Goal: Transaction & Acquisition: Purchase product/service

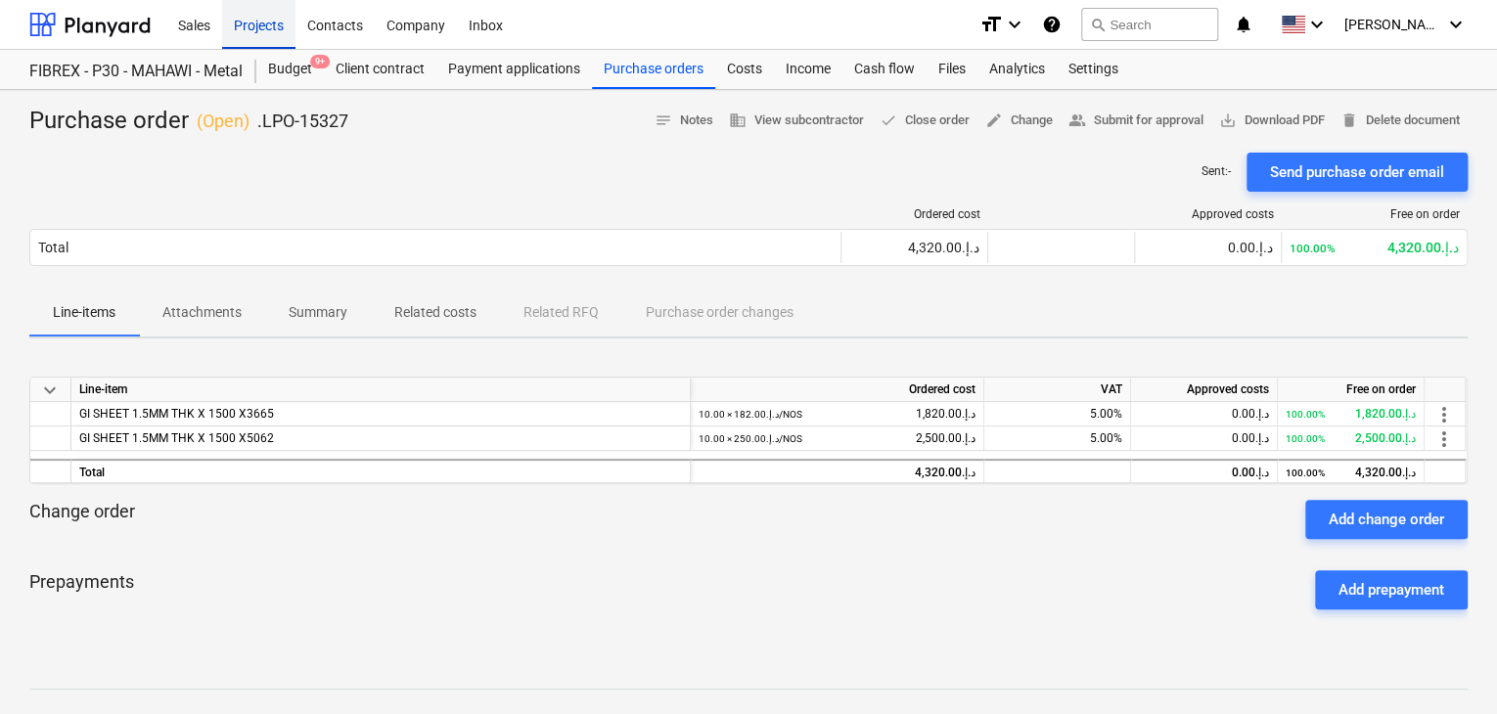
drag, startPoint x: 0, startPoint y: 0, endPoint x: 265, endPoint y: 34, distance: 267.4
click at [265, 34] on div "Projects" at bounding box center [258, 24] width 73 height 50
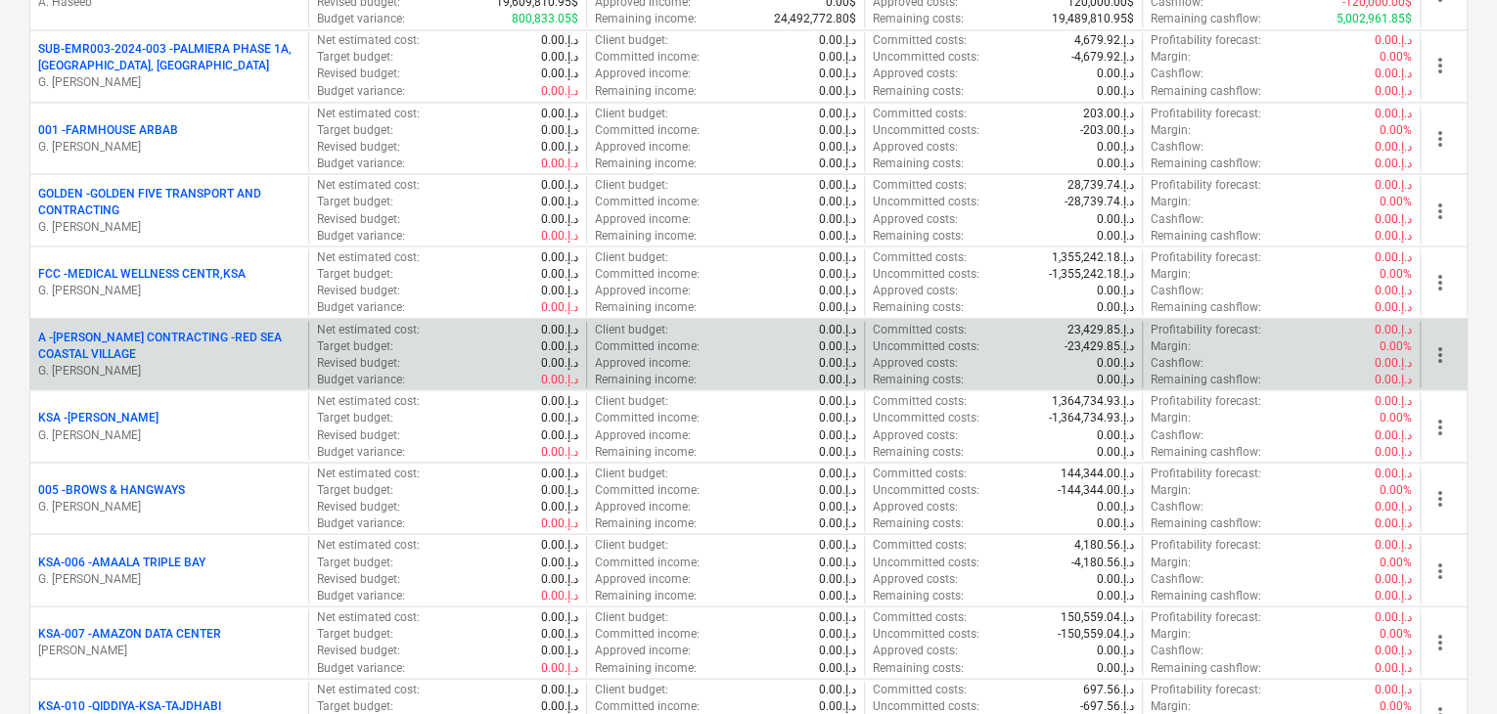
scroll to position [1468, 0]
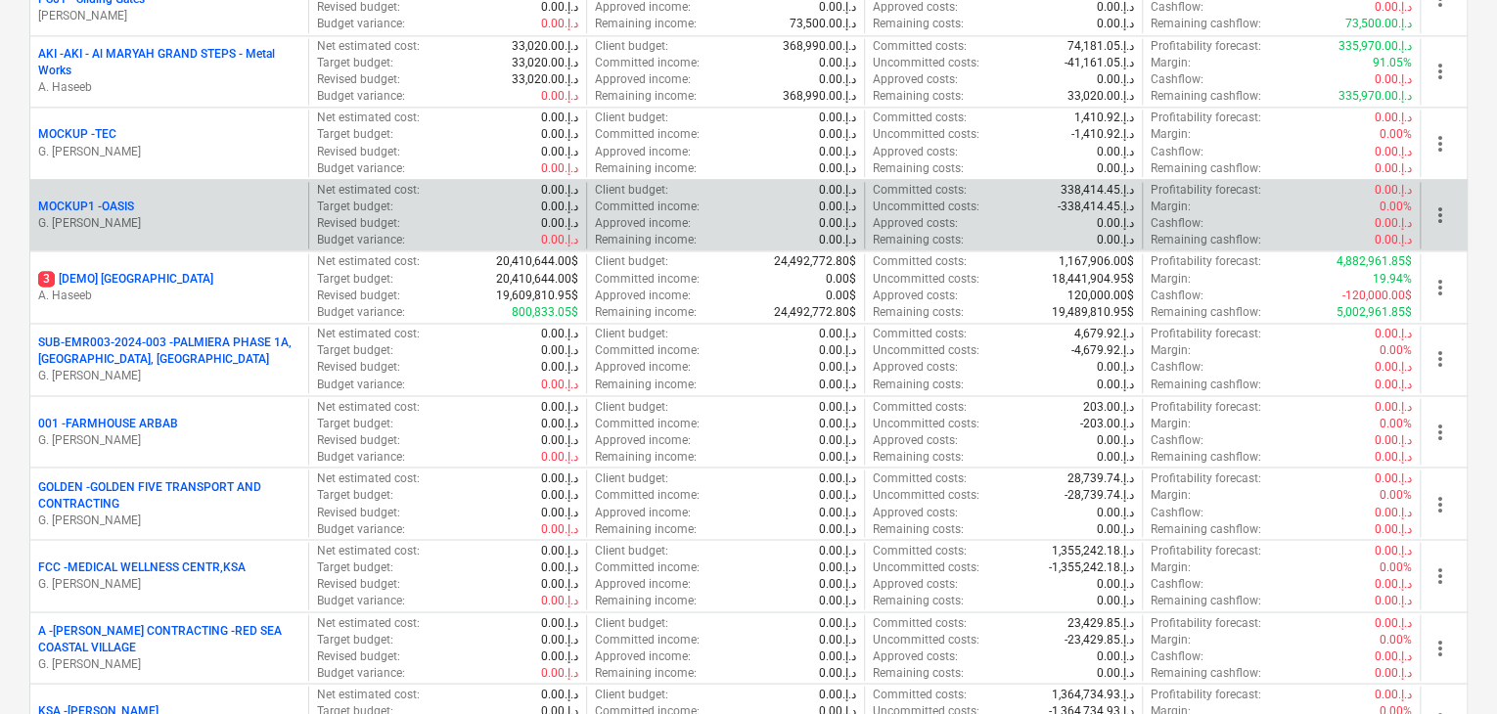
click at [187, 209] on div "MOCKUP1 - OASIS" at bounding box center [169, 207] width 262 height 17
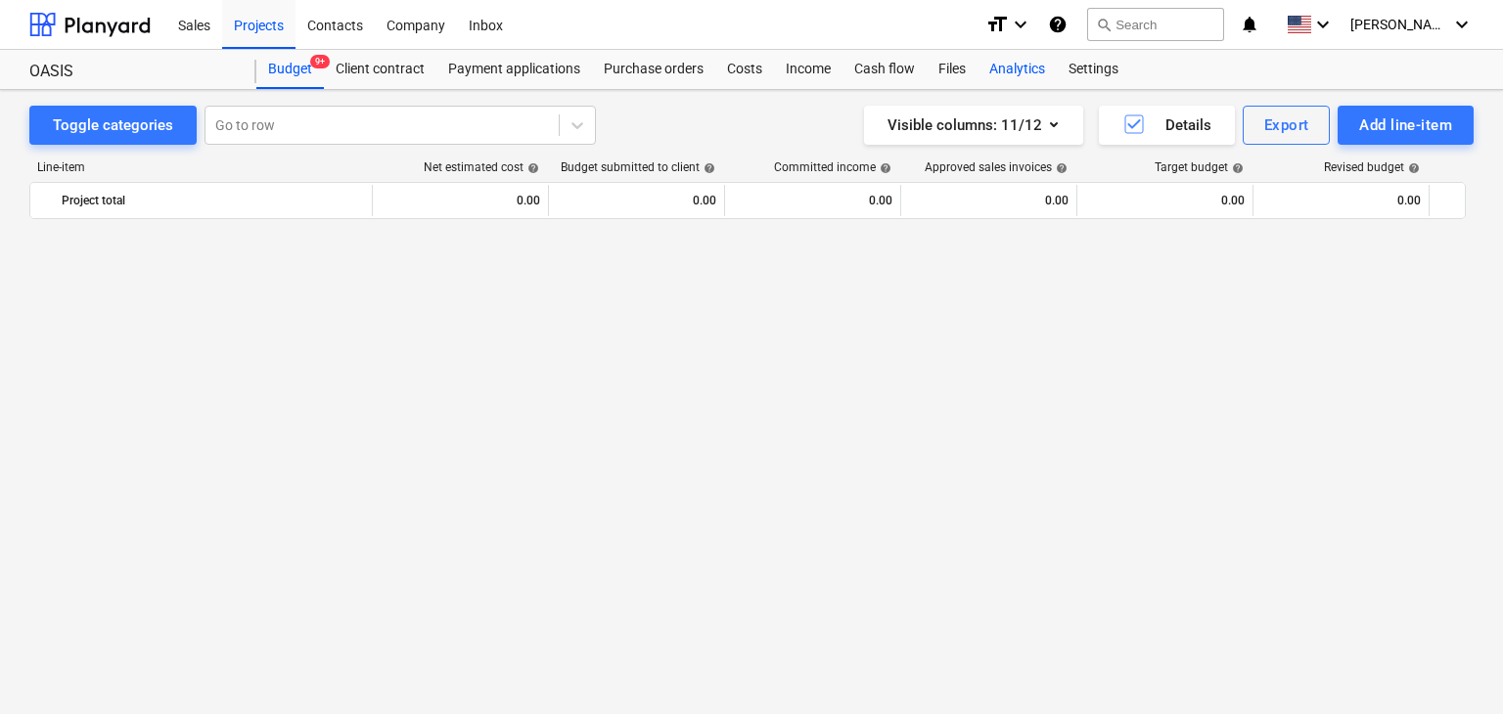
scroll to position [1340, 0]
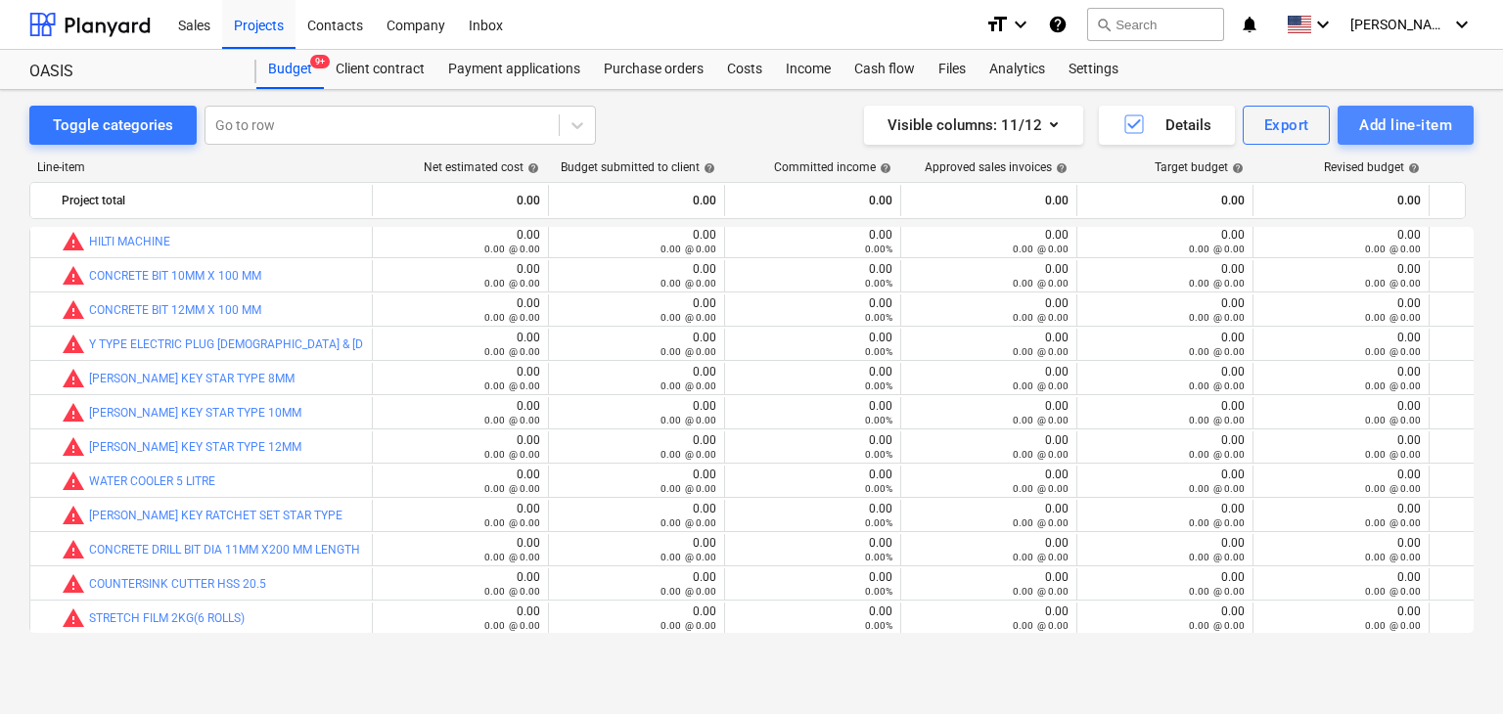
click at [1361, 124] on div "Add line-item" at bounding box center [1405, 125] width 93 height 25
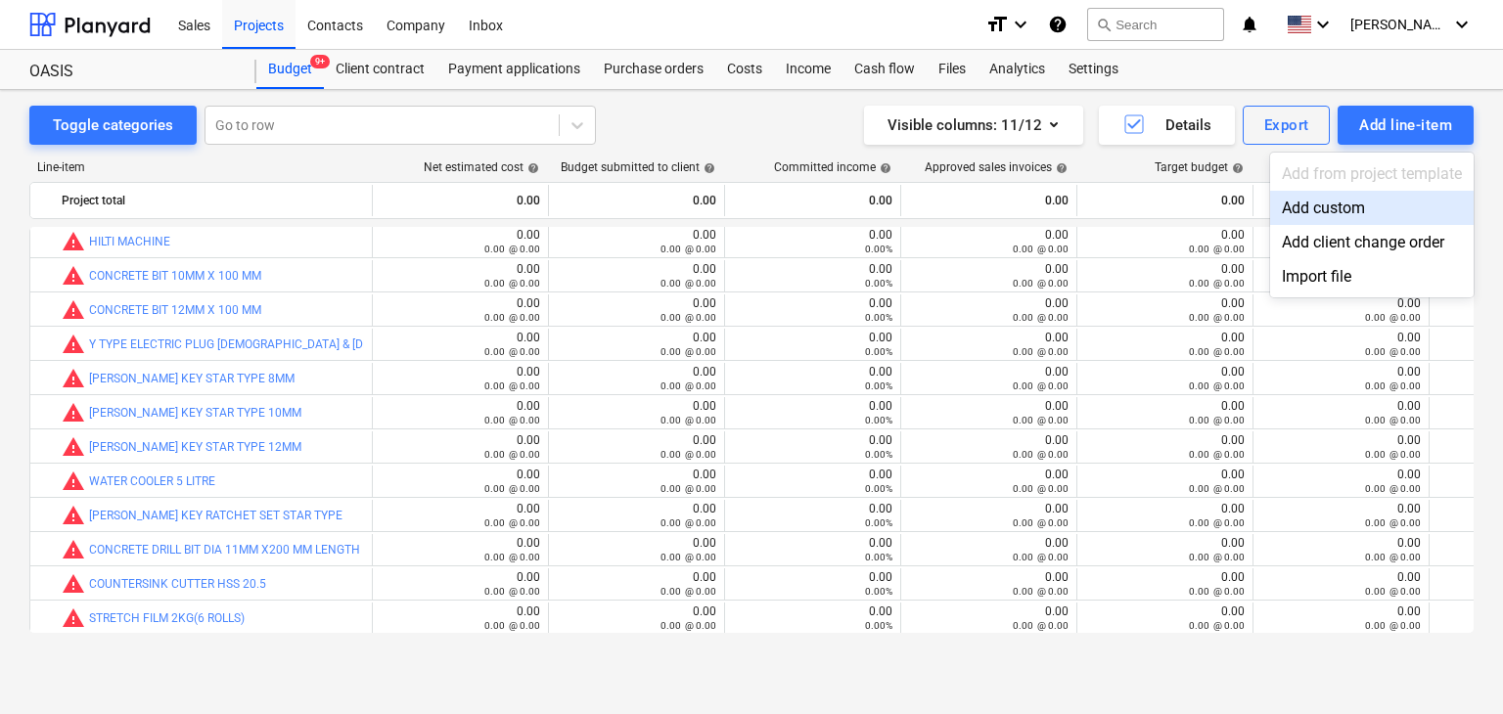
click at [1305, 200] on div "Add custom" at bounding box center [1372, 208] width 204 height 34
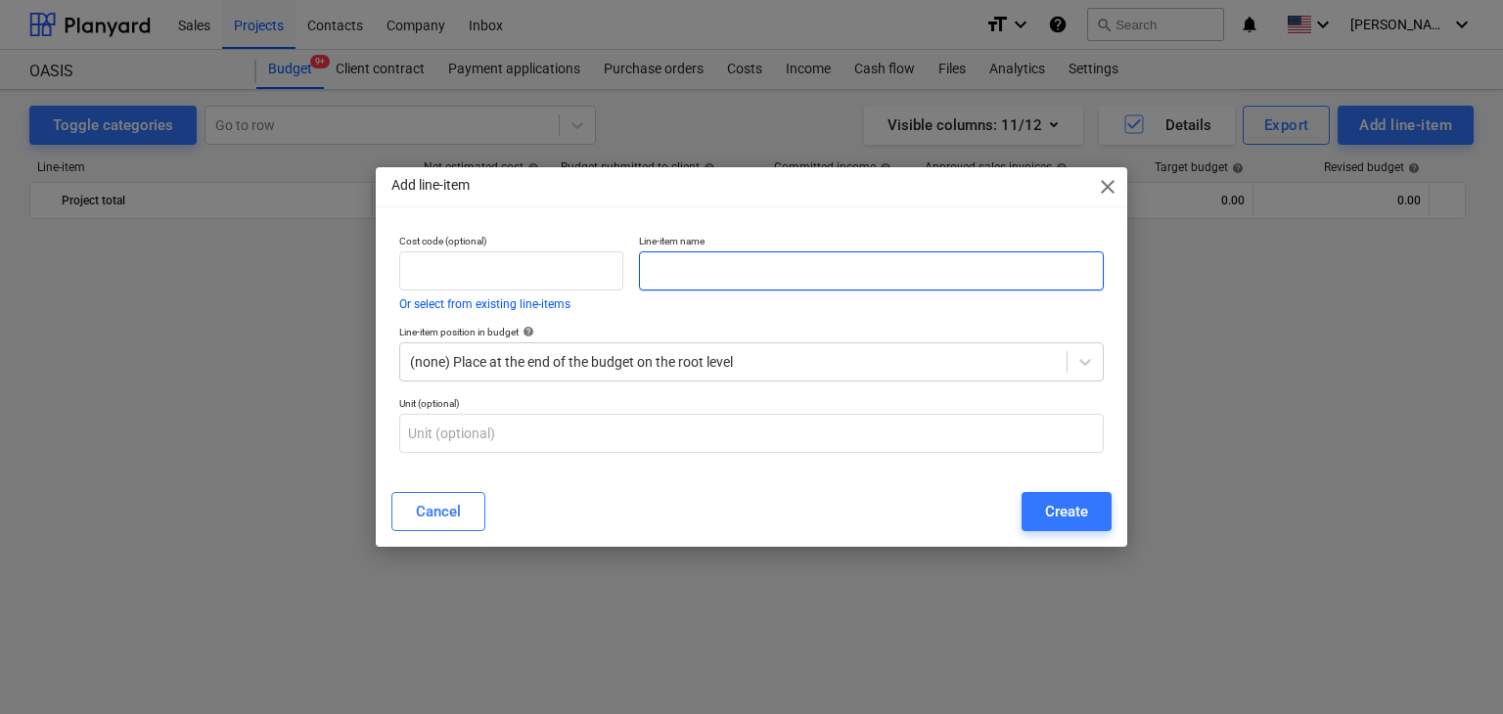
scroll to position [1340, 0]
click at [798, 252] on input "text" at bounding box center [871, 270] width 465 height 39
paste input "DECORUM LB-102/30 MORTICE ROLLER LOCK 30MM"
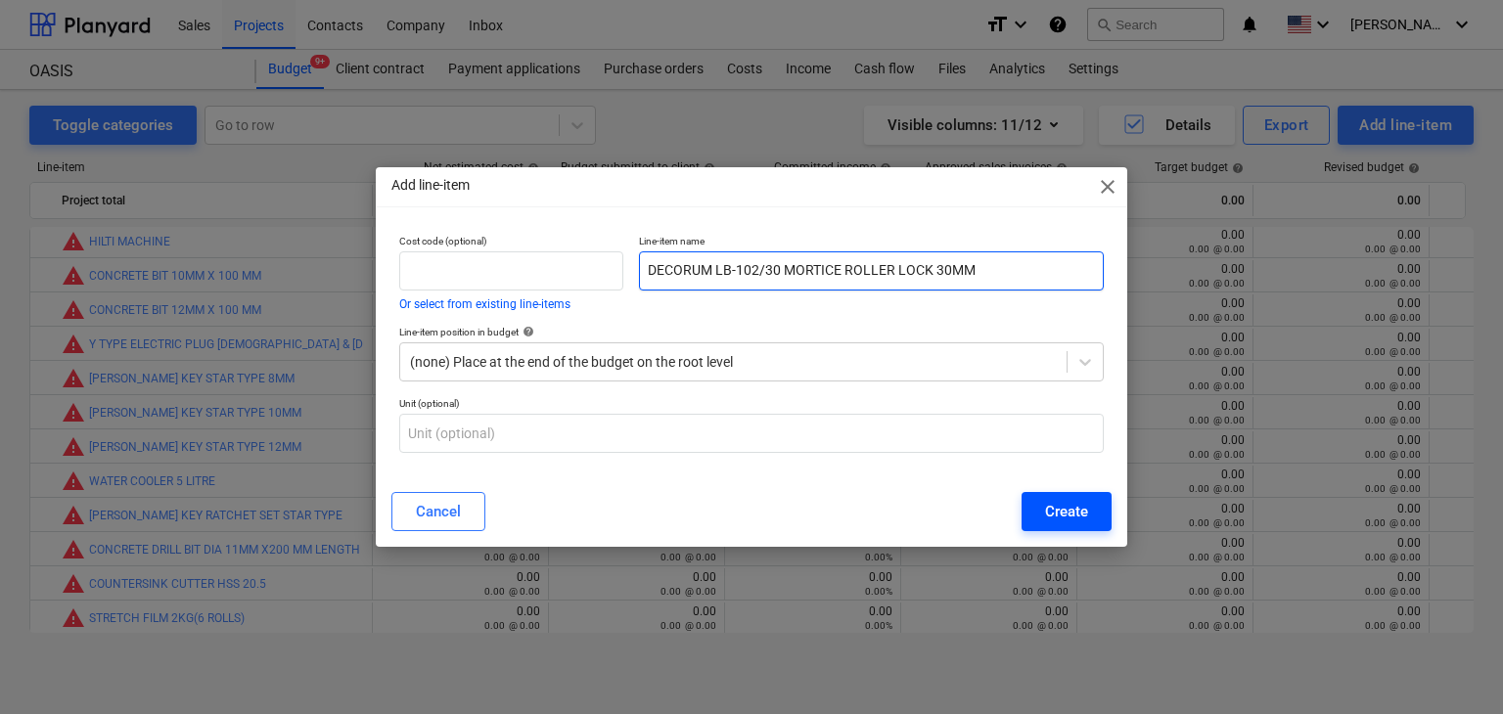
type input "DECORUM LB-102/30 MORTICE ROLLER LOCK 30MM"
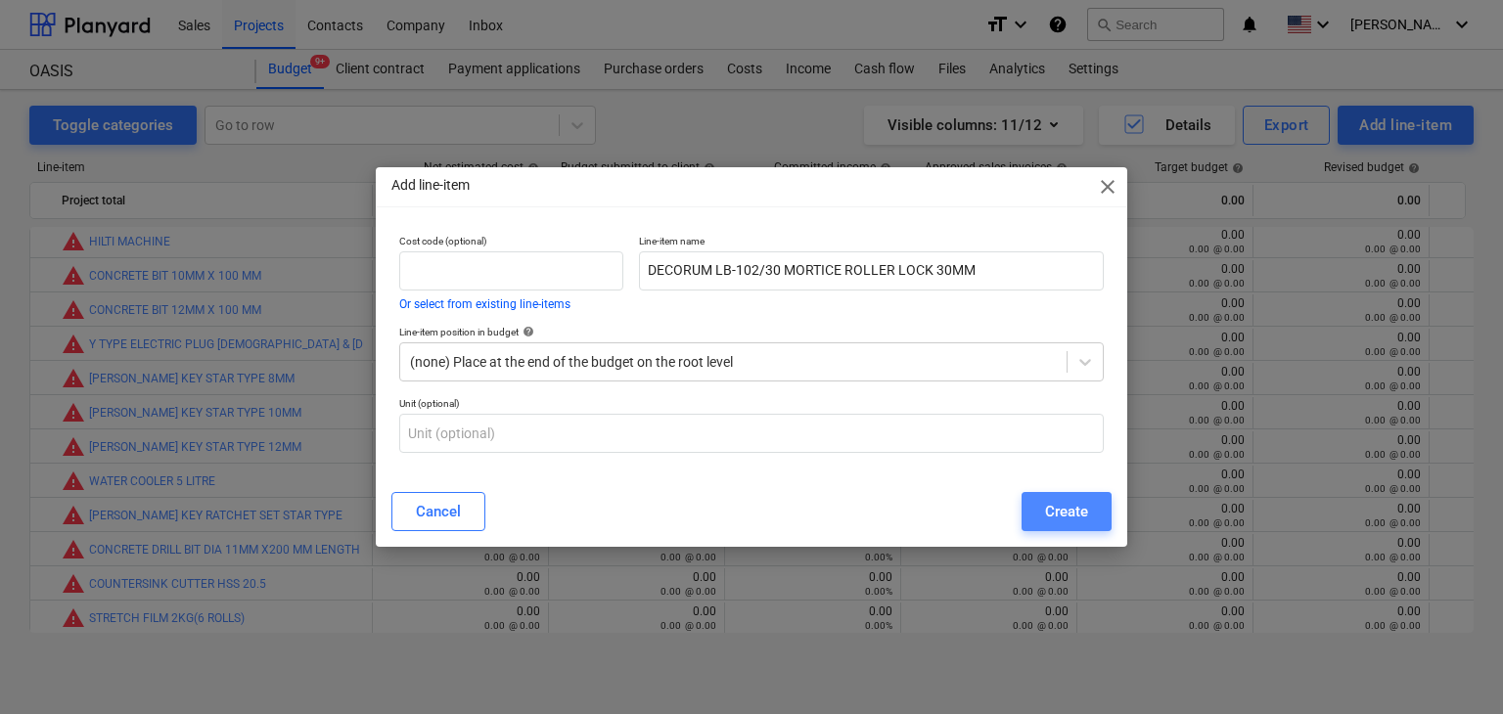
click at [1066, 506] on div "Create" at bounding box center [1066, 511] width 43 height 25
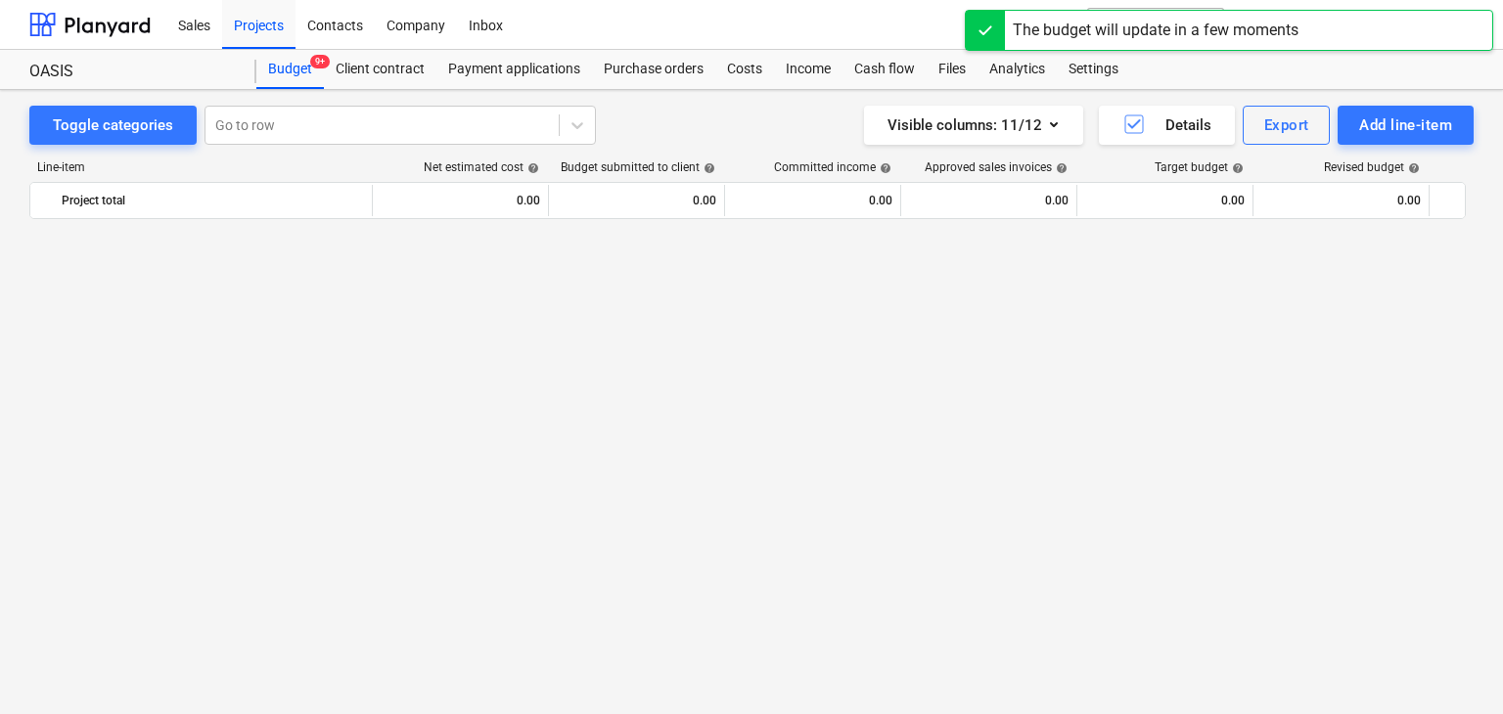
scroll to position [1340, 0]
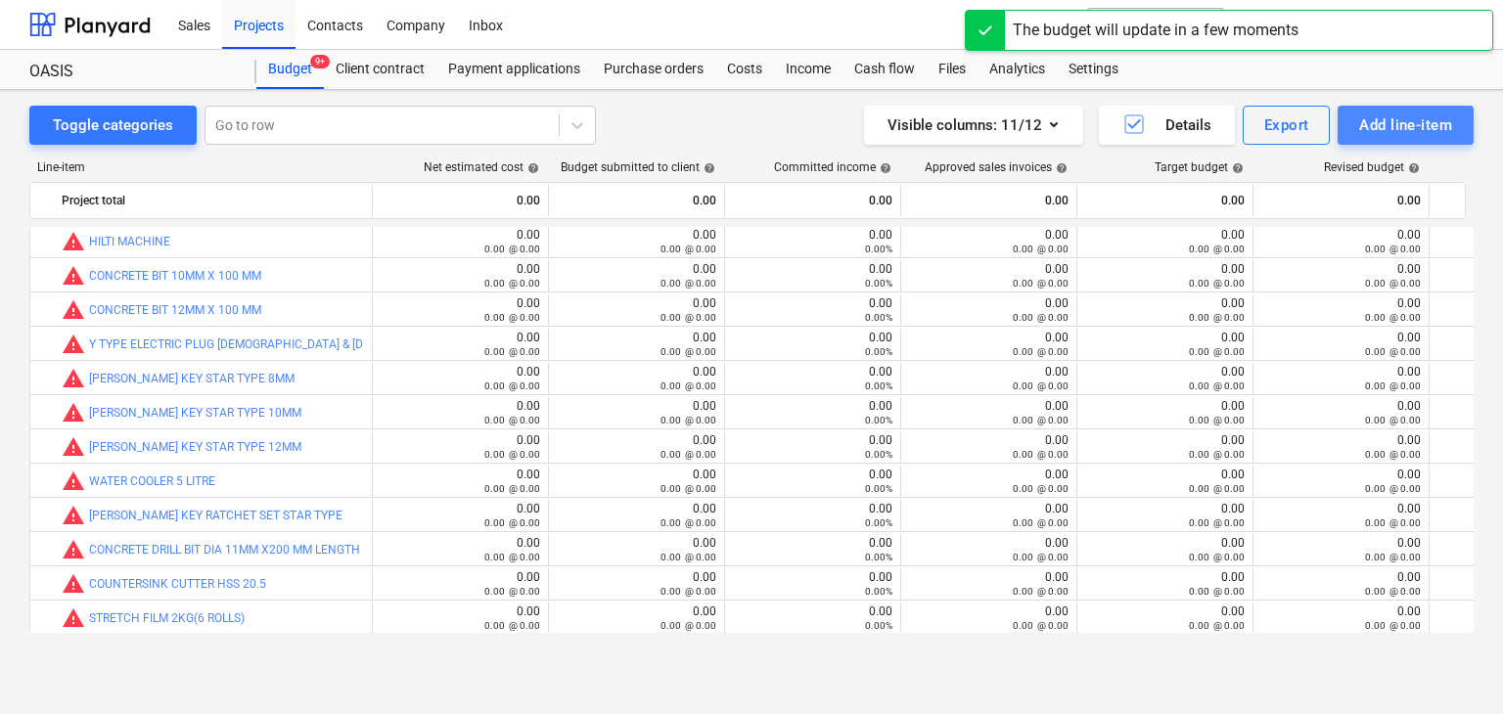
click at [1442, 130] on div "Add line-item" at bounding box center [1405, 125] width 93 height 25
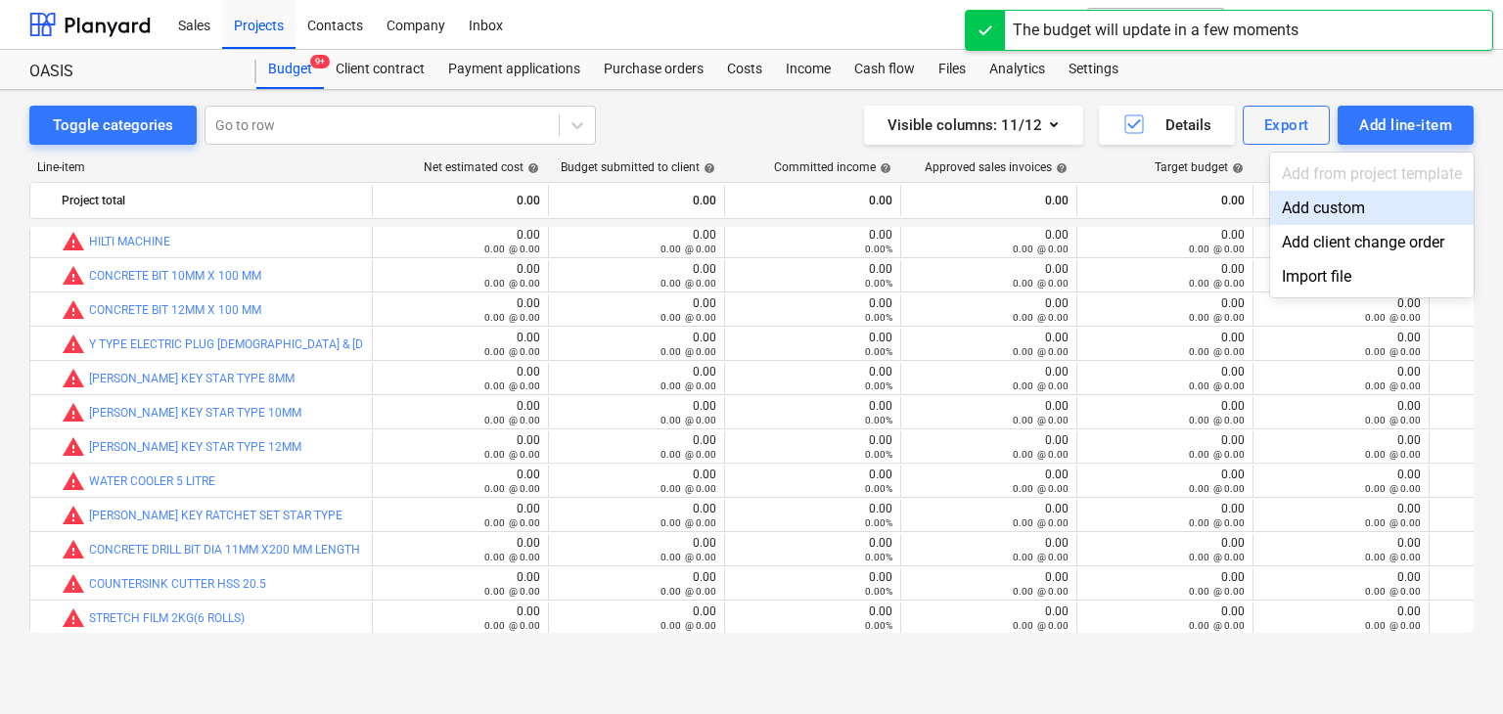
click at [1294, 221] on div "Add custom" at bounding box center [1372, 208] width 204 height 34
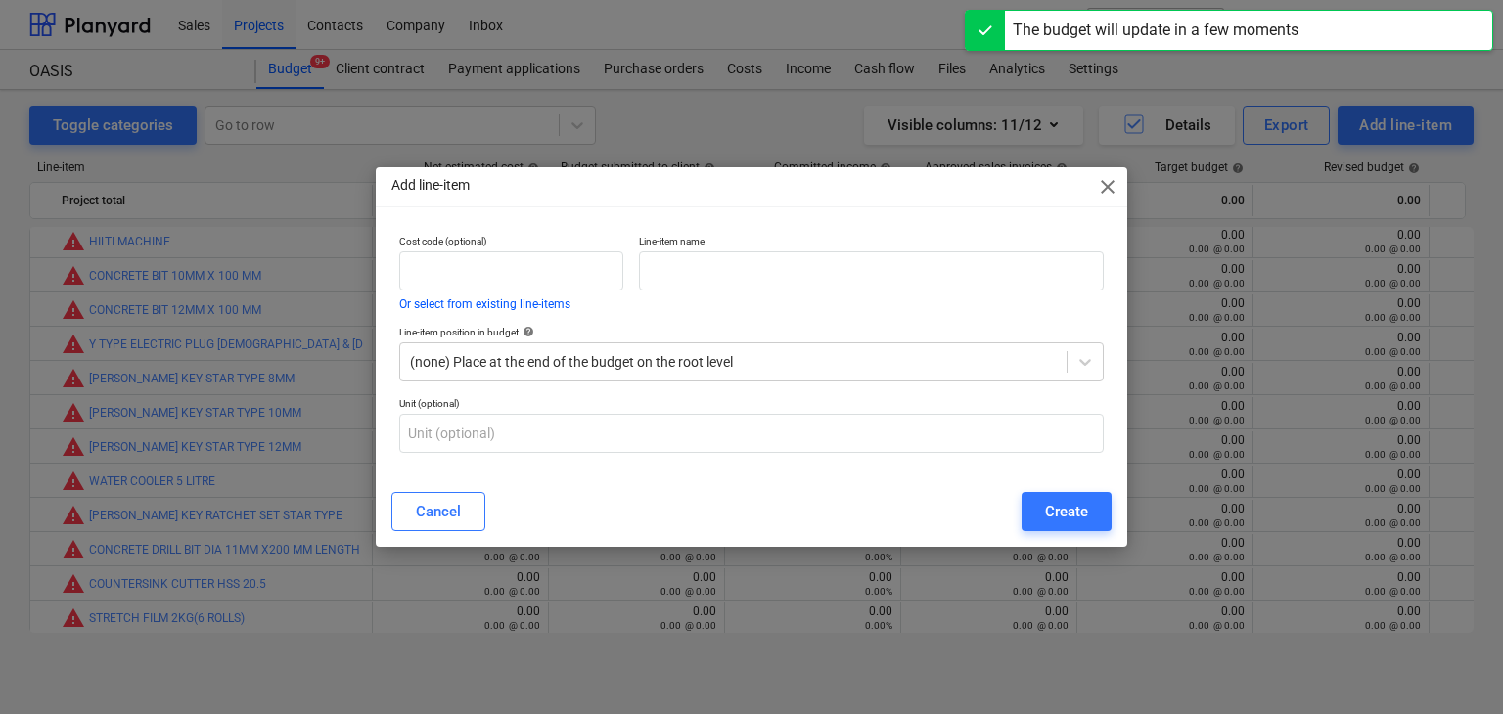
click at [632, 265] on div "Line-item name" at bounding box center [871, 272] width 480 height 91
click at [645, 266] on input "text" at bounding box center [871, 270] width 465 height 39
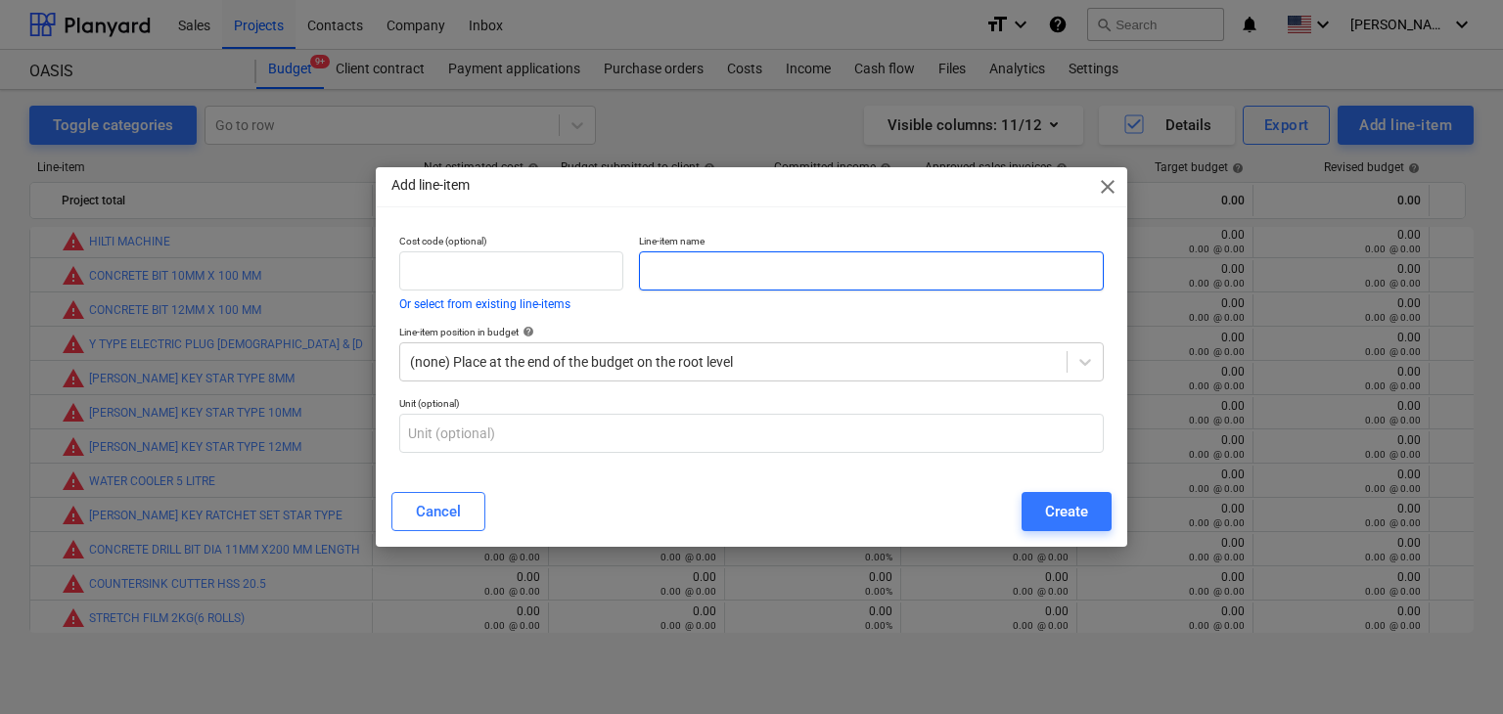
paste input "FLAG HINGE 5 INCH X 40 MM X 2.5MM S.N 17000611"
type input "FLAG HINGE 5 INCH X 40 MM X 2.5MM S.N 17000611"
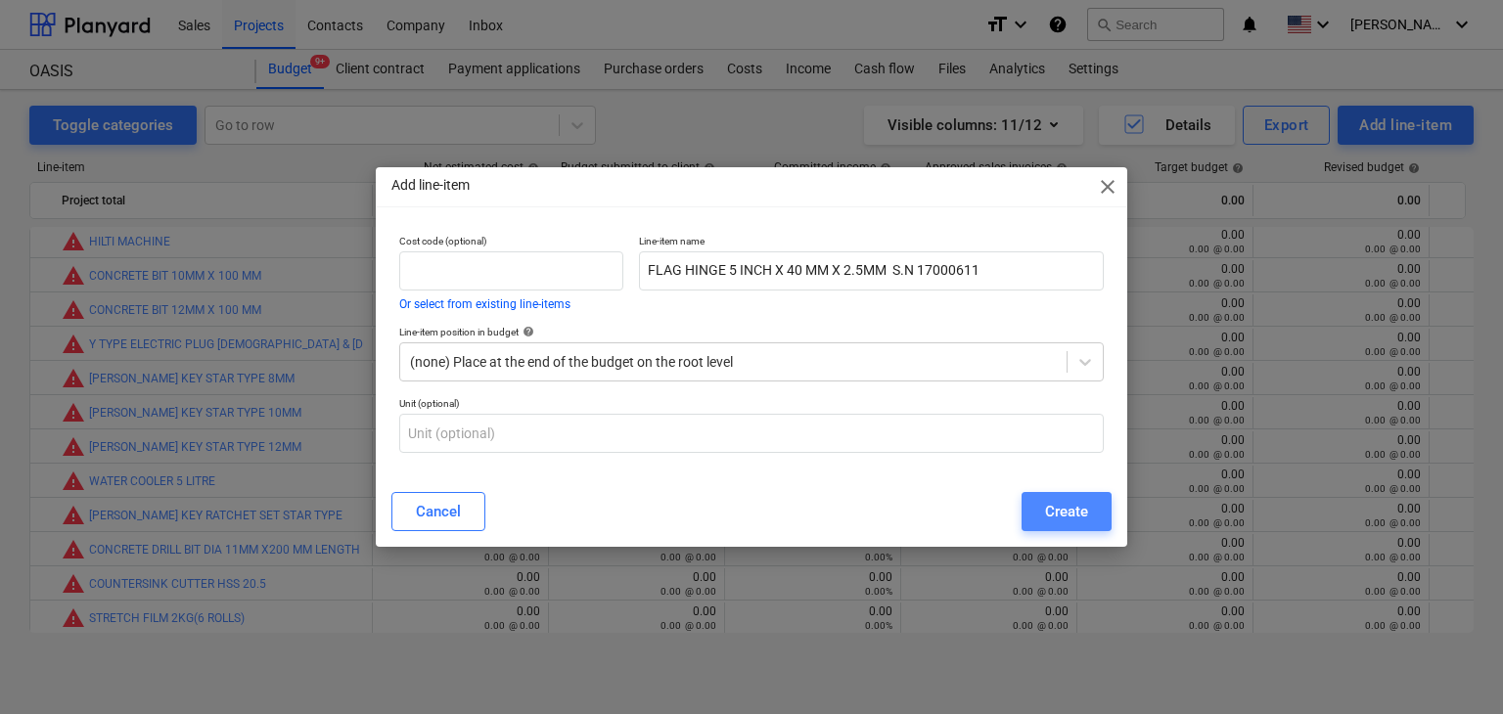
click at [1054, 526] on button "Create" at bounding box center [1067, 511] width 90 height 39
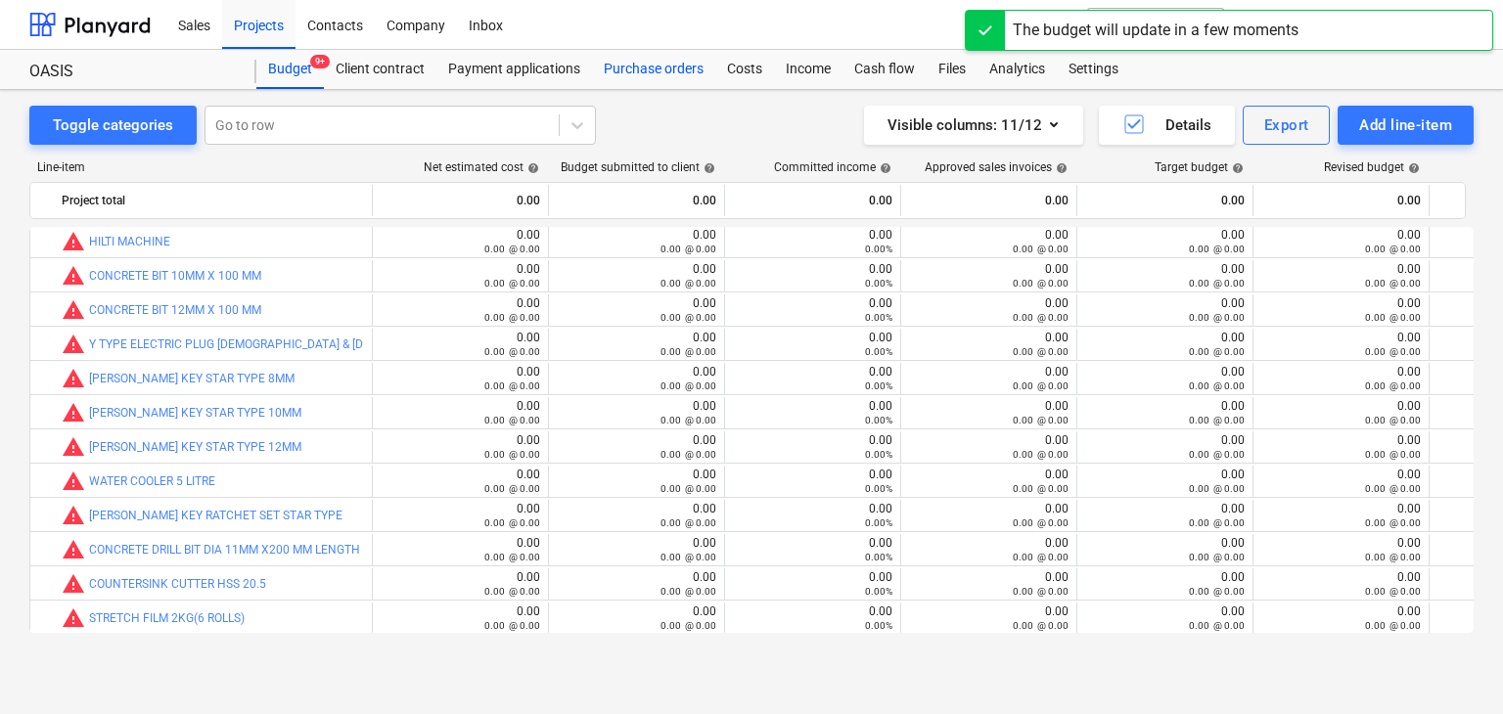
click at [663, 64] on div "Purchase orders" at bounding box center [653, 69] width 123 height 39
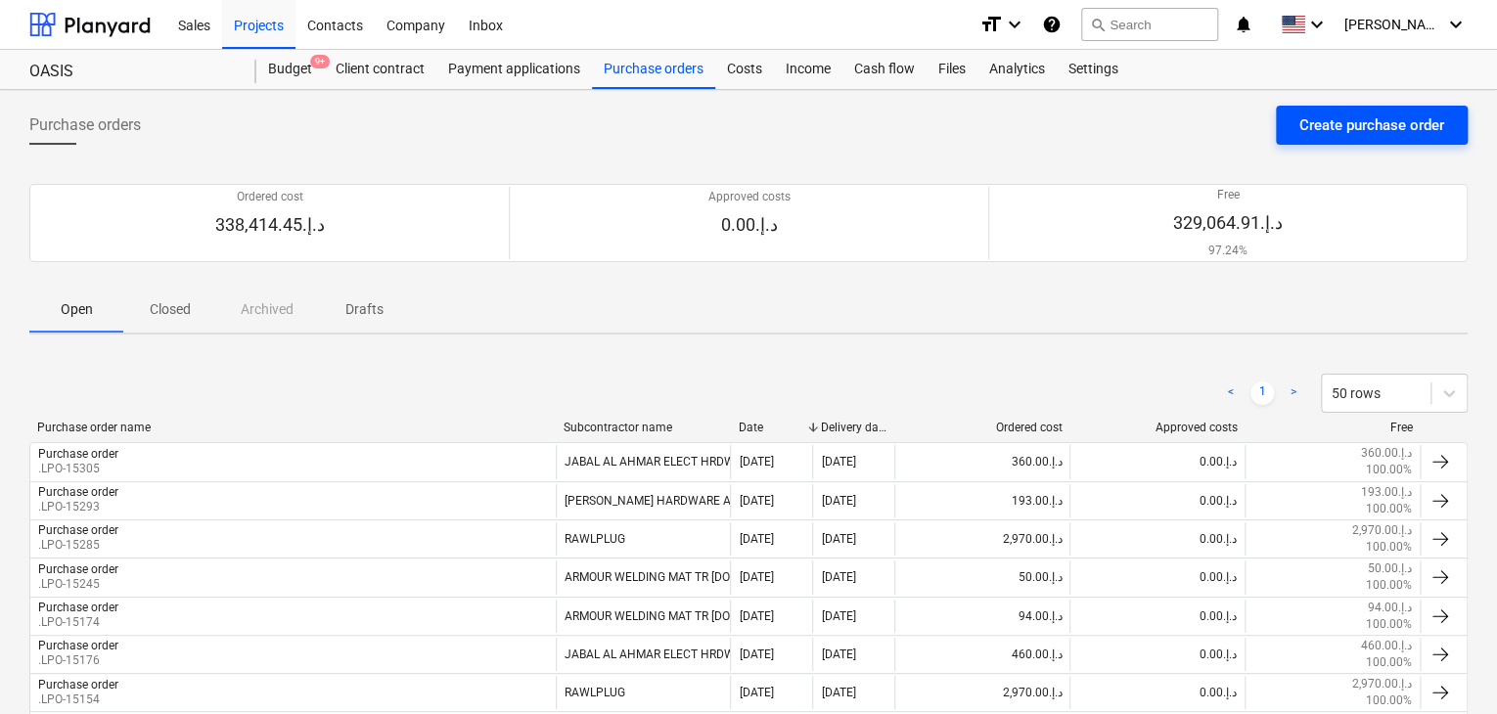
click at [1352, 115] on div "Create purchase order" at bounding box center [1371, 125] width 145 height 25
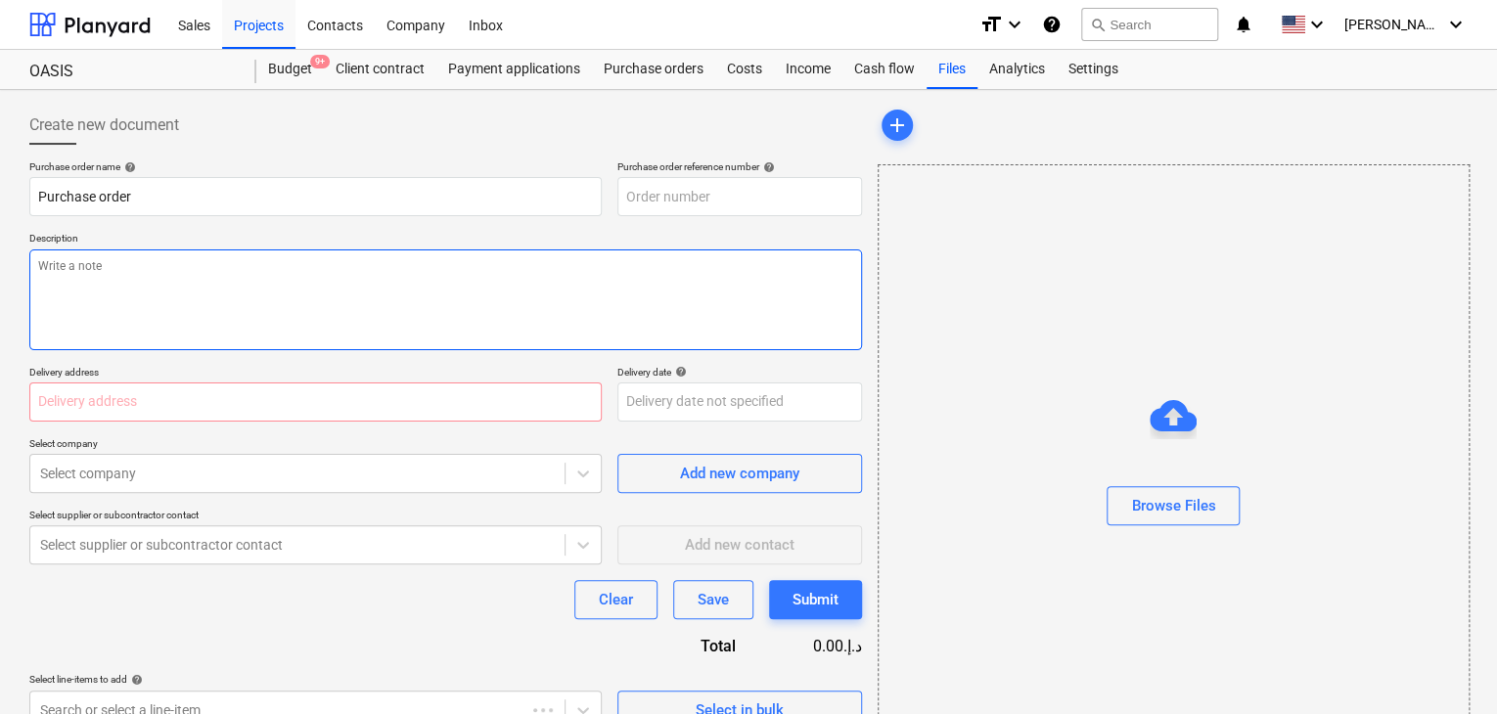
type textarea "x"
type input "MOCKUP1-PO-043"
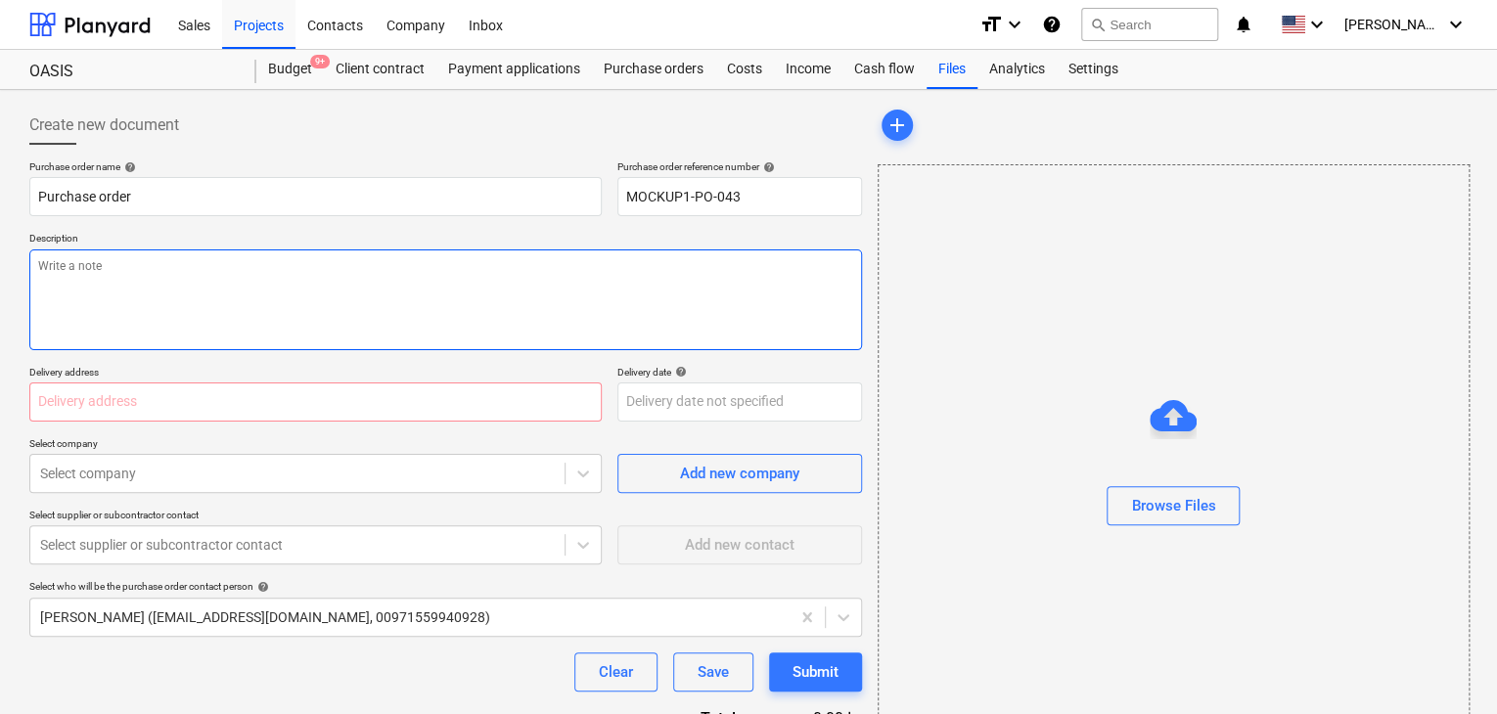
click at [561, 284] on textarea at bounding box center [445, 300] width 833 height 101
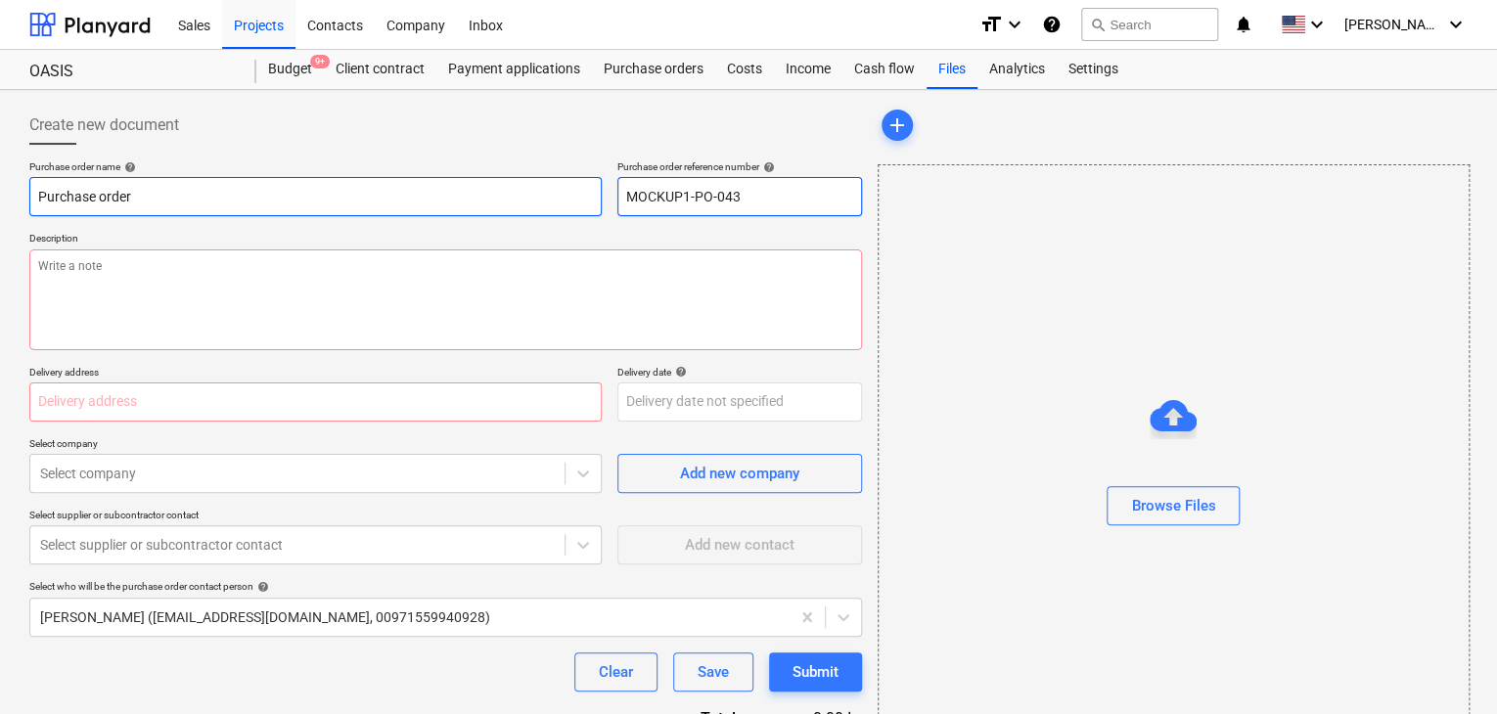
drag, startPoint x: 759, startPoint y: 203, endPoint x: 387, endPoint y: 177, distance: 372.7
click at [387, 177] on div "Purchase order name help Purchase order Purchase order reference number help MO…" at bounding box center [445, 188] width 833 height 56
type textarea "x"
type input "."
type textarea "x"
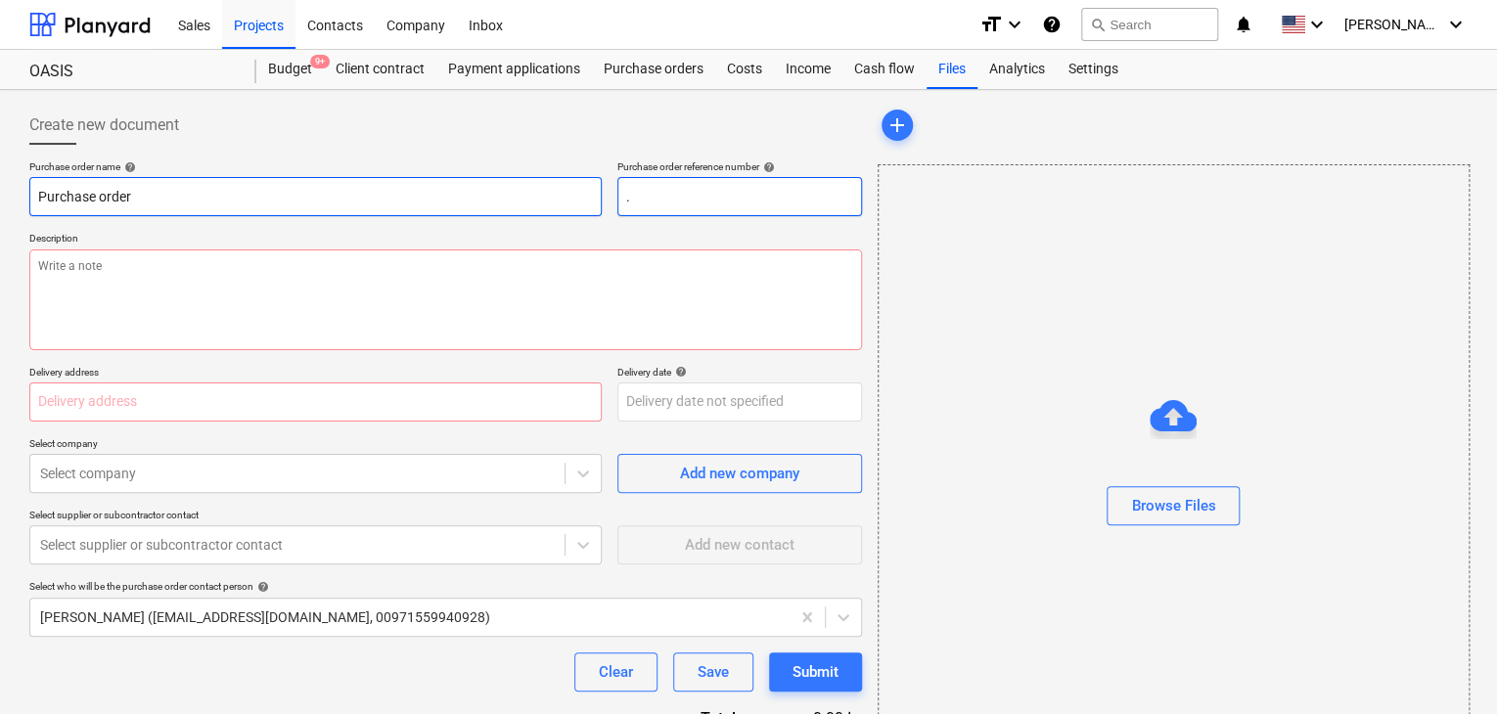
type input ".L"
type textarea "x"
type input ".LP"
type textarea "x"
type input ".LPO"
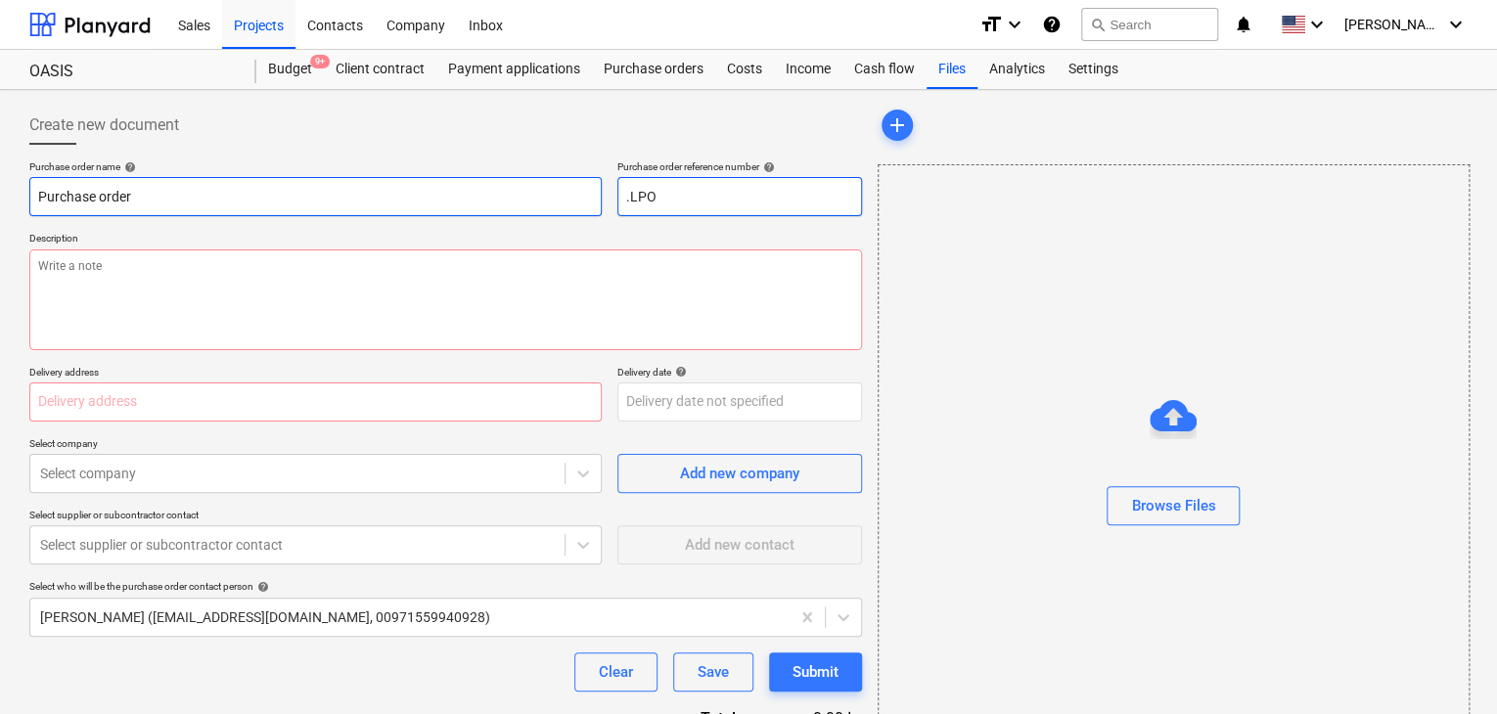
type textarea "x"
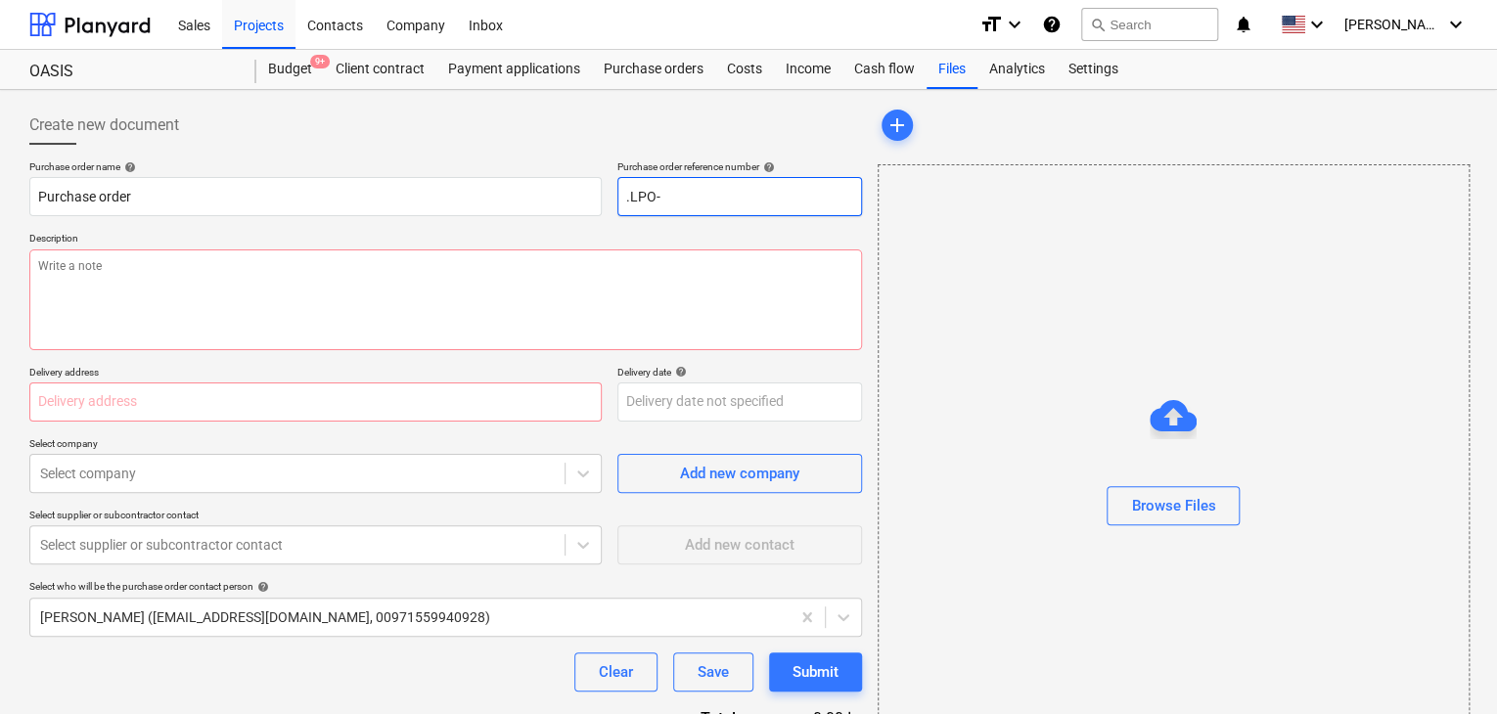
type input ".LPO-"
type textarea "x"
type input ".LPO-1"
type textarea "x"
type input ".LPO-15"
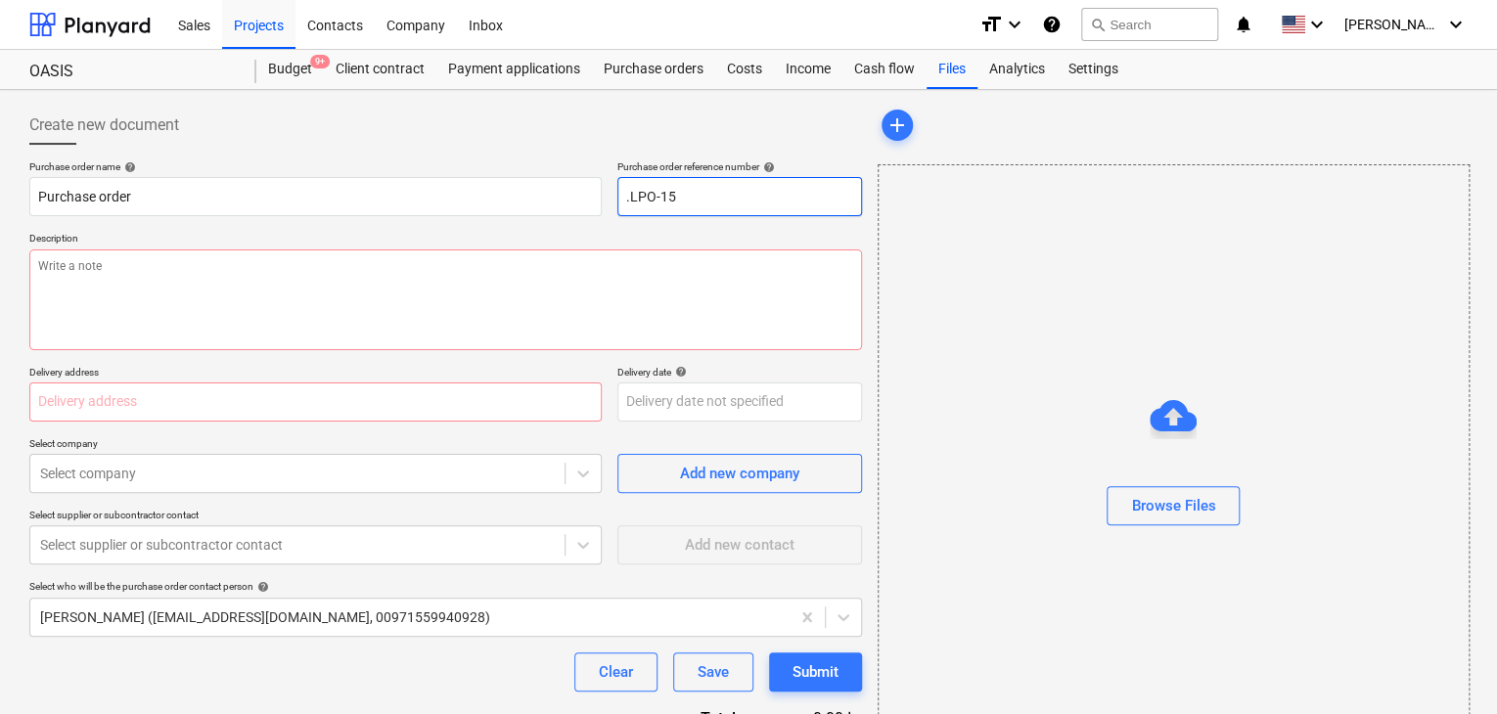
type textarea "x"
type input ".LPO-153"
type textarea "x"
type input ".LPO-1533"
type textarea "x"
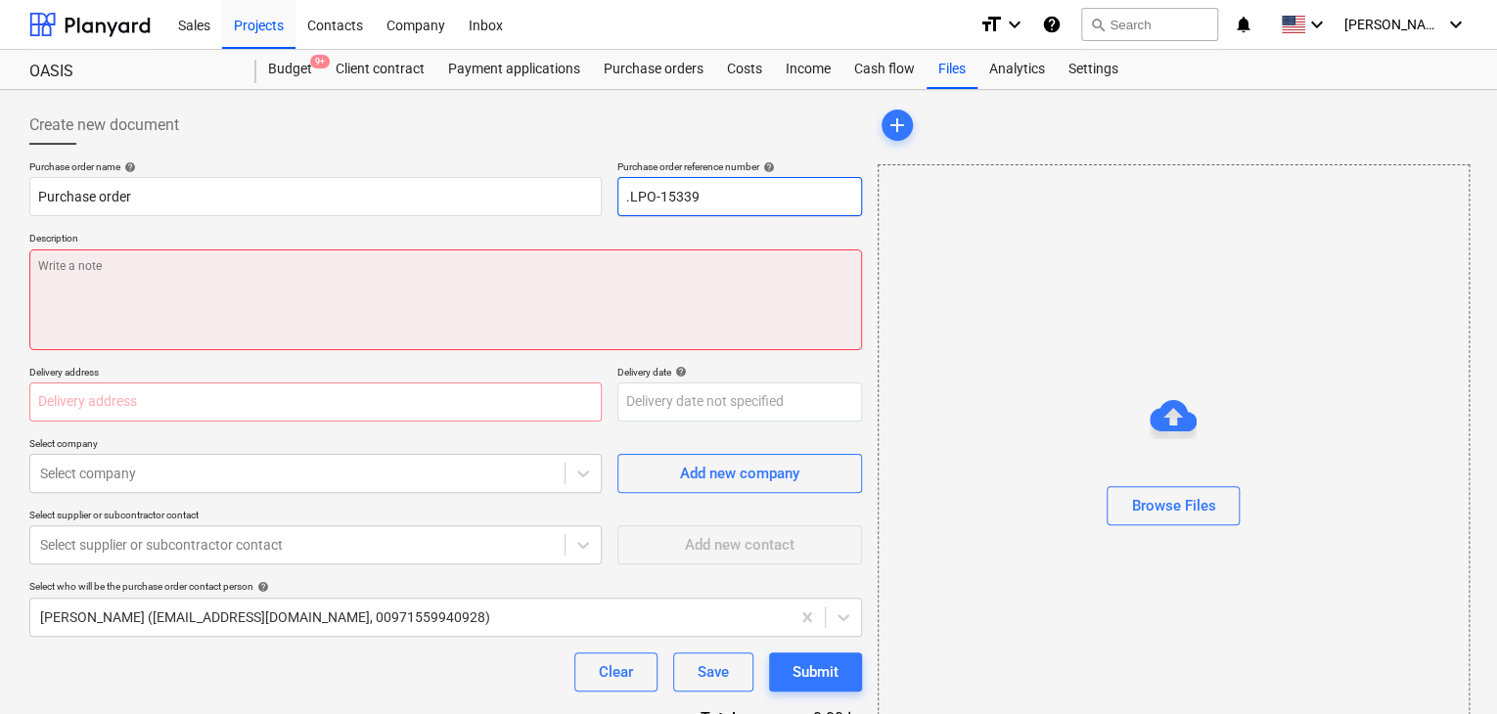
type input ".LPO-15339"
click at [47, 259] on textarea at bounding box center [445, 300] width 833 height 101
type textarea "x"
type textarea "1"
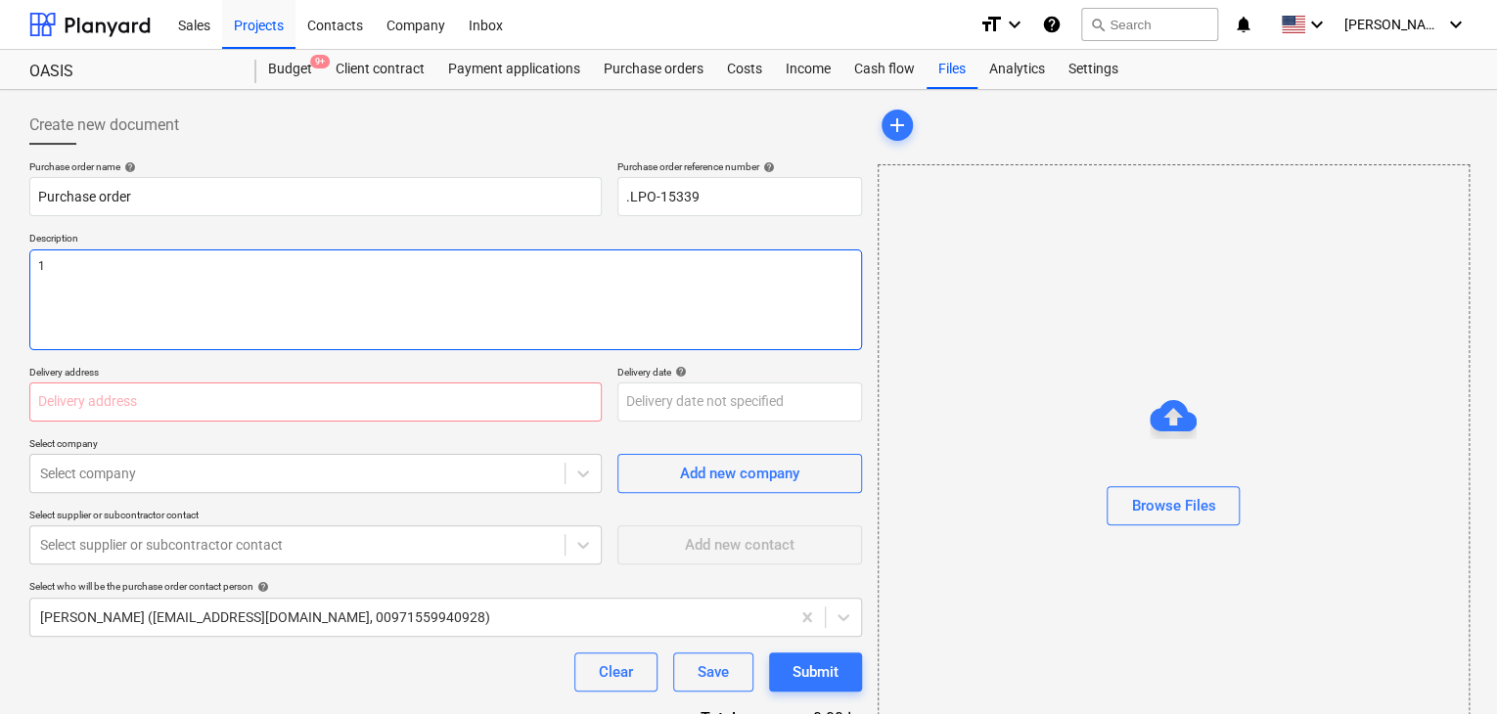
type textarea "x"
type textarea "19"
type textarea "x"
type textarea "19/"
type textarea "x"
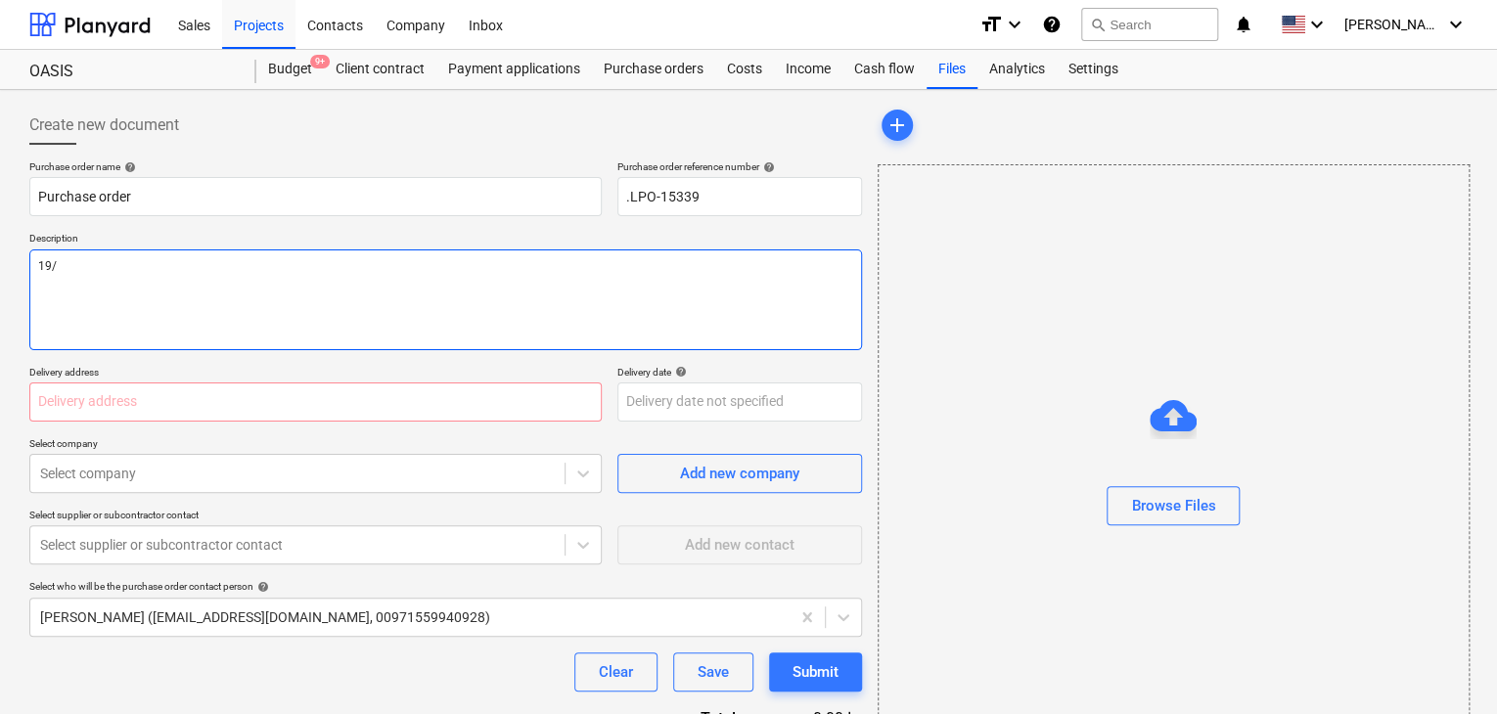
type textarea "19/A"
type textarea "x"
type textarea "19/AU"
type textarea "x"
type textarea "19/AUG"
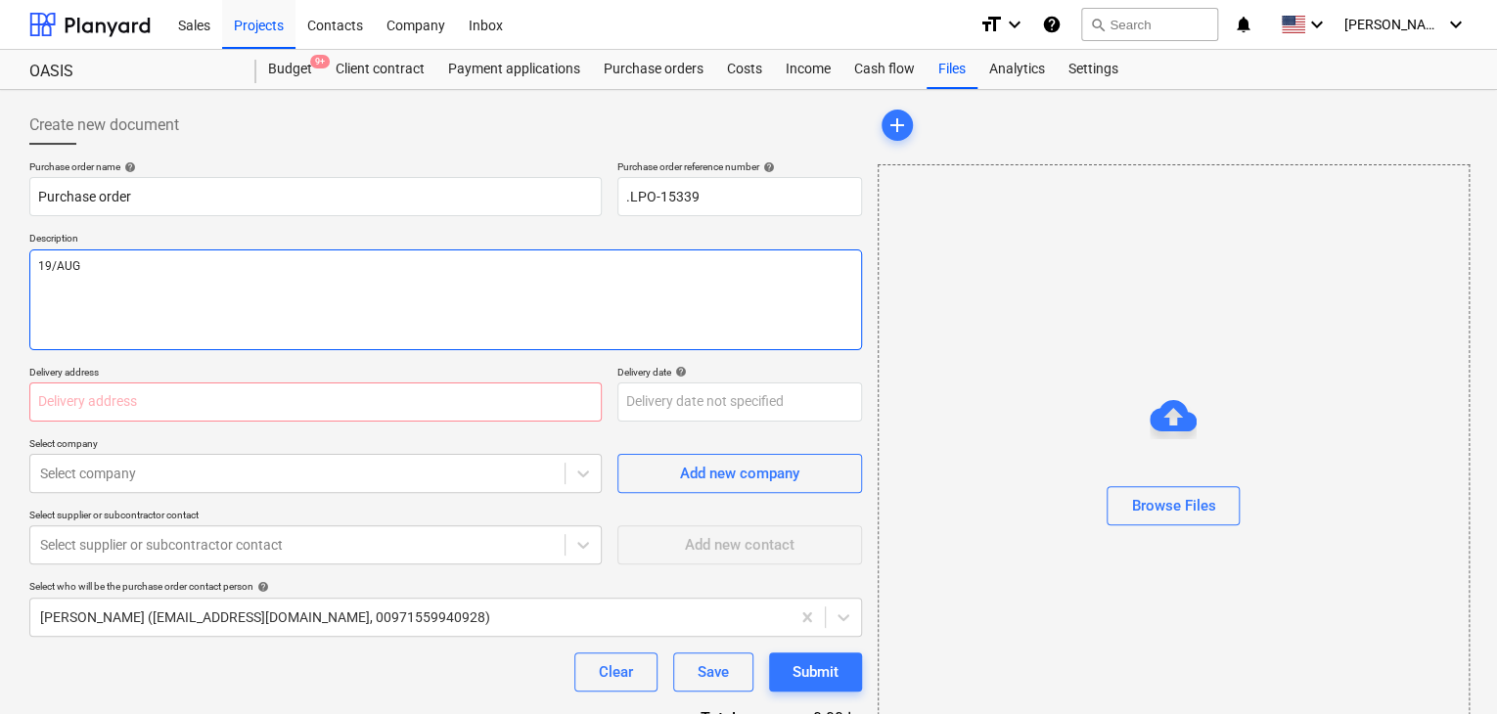
type textarea "x"
type textarea "19/AUG/"
type textarea "x"
type textarea "19/[DATE]"
type textarea "x"
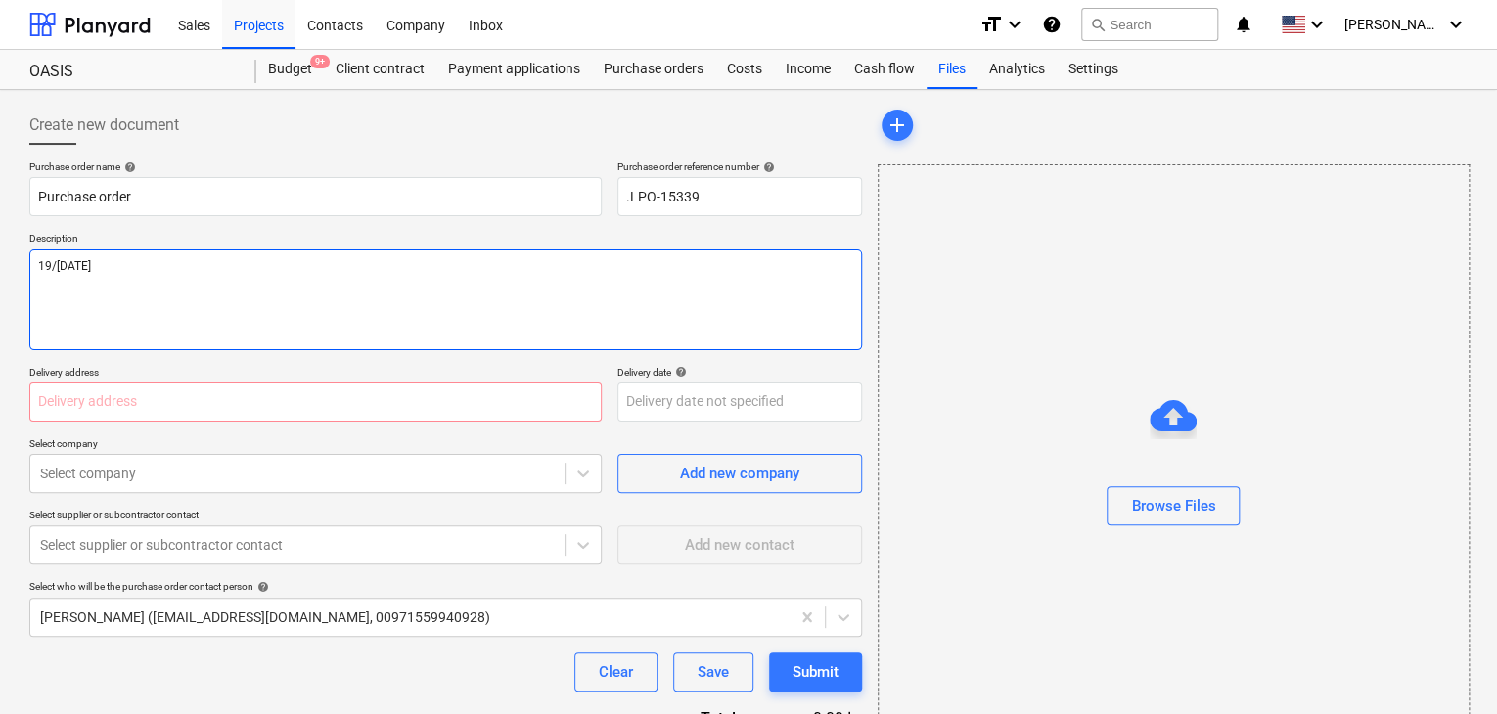
type textarea "[DATE]"
type textarea "x"
type textarea "[DATE]"
type textarea "x"
type textarea "[DATE]"
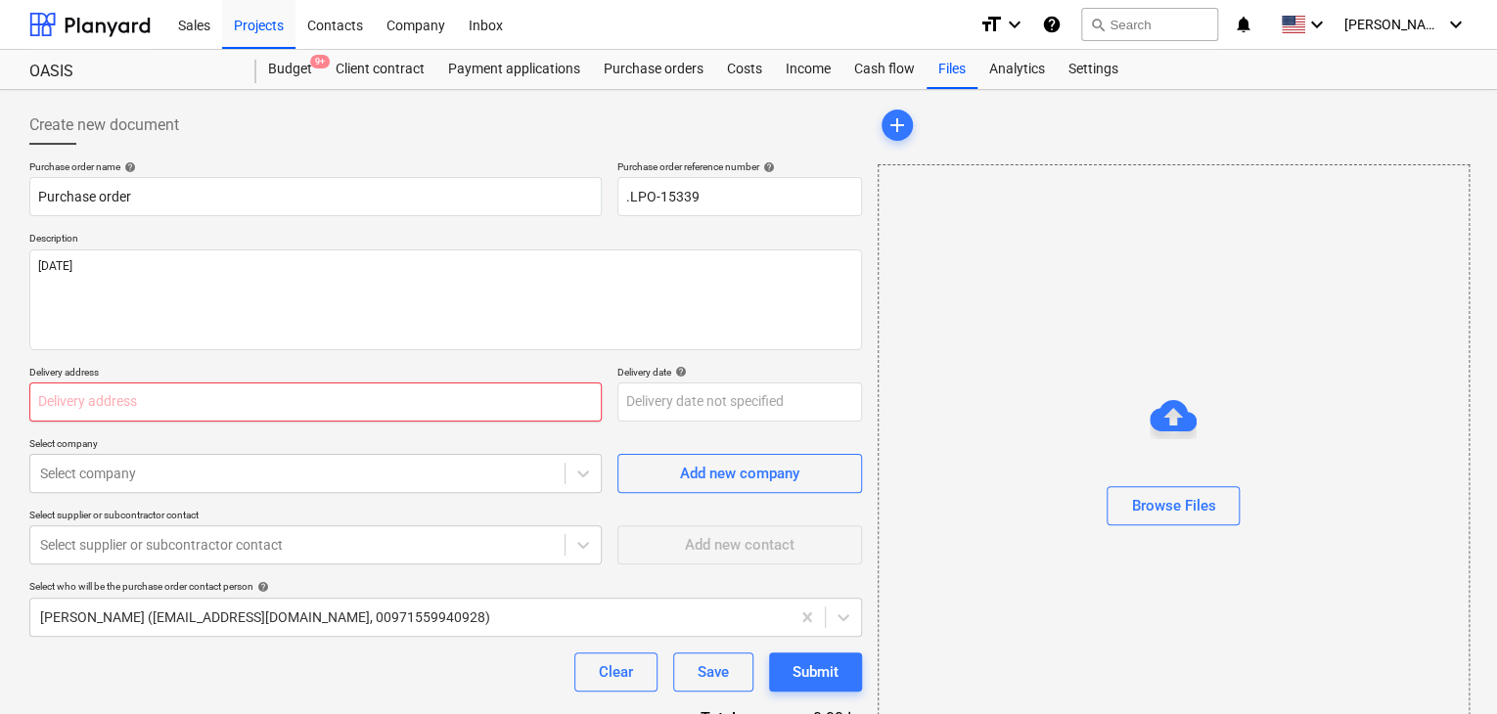
click at [72, 416] on input "text" at bounding box center [315, 402] width 572 height 39
type textarea "x"
type input "L"
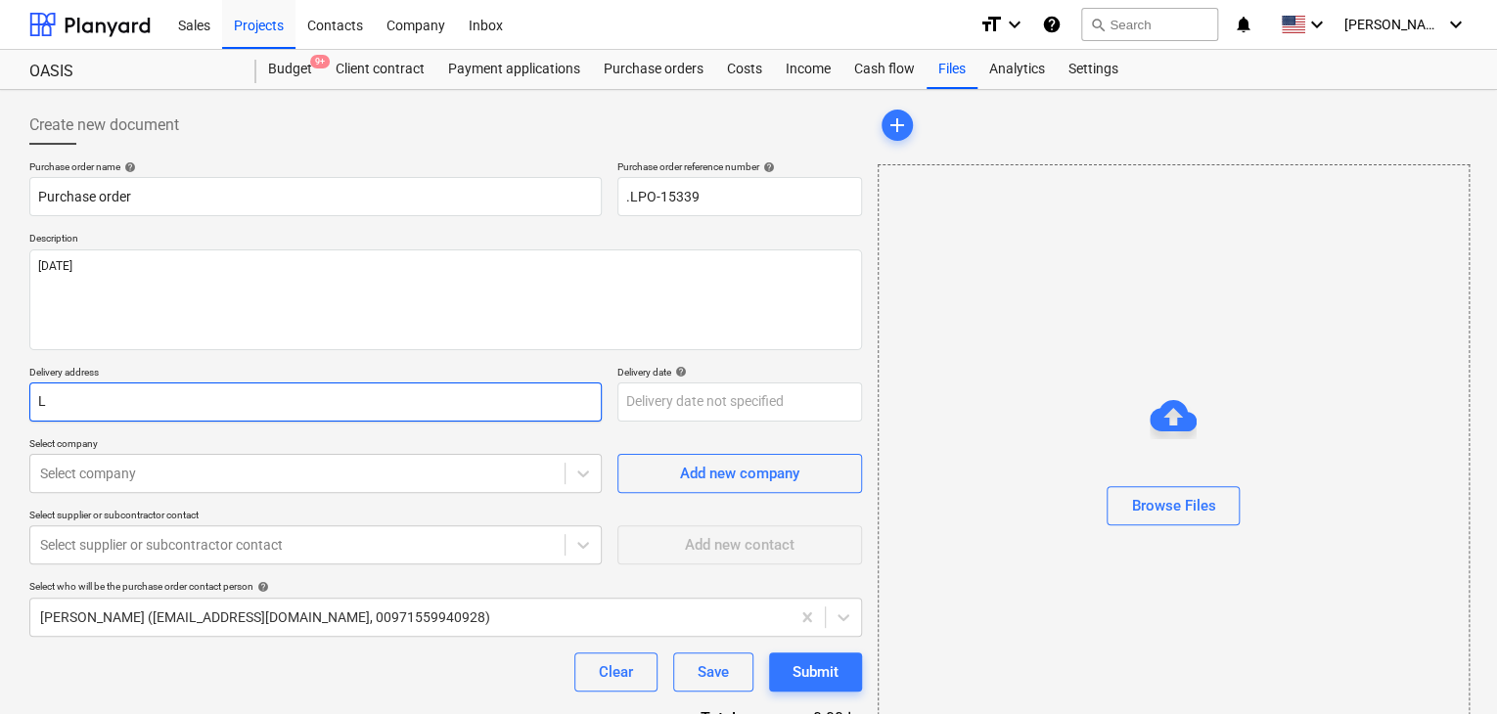
type textarea "x"
type input "LU"
type textarea "x"
type input "LUC"
type textarea "x"
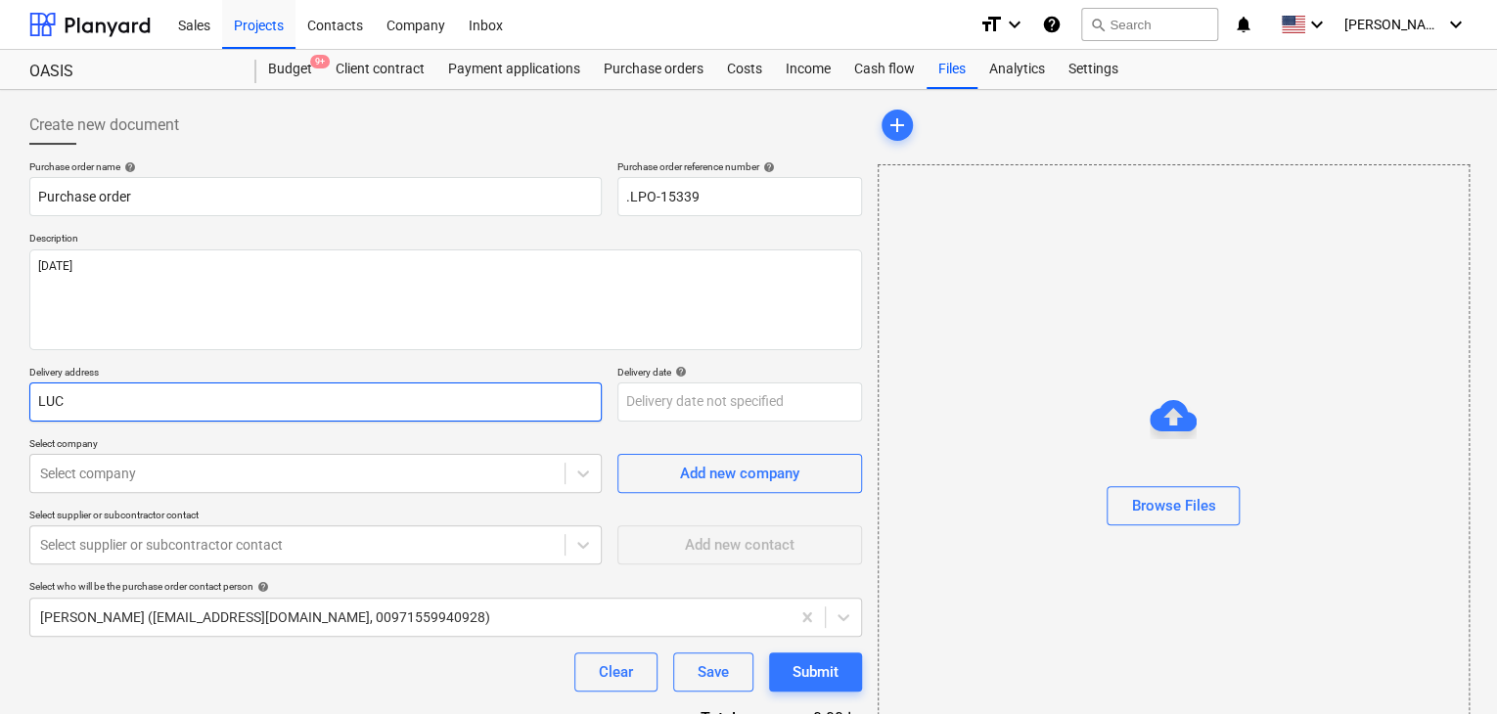
type input "LUCK"
type textarea "x"
type input "LUCKY"
type textarea "x"
type input "LUCKY"
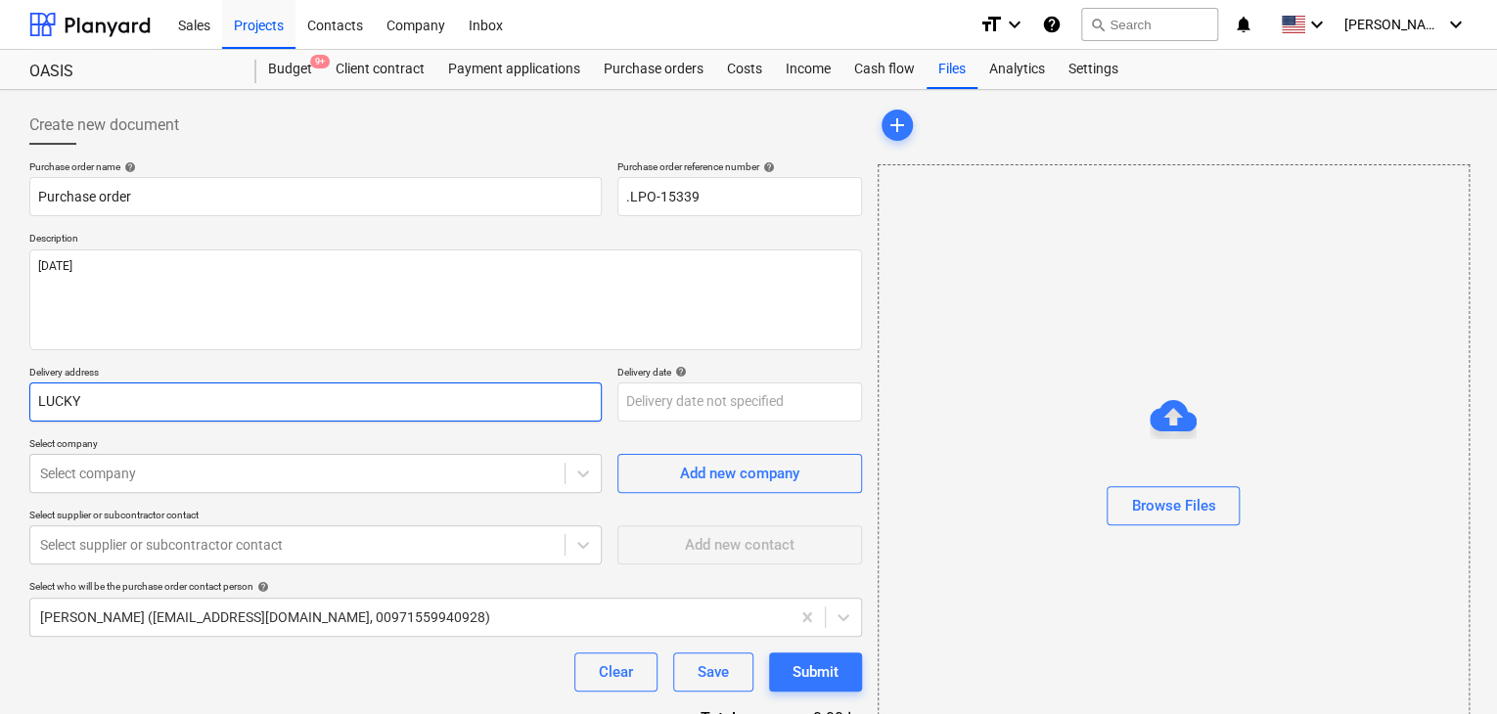
type textarea "x"
type input "LUCKY E"
type textarea "x"
type input "LUCKY EN"
type textarea "x"
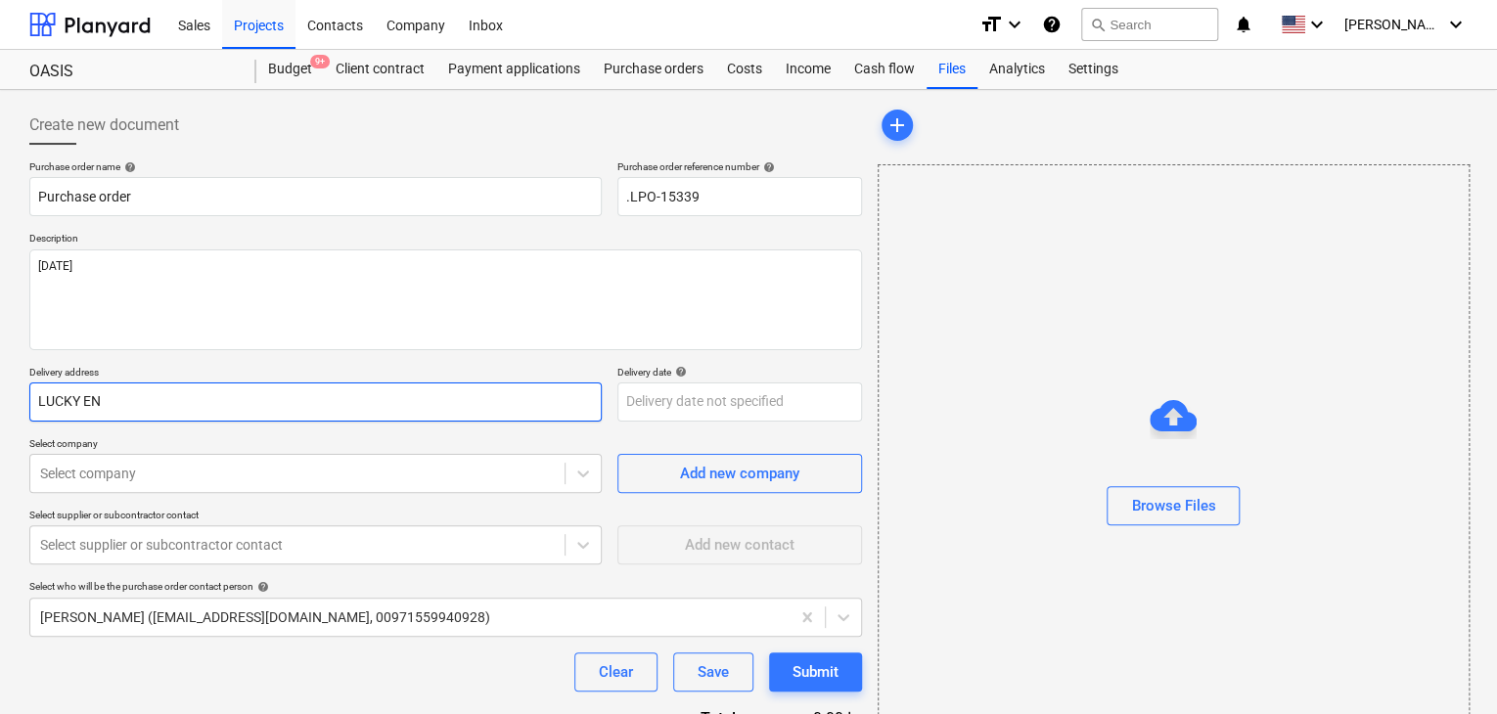
type input "LUCKY ENG"
type textarea "x"
type input "LUCKY ENGI"
type textarea "x"
type input "LUCKY ENGIN"
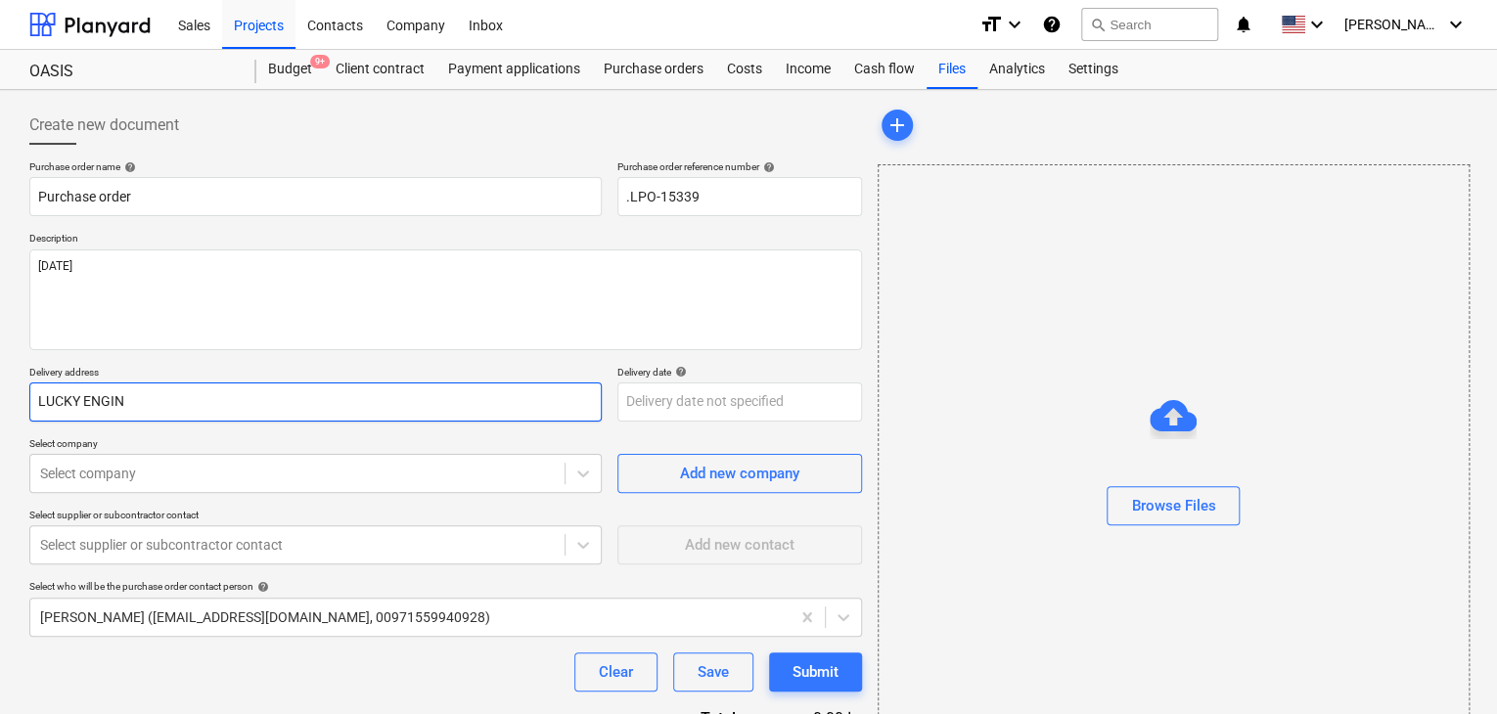
type textarea "x"
type input "LUCKY ENGINE"
type textarea "x"
type input "LUCKY ENGINEE"
type textarea "x"
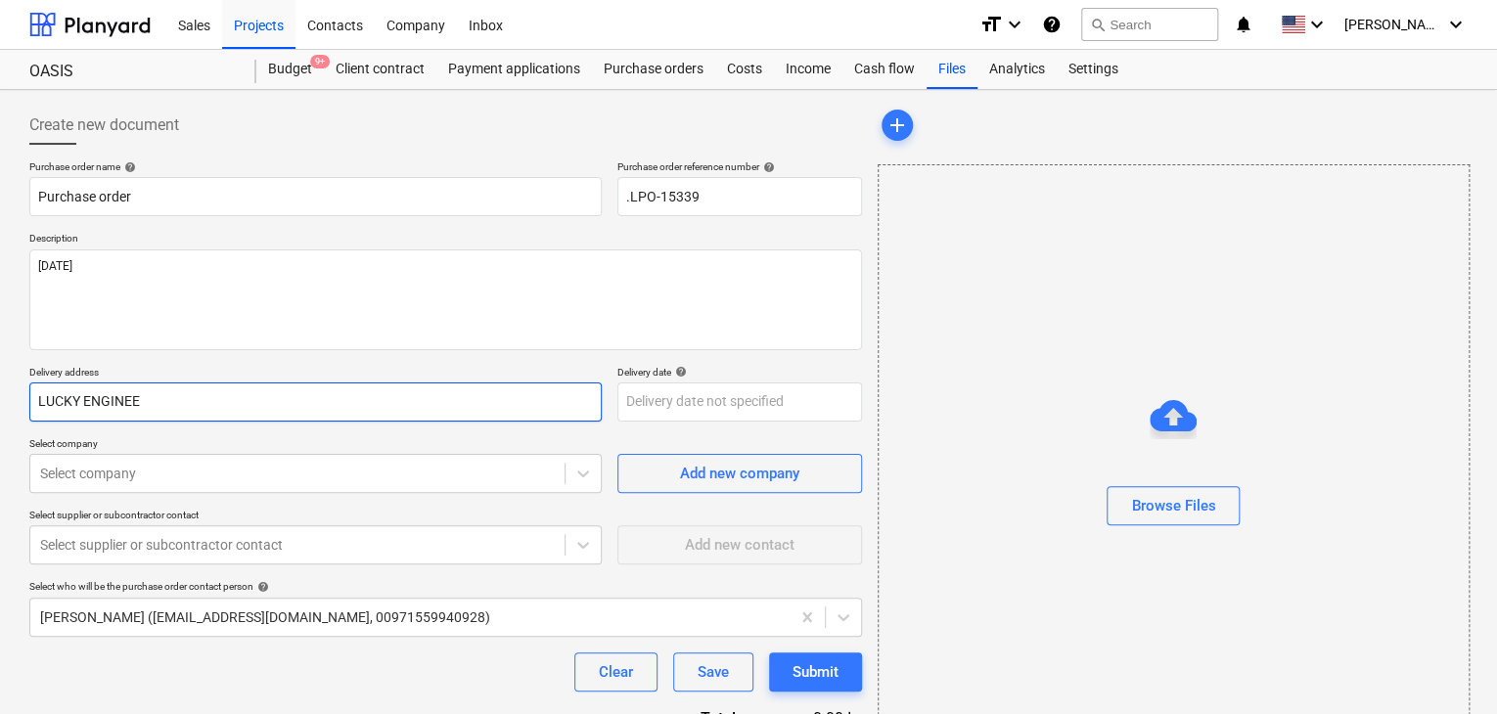
type input "LUCKY ENGINEER"
type textarea "x"
type input "LUCKY ENGINEERI"
type textarea "x"
type input "LUCKY ENGINEERIN"
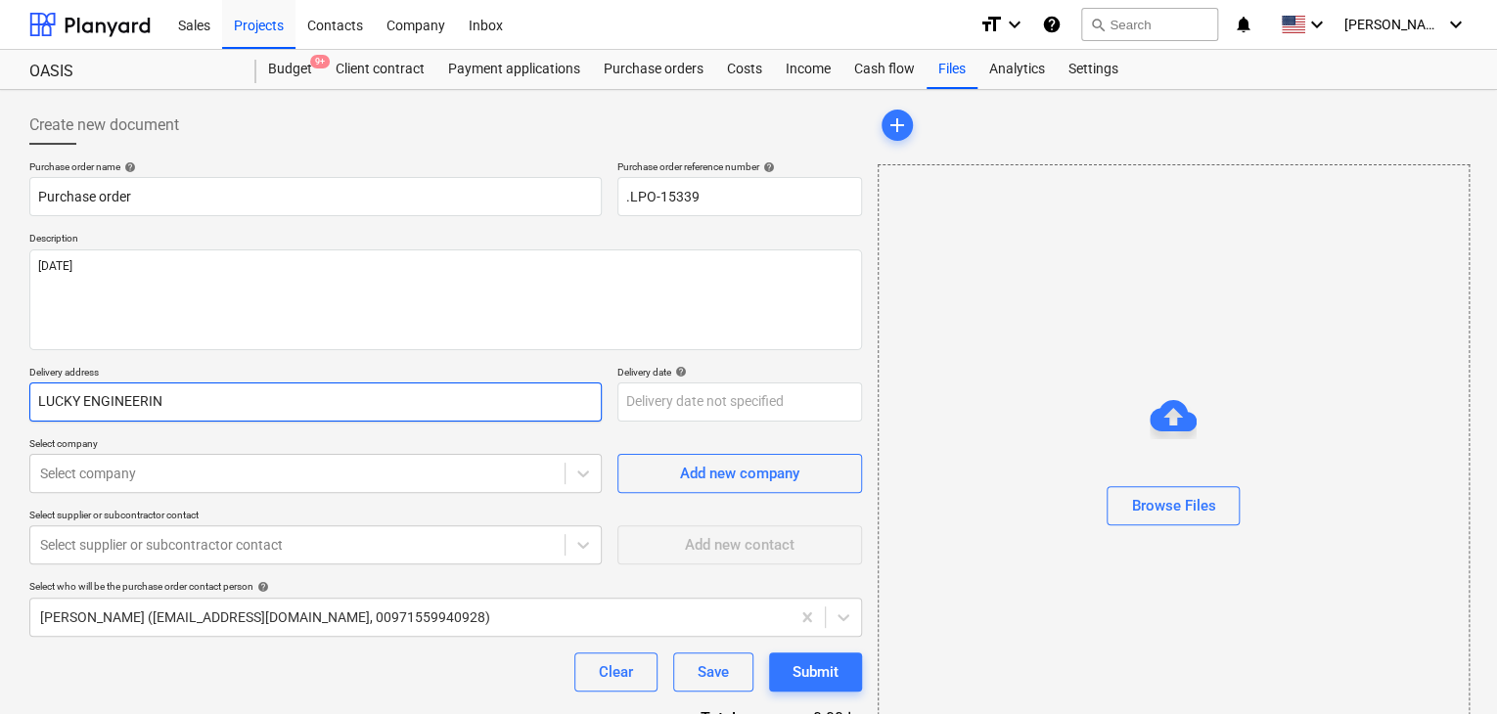
type textarea "x"
type input "LUCKY ENGINEERING"
type textarea "x"
type input "LUCKY ENGINEERING"
type textarea "x"
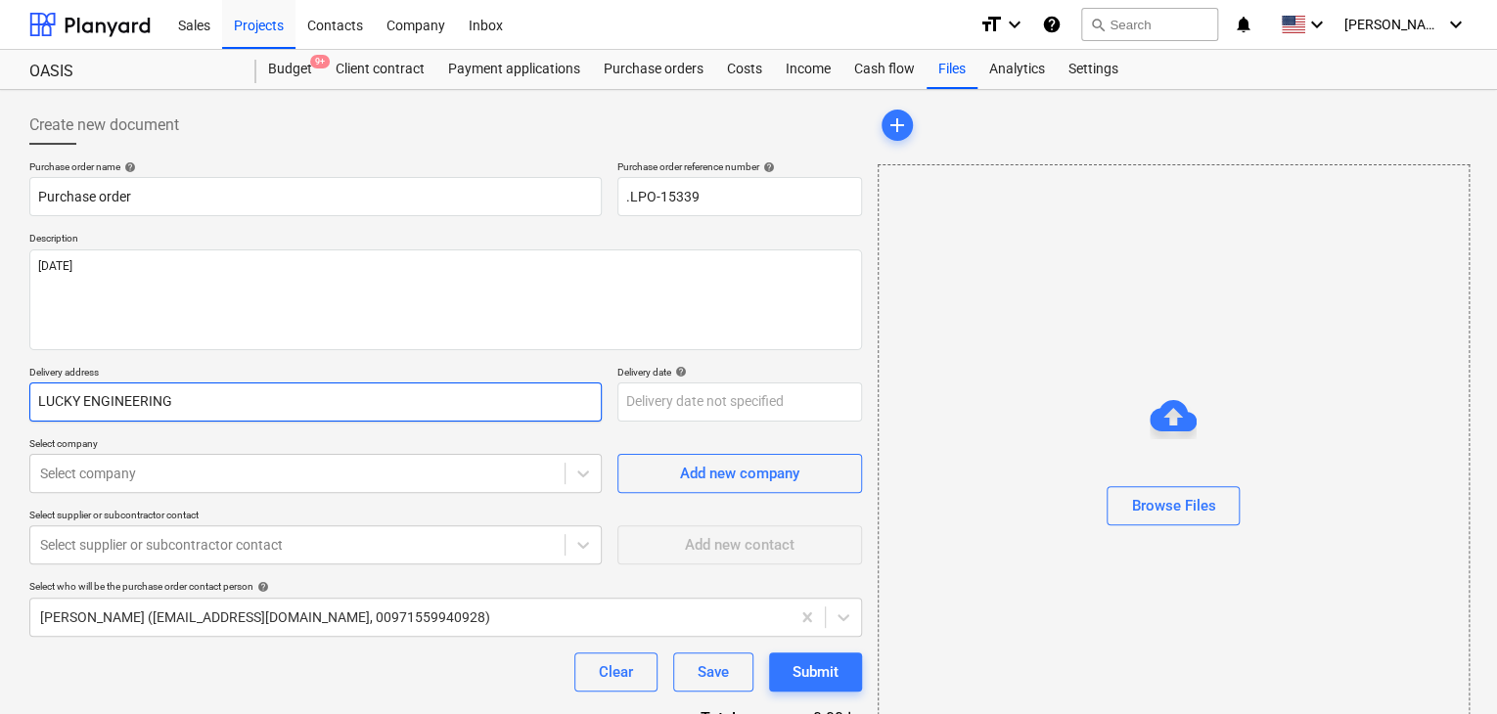
type input "LUCKY ENGINEERING S"
type textarea "x"
type input "LUCKY ENGINEERING SE"
type textarea "x"
type input "LUCKY ENGINEERING SER"
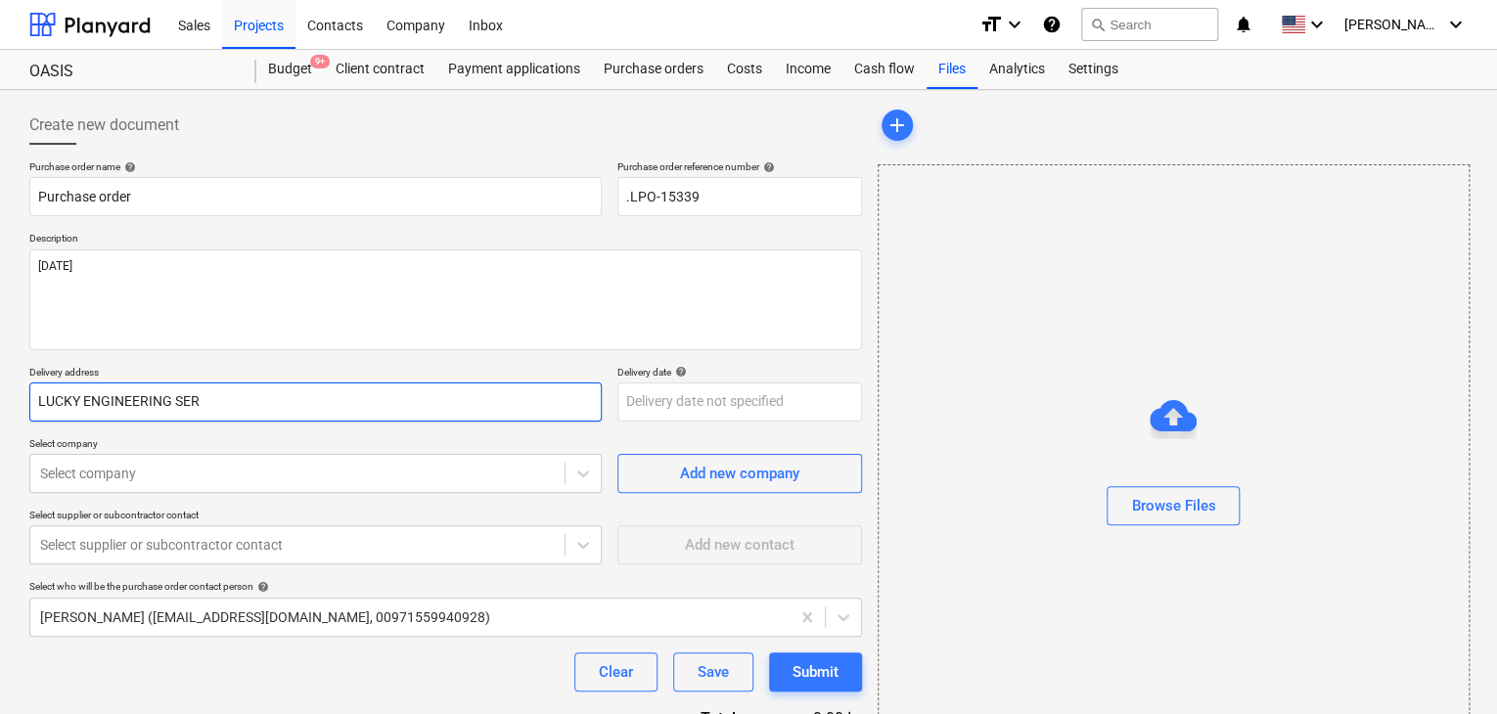
type textarea "x"
type input "LUCKY ENGINEERING SERI"
type textarea "x"
type input "LUCKY ENGINEERING SERIV"
type textarea "x"
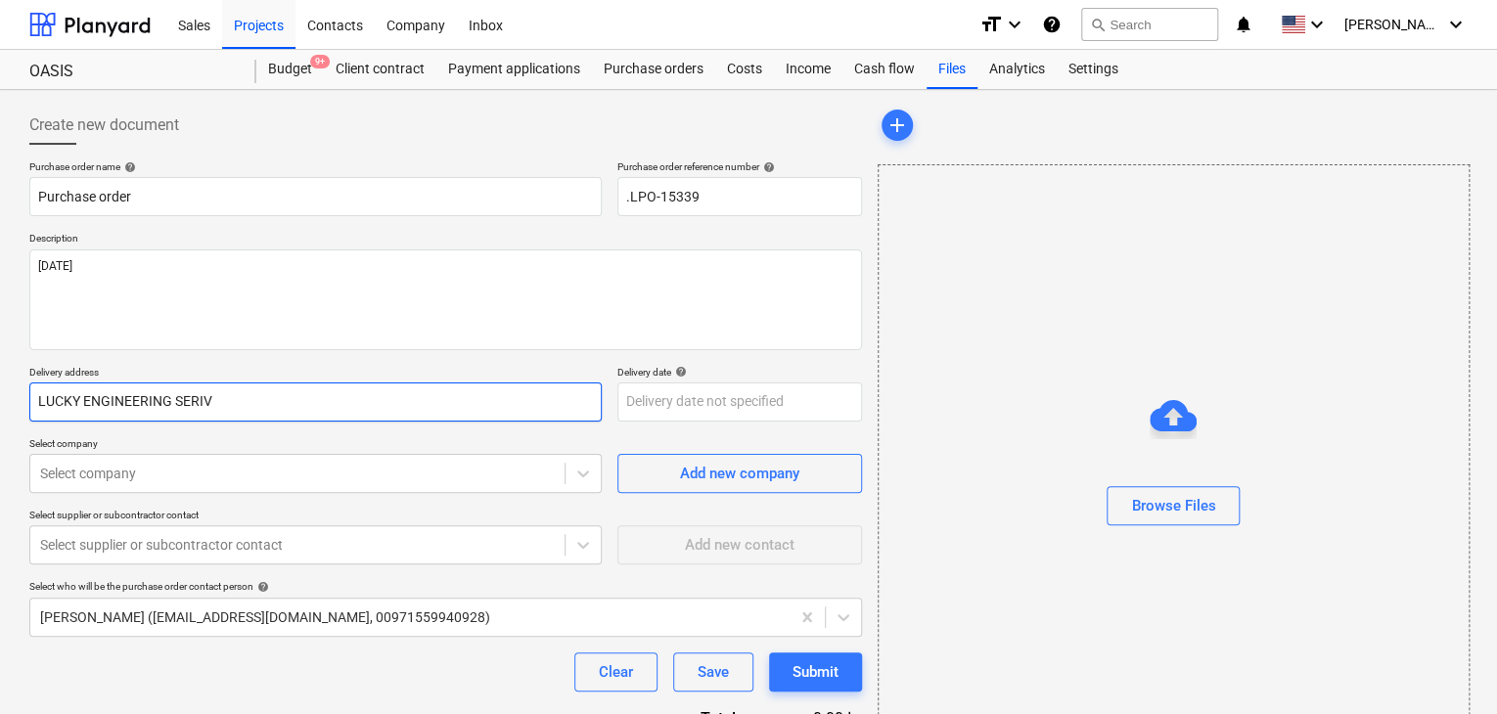
type input "LUCKY ENGINEERING SERIVC"
type textarea "x"
type input "LUCKY ENGINEERING SERIVCE"
type textarea "x"
type input "LUCKY ENGINEERING SERIVCES"
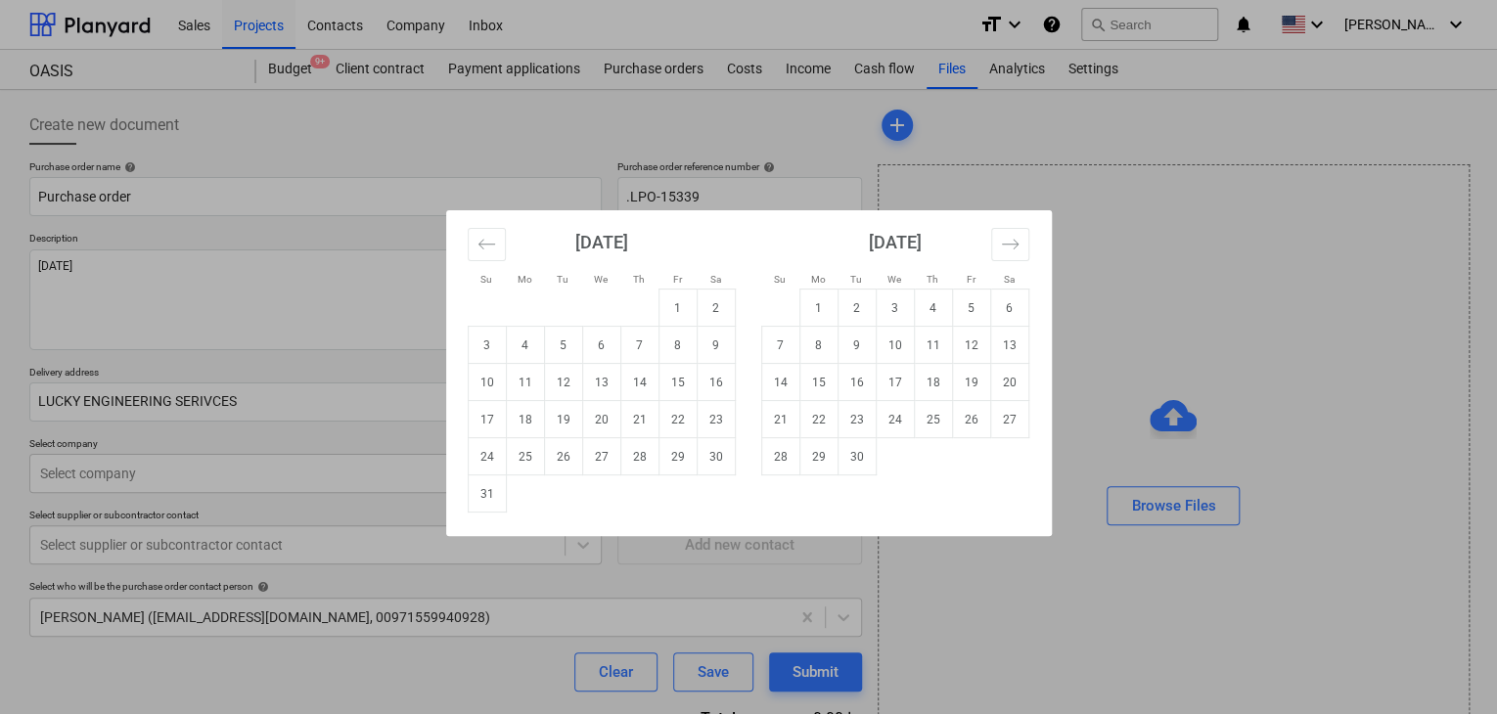
click at [676, 388] on body "Sales Projects Contacts Company Inbox format_size keyboard_arrow_down help sear…" at bounding box center [748, 357] width 1497 height 714
click at [480, 493] on td "31" at bounding box center [487, 494] width 38 height 37
type textarea "x"
type input "[DATE]"
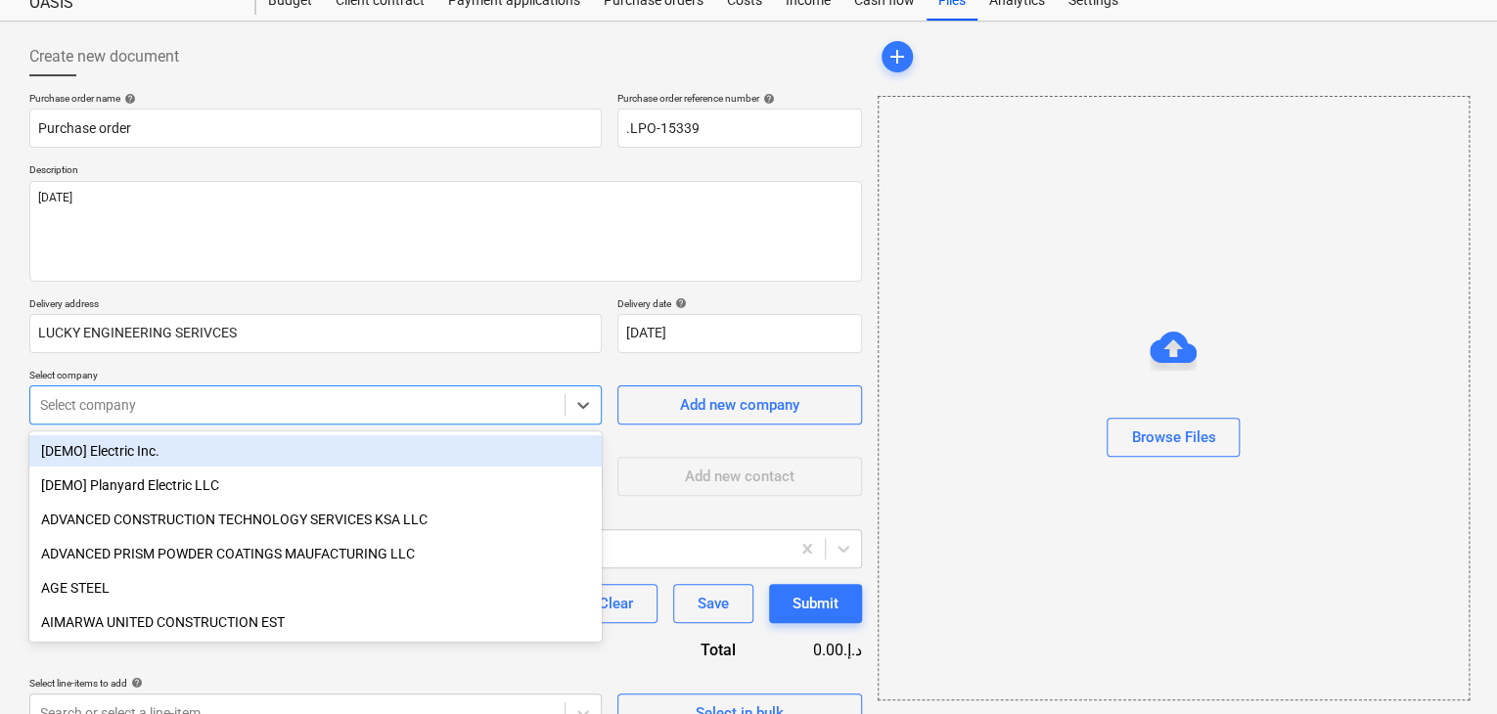
click at [138, 463] on body "Sales Projects Contacts Company Inbox format_size keyboard_arrow_down help sear…" at bounding box center [748, 289] width 1497 height 714
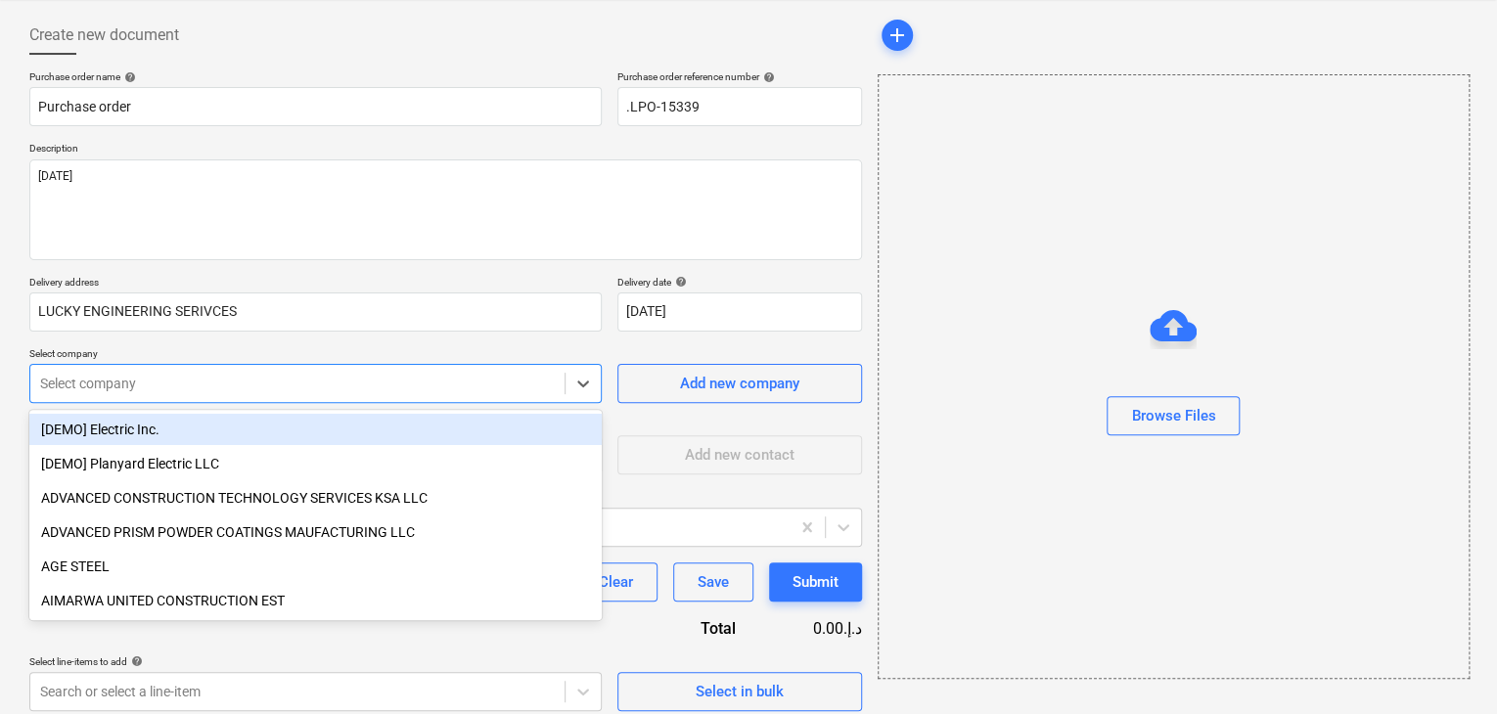
scroll to position [91, 0]
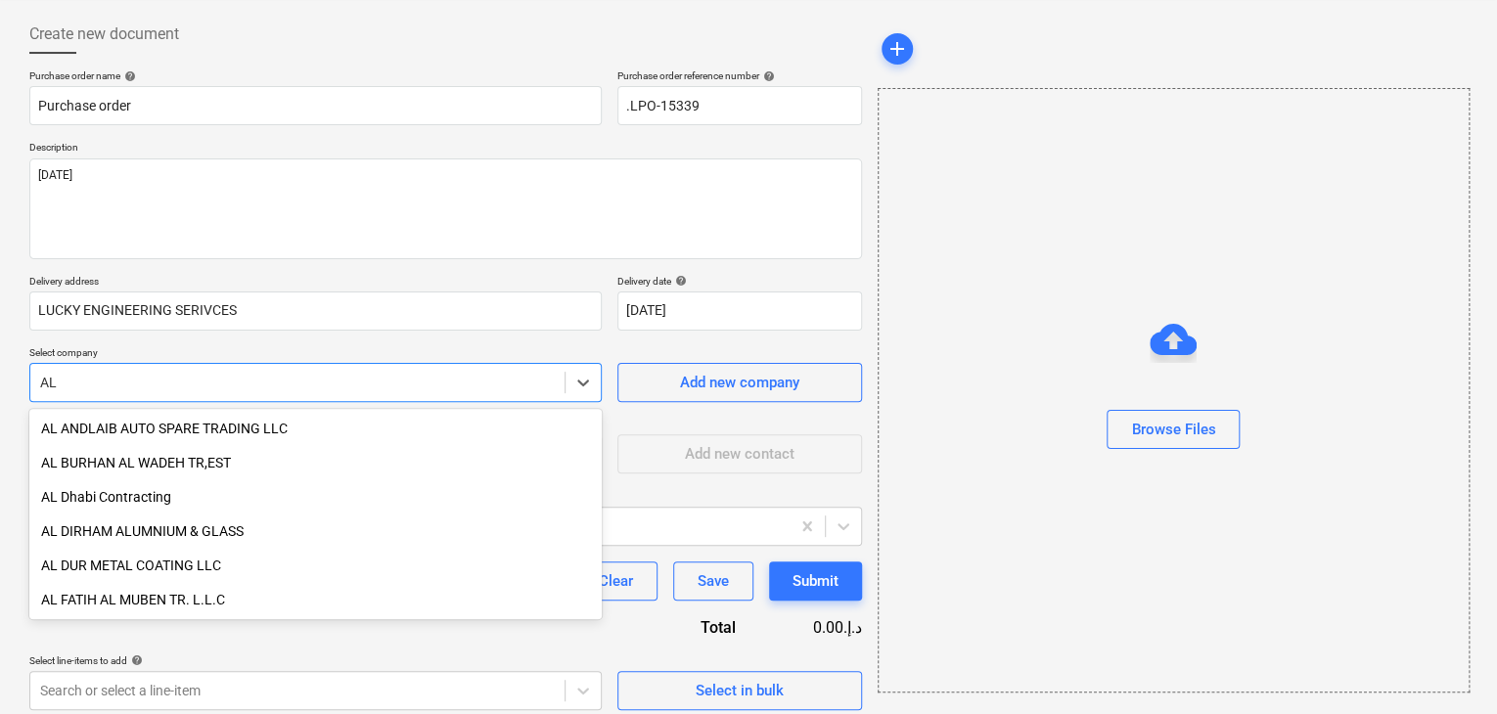
type input "A"
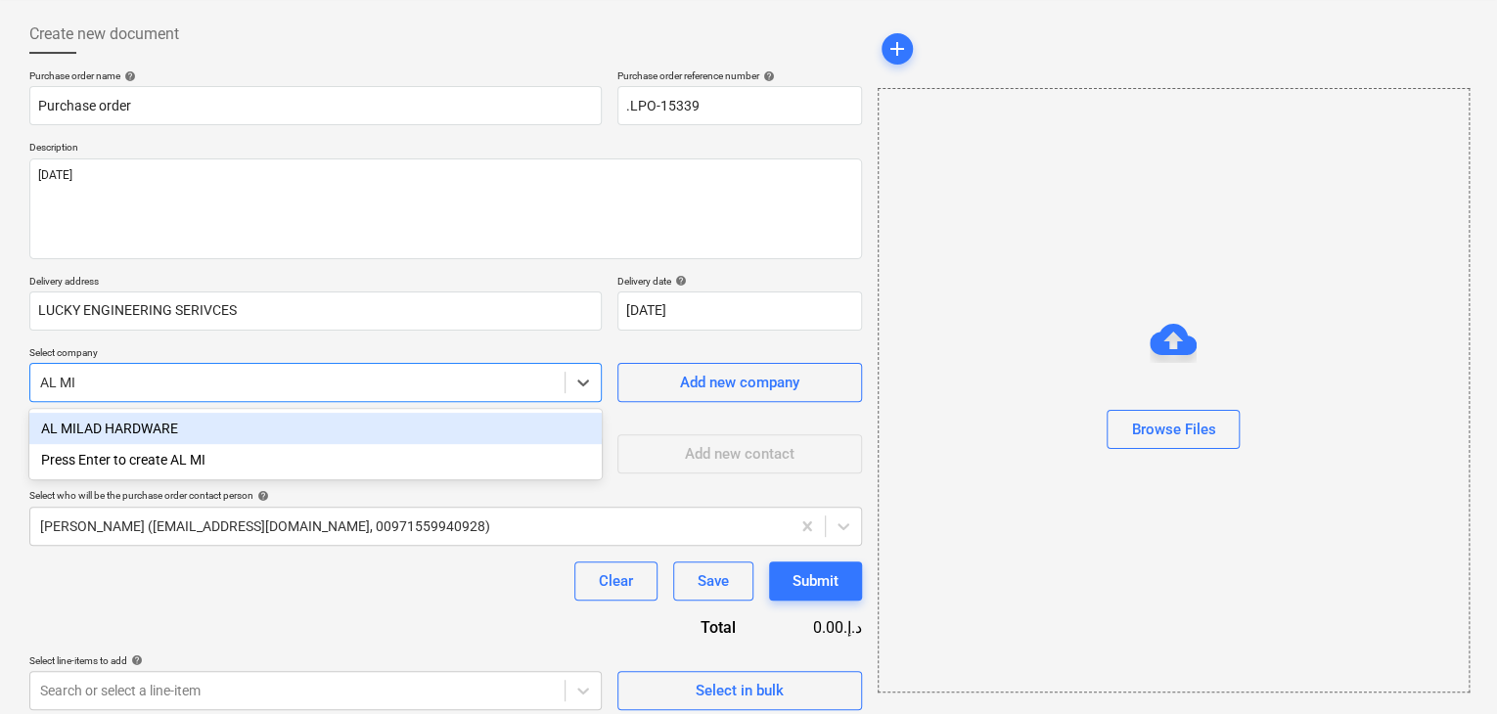
type input "AL MIL"
click at [154, 429] on div "AL MILAD HARDWARE" at bounding box center [315, 428] width 572 height 31
type textarea "x"
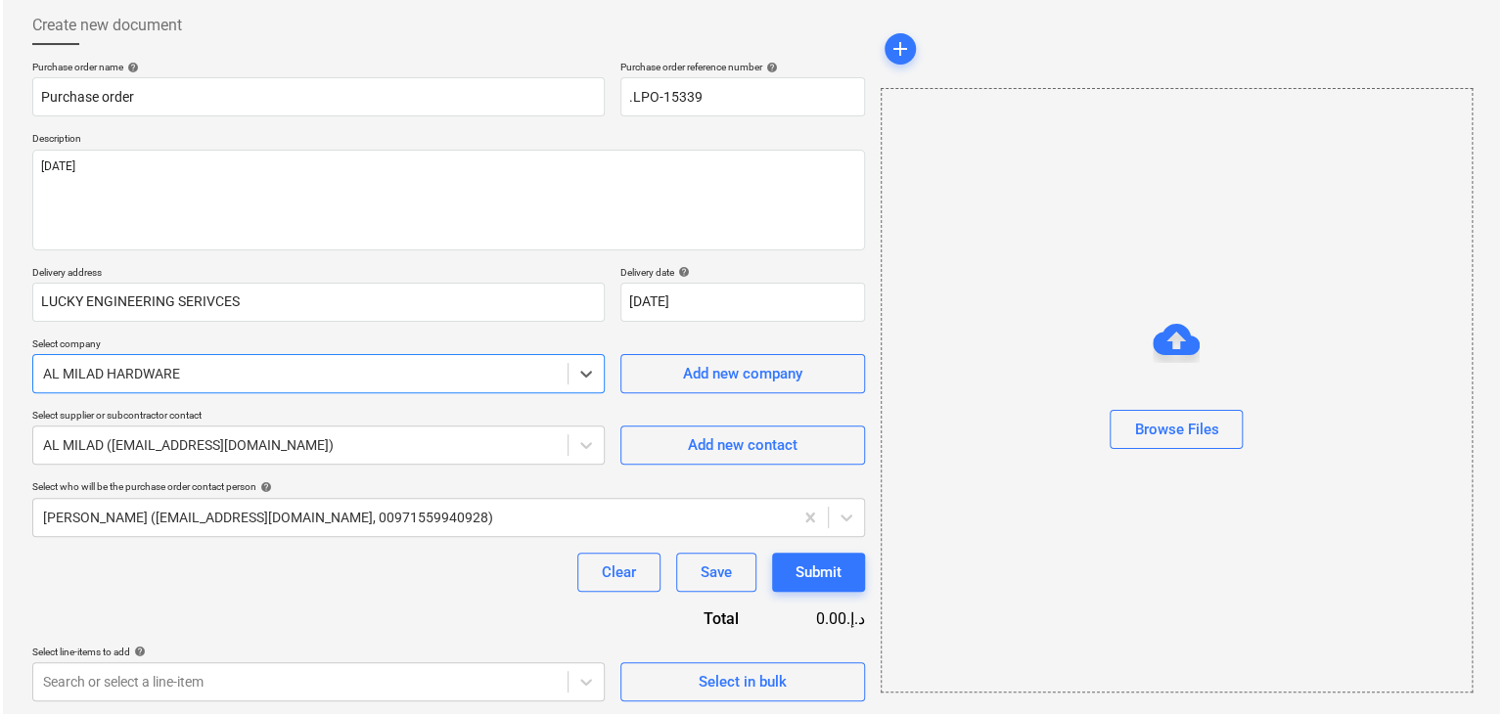
scroll to position [102, 0]
click at [707, 690] on div "Select in bulk" at bounding box center [740, 679] width 88 height 25
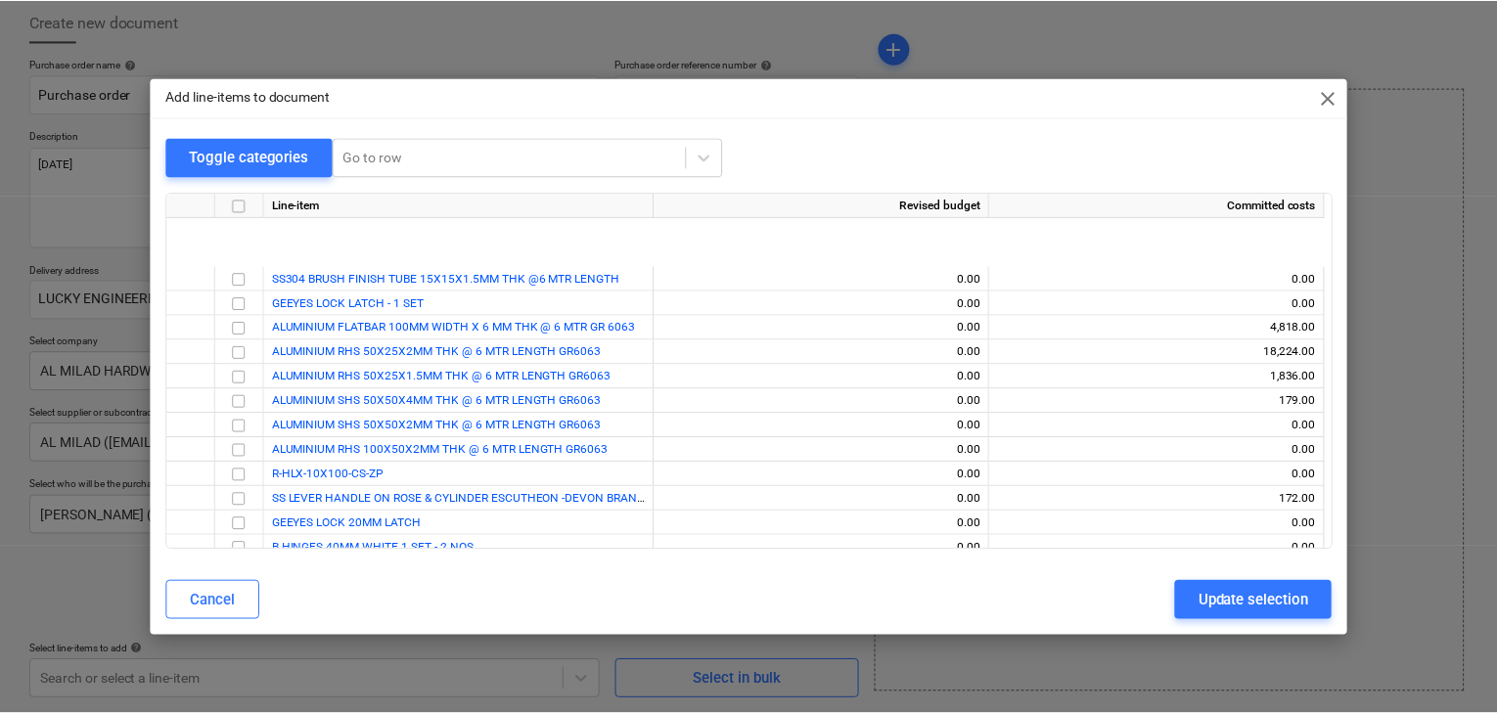
scroll to position [966, 0]
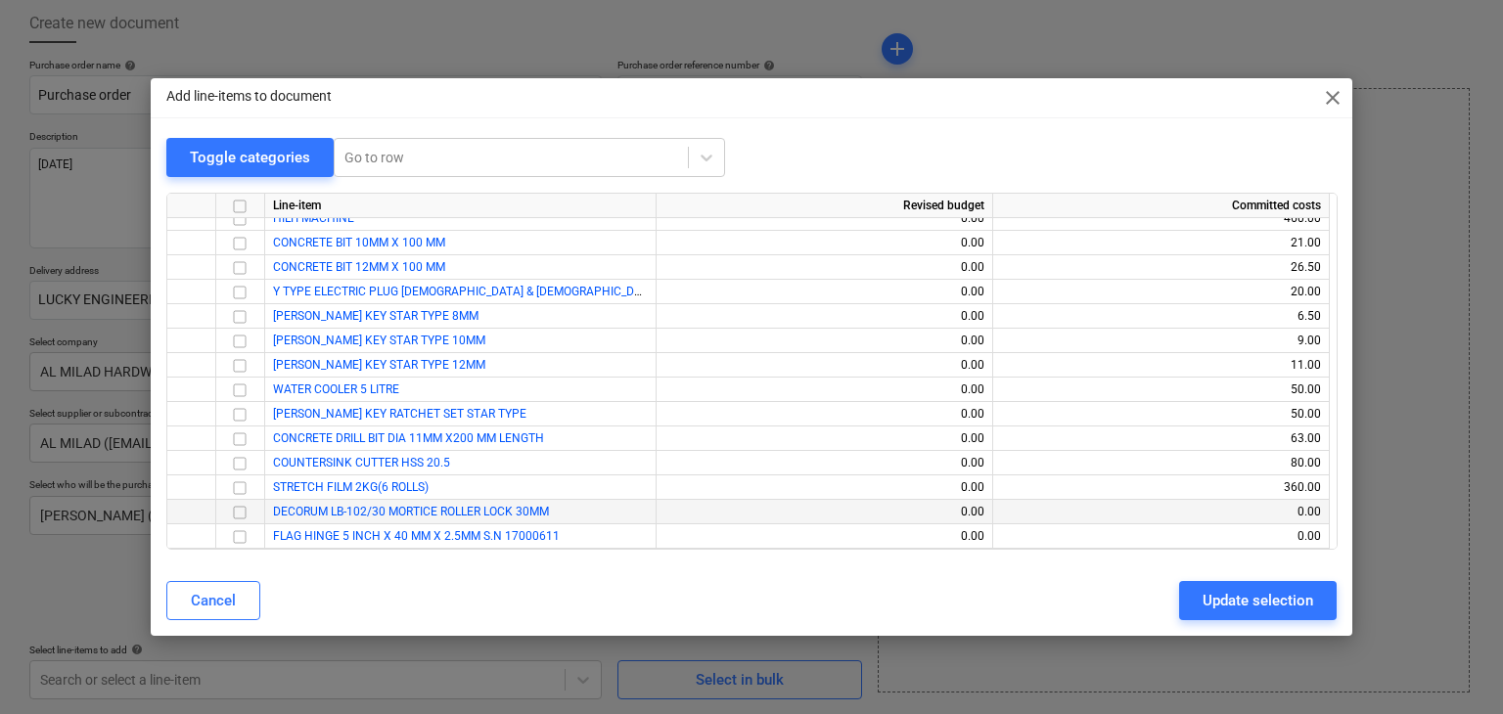
click at [246, 514] on input "checkbox" at bounding box center [239, 512] width 23 height 23
click at [239, 536] on input "checkbox" at bounding box center [239, 536] width 23 height 23
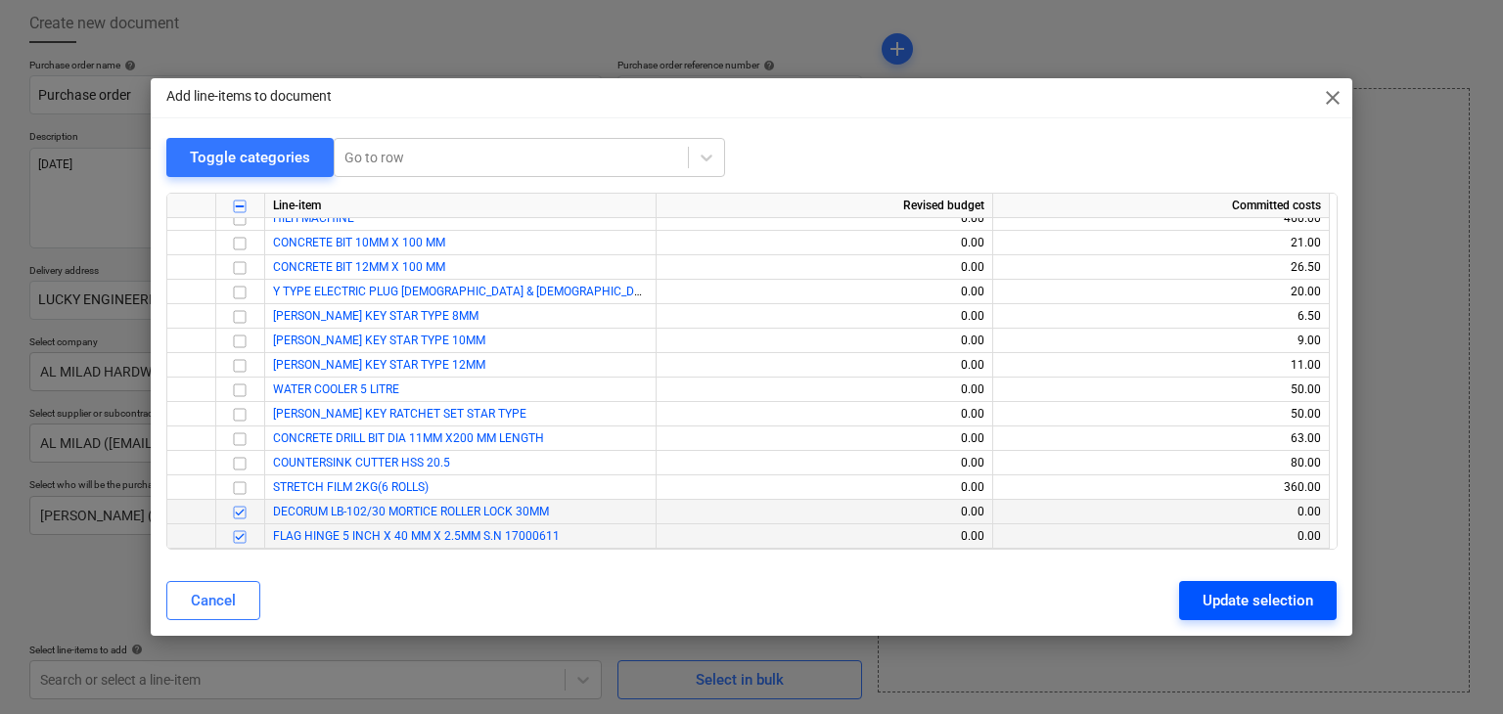
click at [1299, 619] on button "Update selection" at bounding box center [1258, 600] width 158 height 39
type textarea "x"
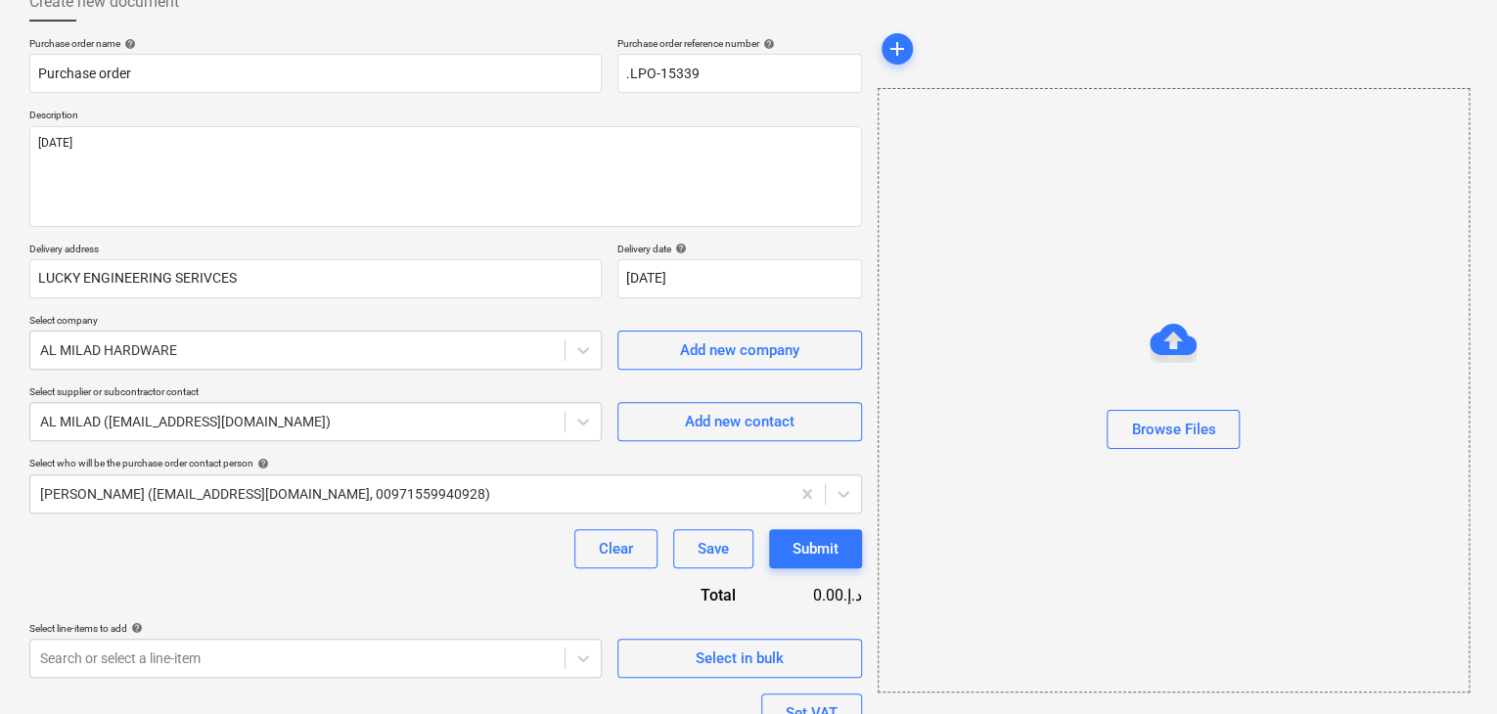
scroll to position [310, 0]
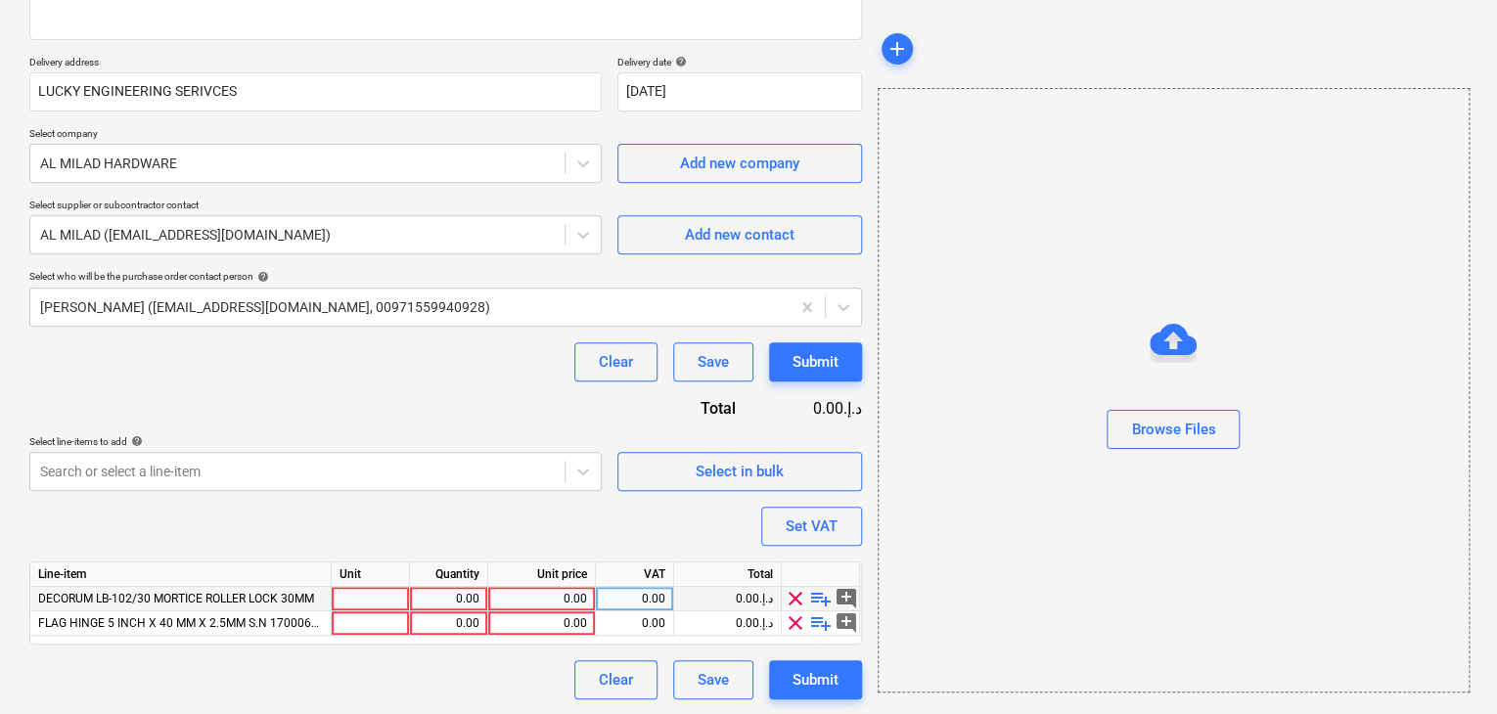
click at [342, 599] on div at bounding box center [371, 599] width 78 height 24
type input "NO"
type textarea "x"
type input "SET"
type textarea "x"
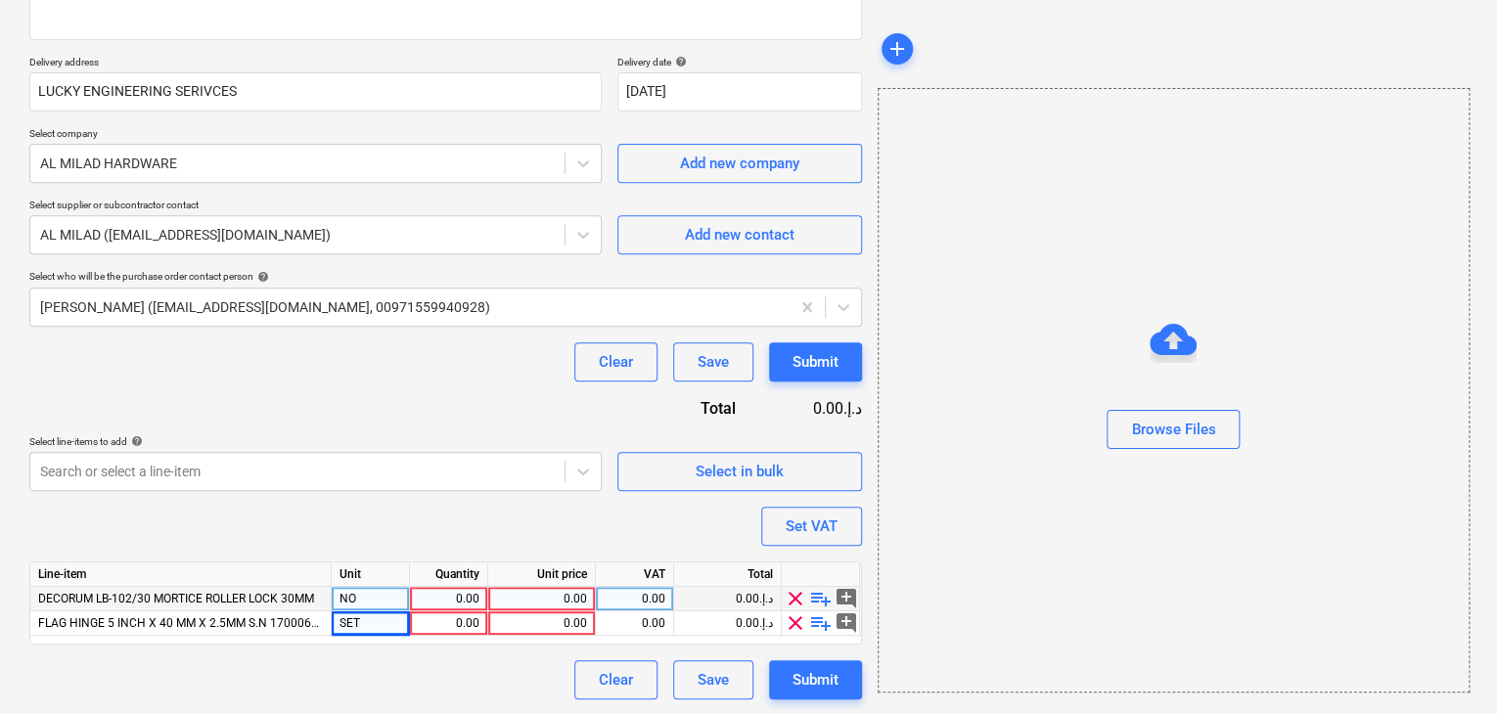
click at [431, 591] on div "0.00" at bounding box center [449, 599] width 62 height 24
type input "1"
type textarea "x"
click at [521, 593] on div "0.00" at bounding box center [541, 599] width 91 height 24
type input "25"
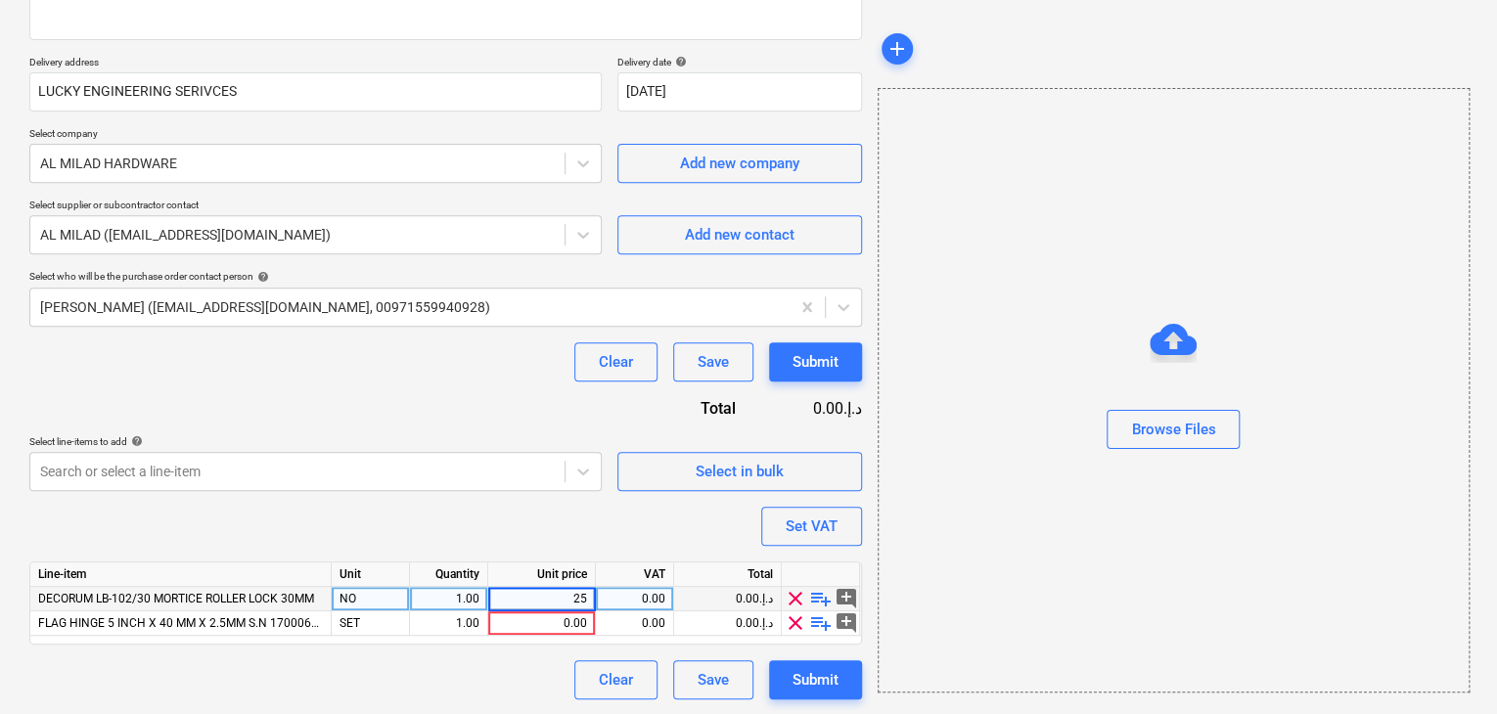
type textarea "x"
type input "18"
type textarea "x"
click at [1041, 564] on div "Browse Files" at bounding box center [1174, 390] width 592 height 605
click at [841, 537] on button "Set VAT" at bounding box center [811, 526] width 101 height 39
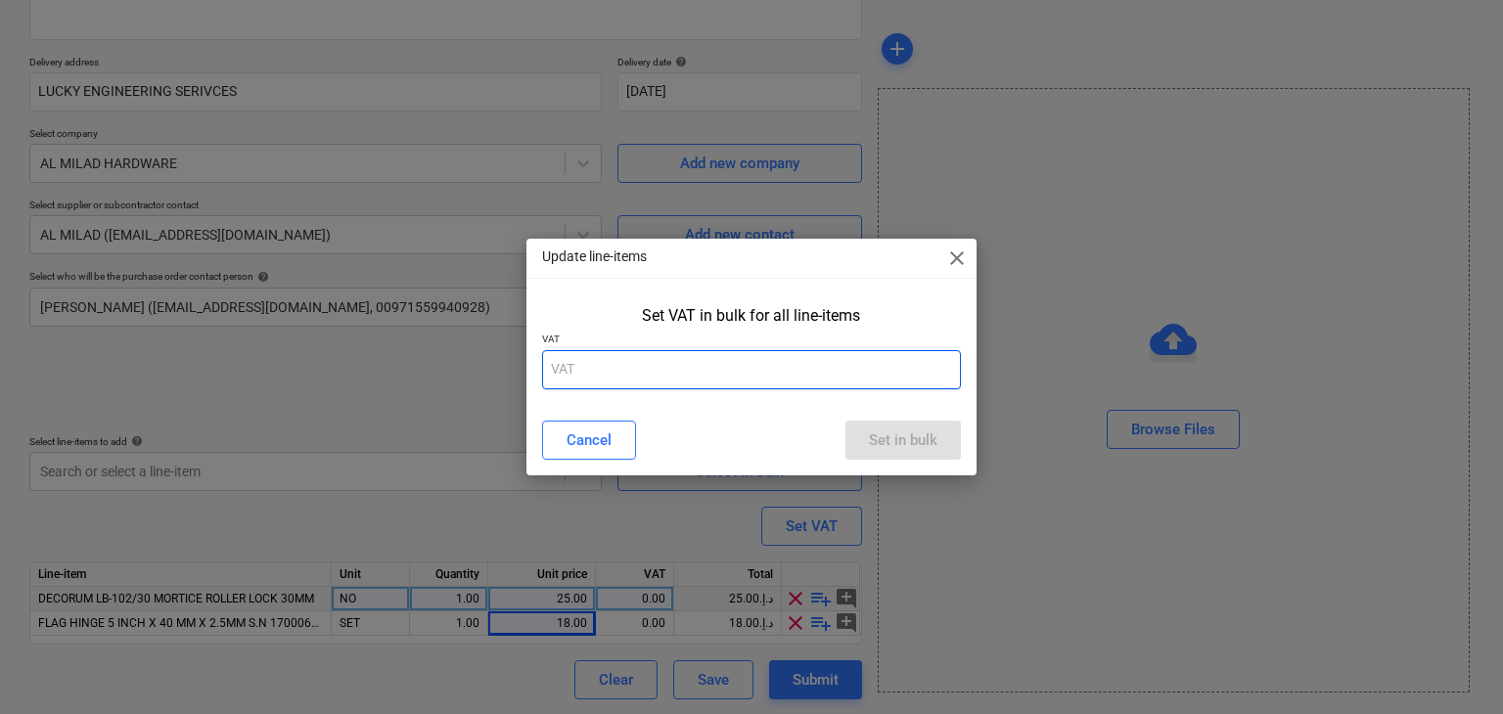
click at [573, 384] on input "text" at bounding box center [752, 369] width 420 height 39
type input "5"
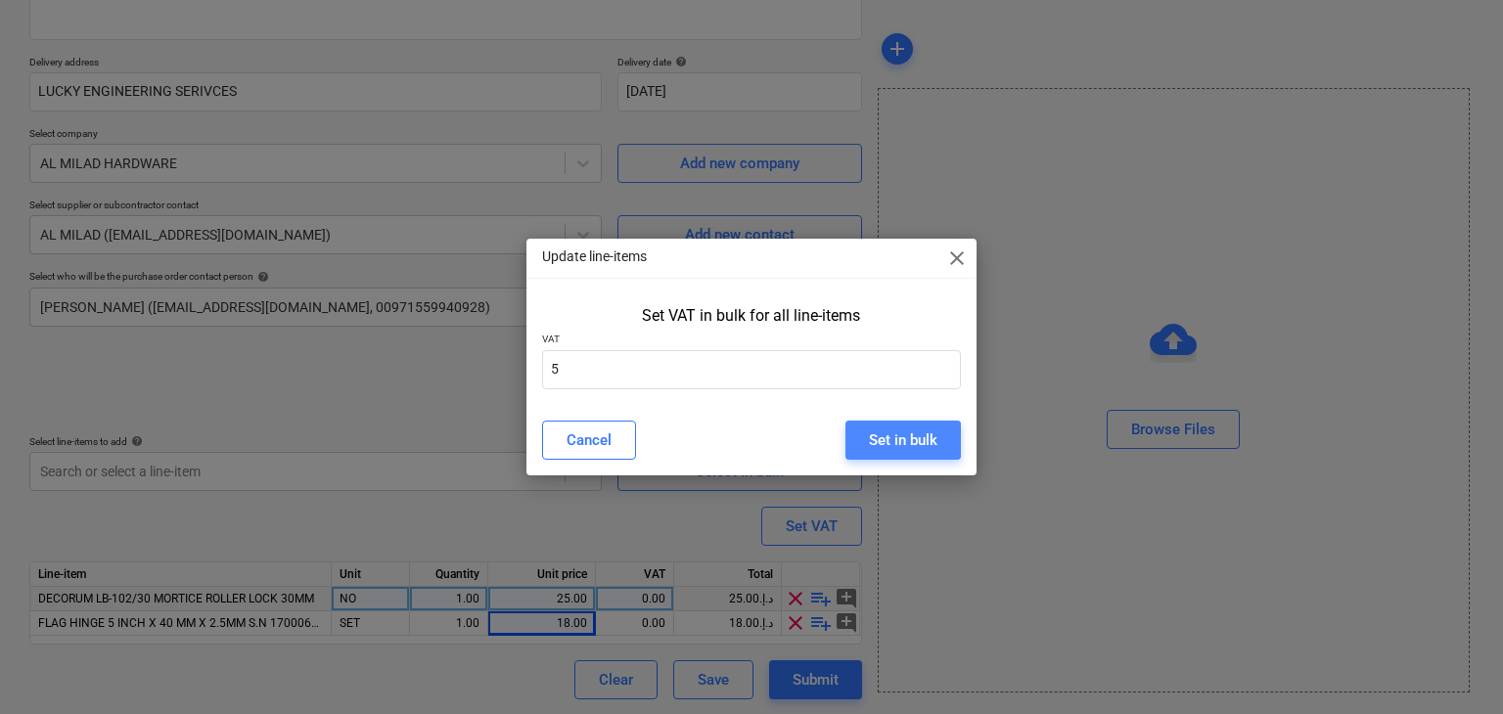
drag, startPoint x: 915, startPoint y: 455, endPoint x: 912, endPoint y: 445, distance: 10.2
click at [912, 448] on button "Set in bulk" at bounding box center [902, 440] width 115 height 39
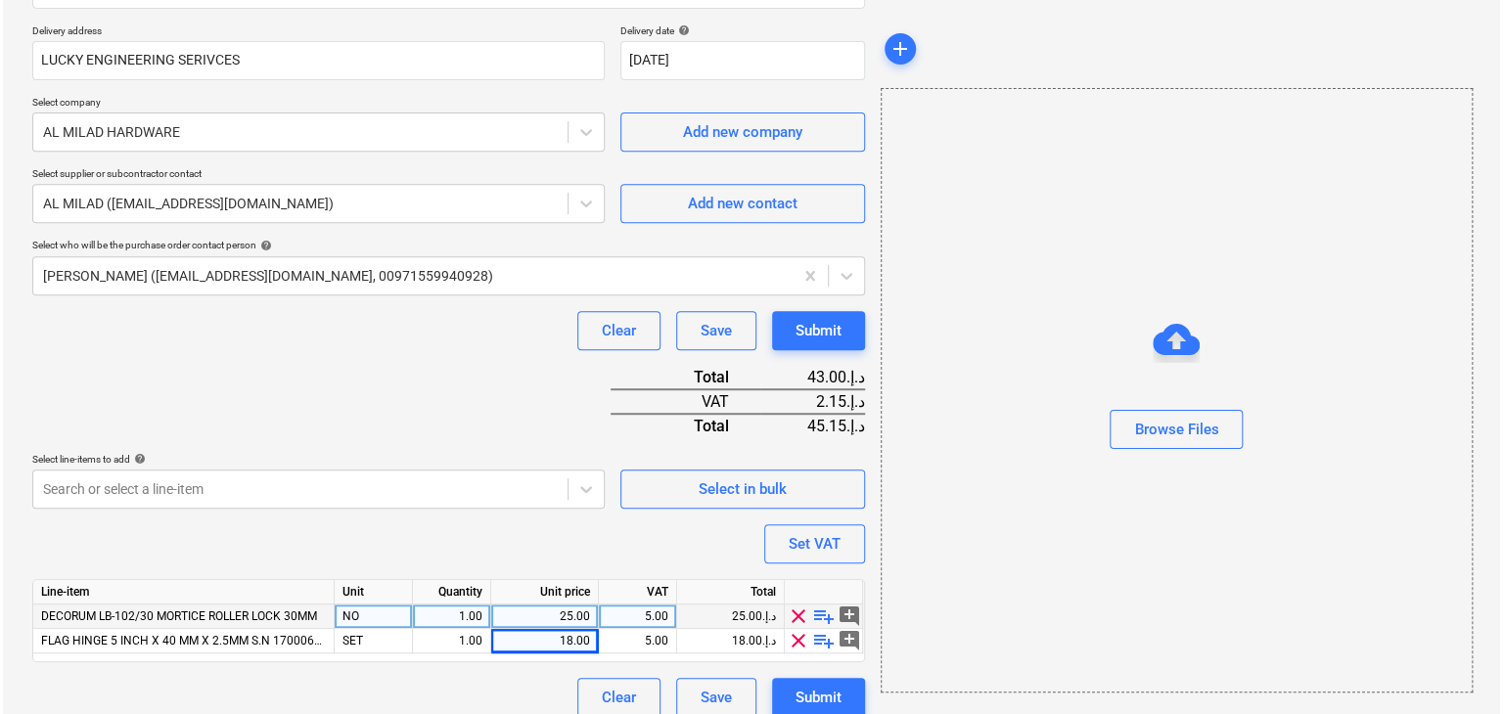
scroll to position [359, 0]
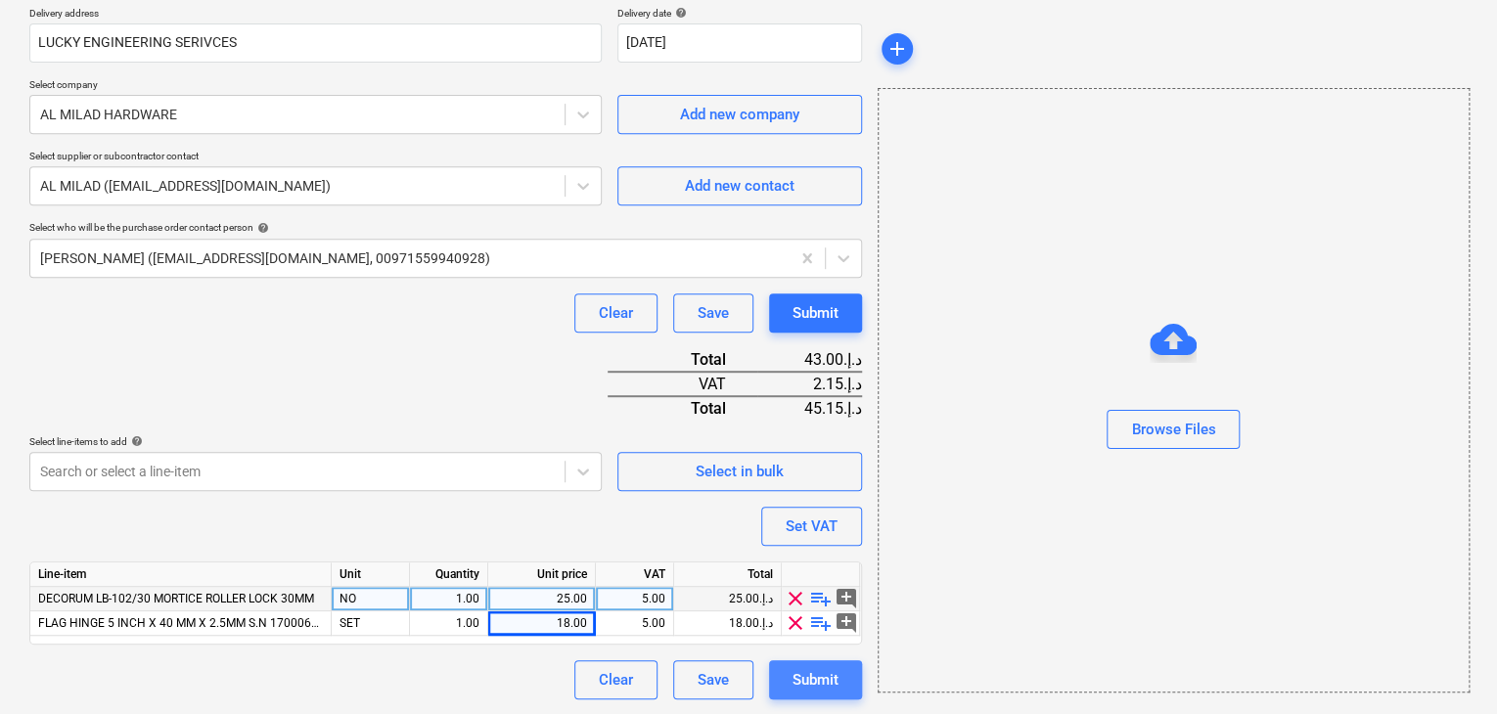
click at [806, 685] on div "Submit" at bounding box center [816, 679] width 46 height 25
type textarea "x"
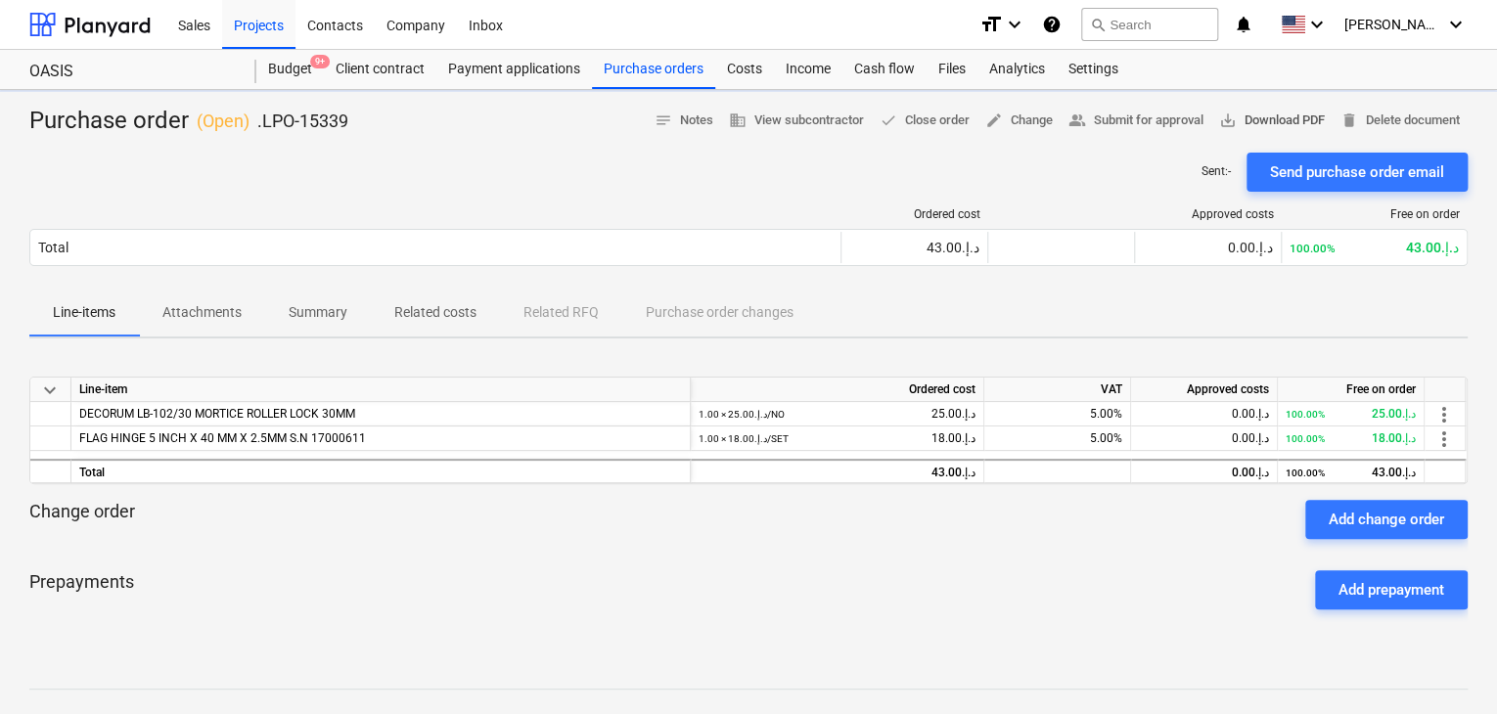
click at [1292, 113] on span "save_alt Download PDF" at bounding box center [1272, 121] width 106 height 23
click at [297, 57] on div "Budget 9+" at bounding box center [290, 69] width 68 height 39
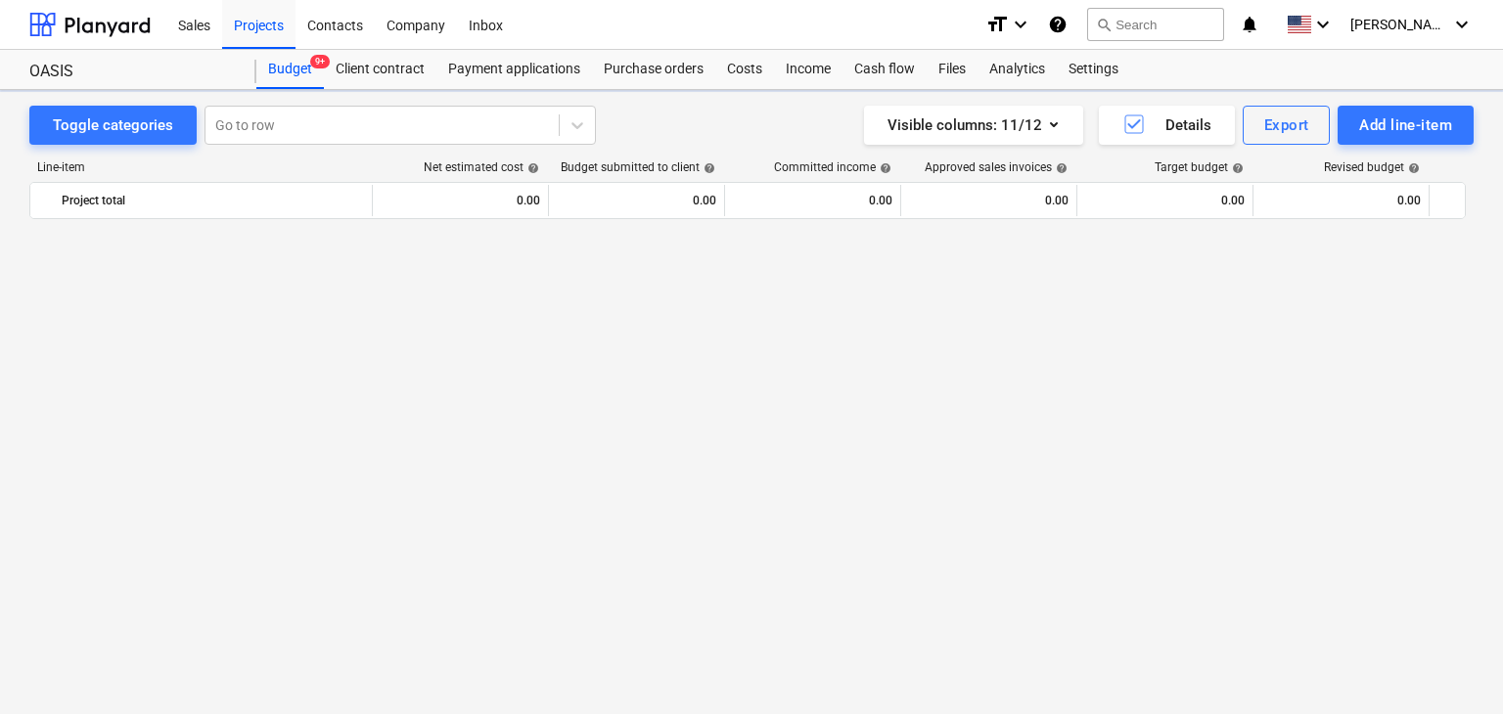
scroll to position [1340, 0]
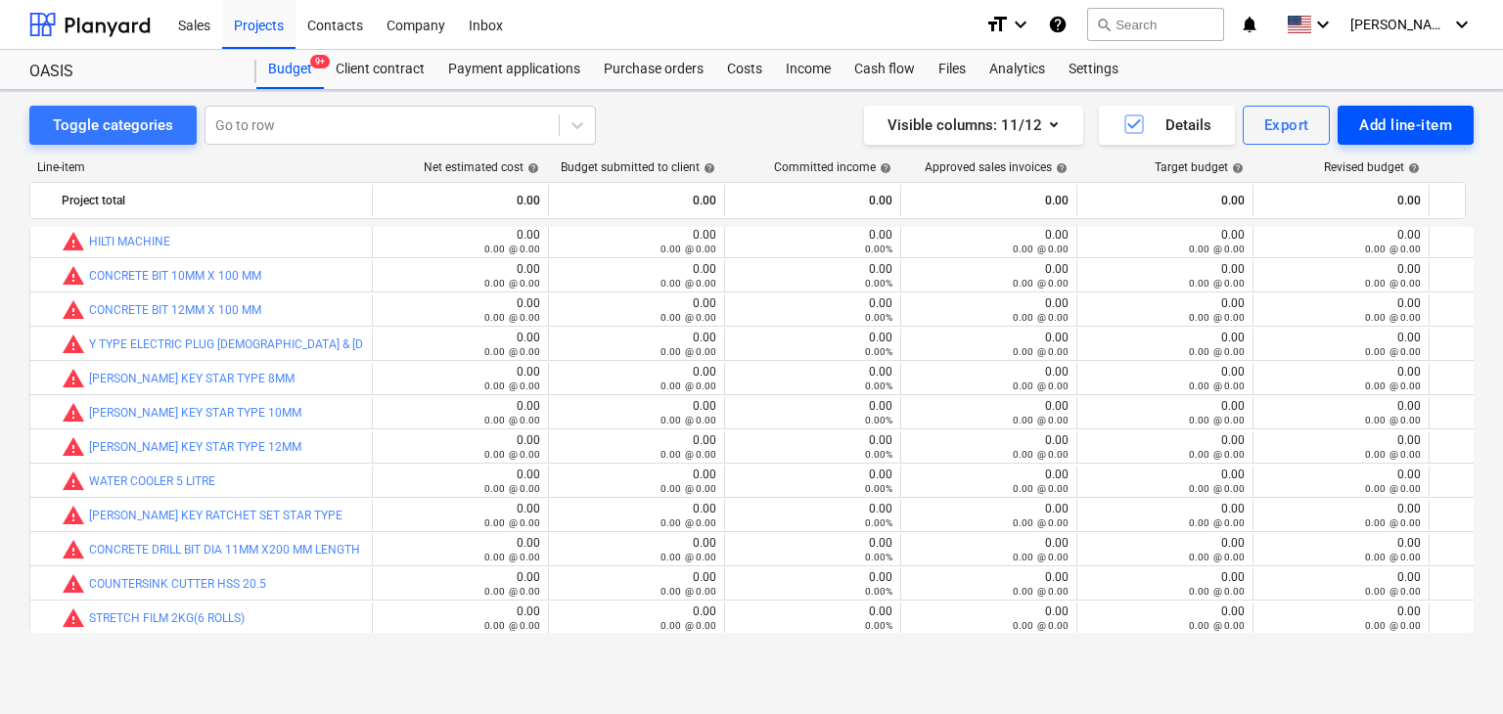
click at [1386, 130] on div "Add line-item" at bounding box center [1405, 125] width 93 height 25
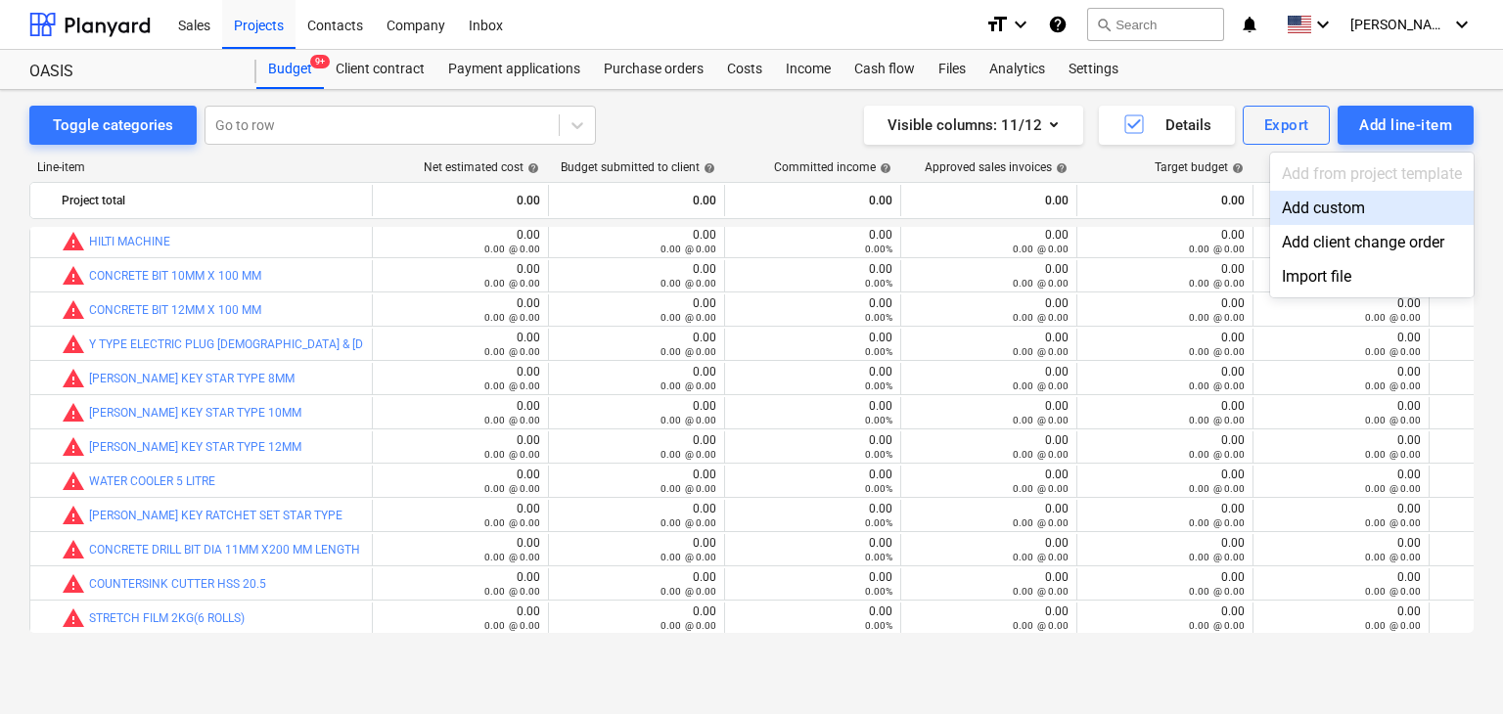
click at [1304, 210] on div "Add custom" at bounding box center [1372, 208] width 204 height 34
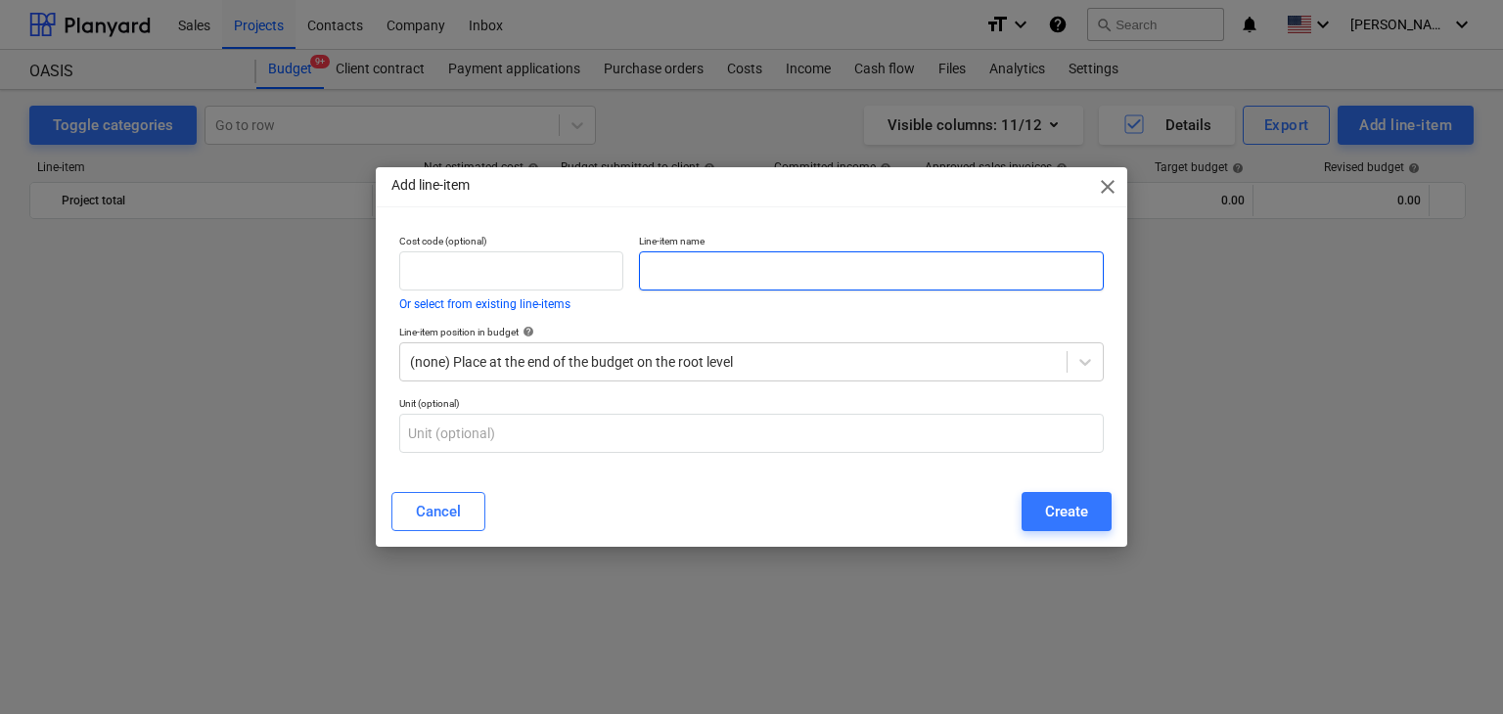
click at [701, 265] on input "text" at bounding box center [871, 270] width 465 height 39
paste input "IP6220 DOOR HANDLE BLACK"
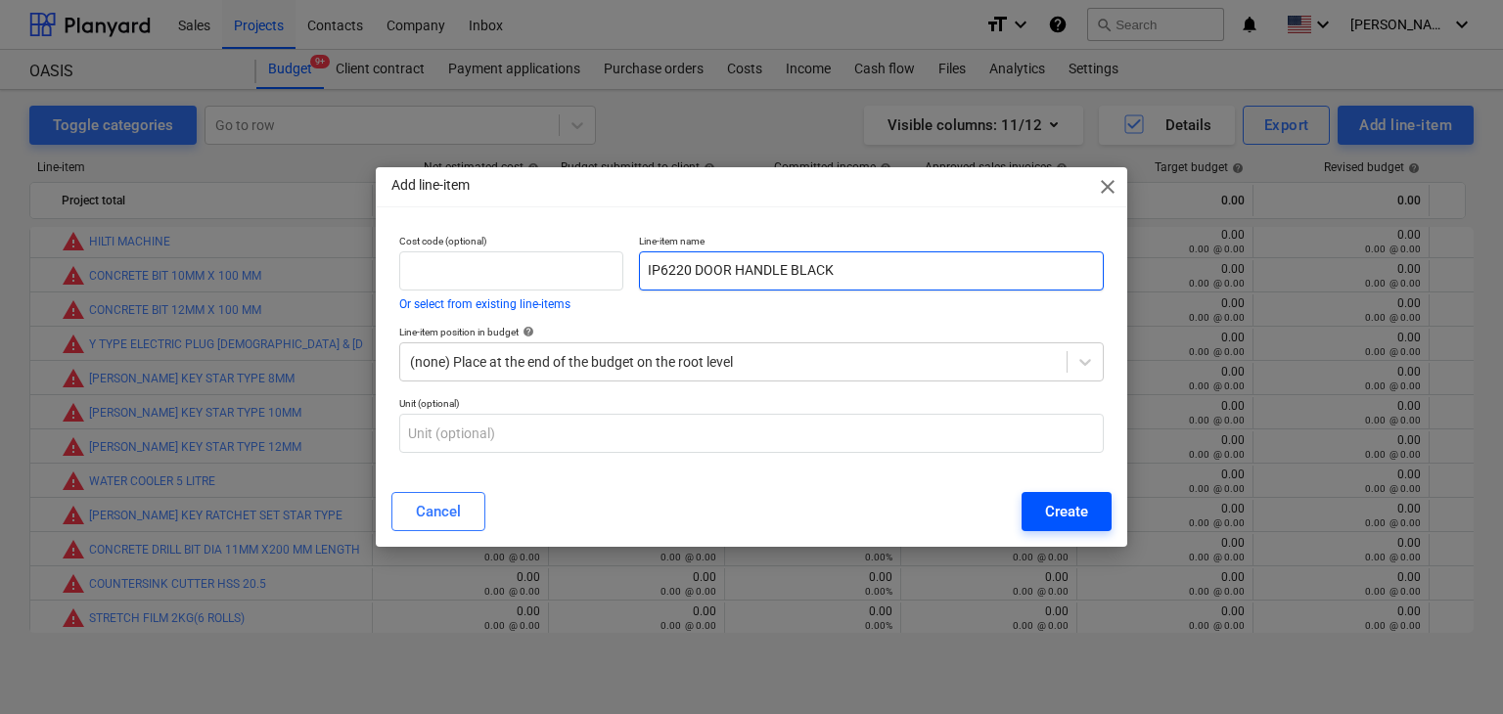
type input "IP6220 DOOR HANDLE BLACK"
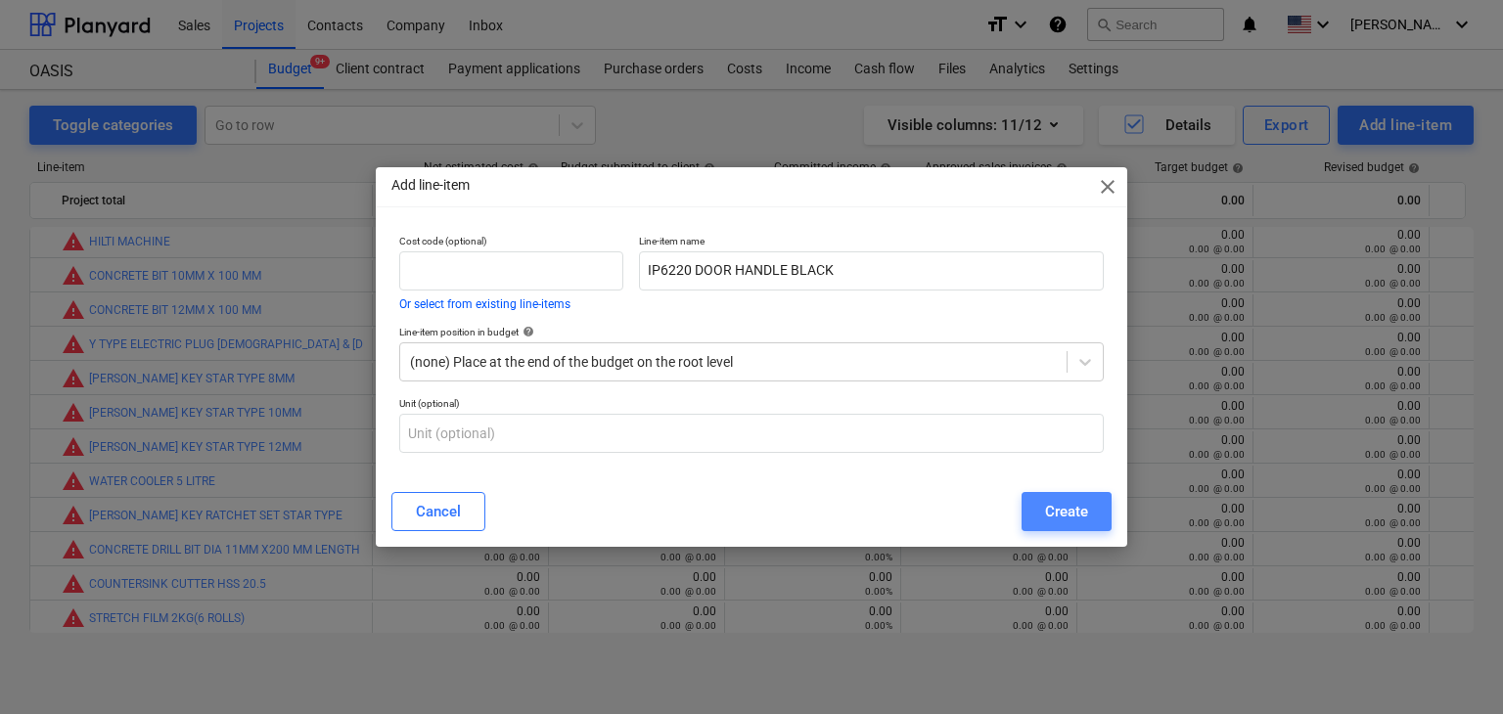
click at [1053, 516] on div "Create" at bounding box center [1066, 511] width 43 height 25
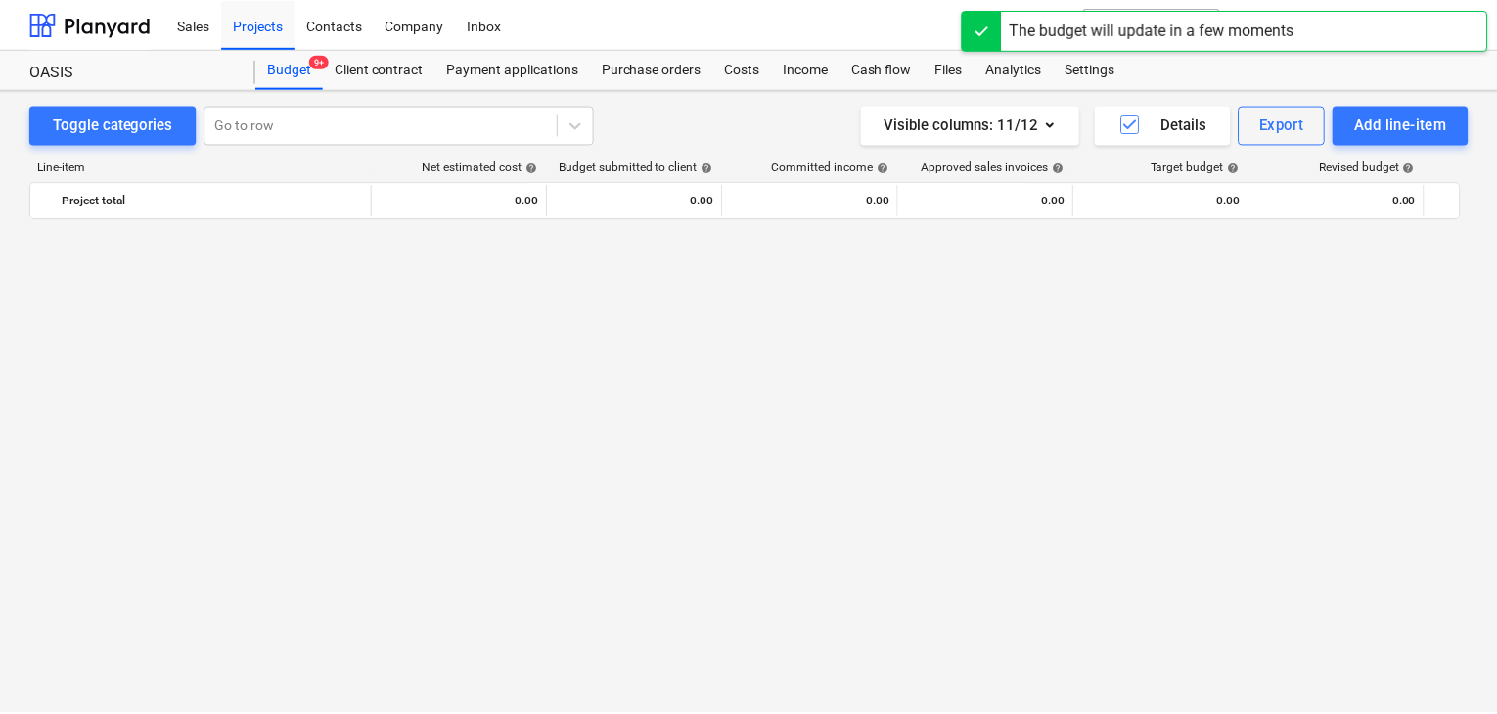
scroll to position [1340, 0]
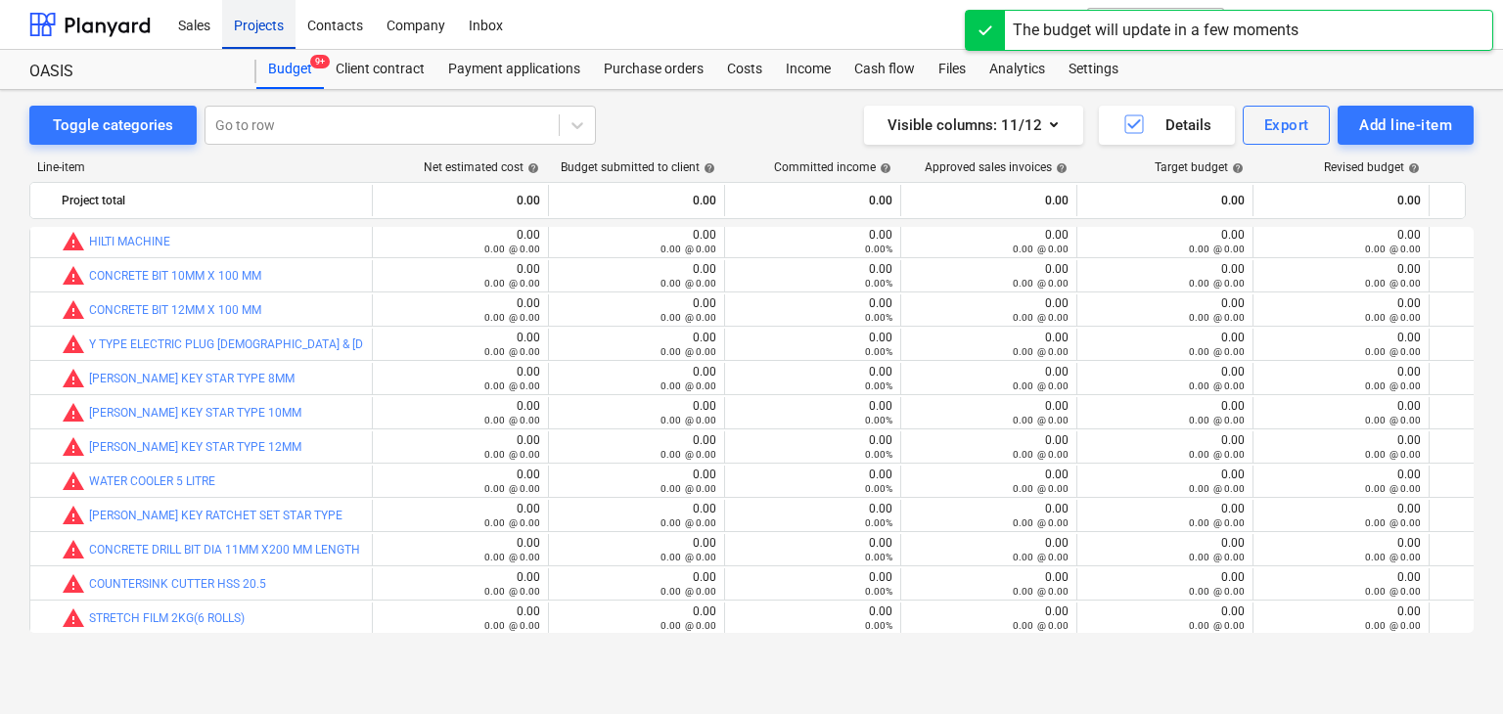
click at [240, 21] on div "Projects" at bounding box center [258, 24] width 73 height 50
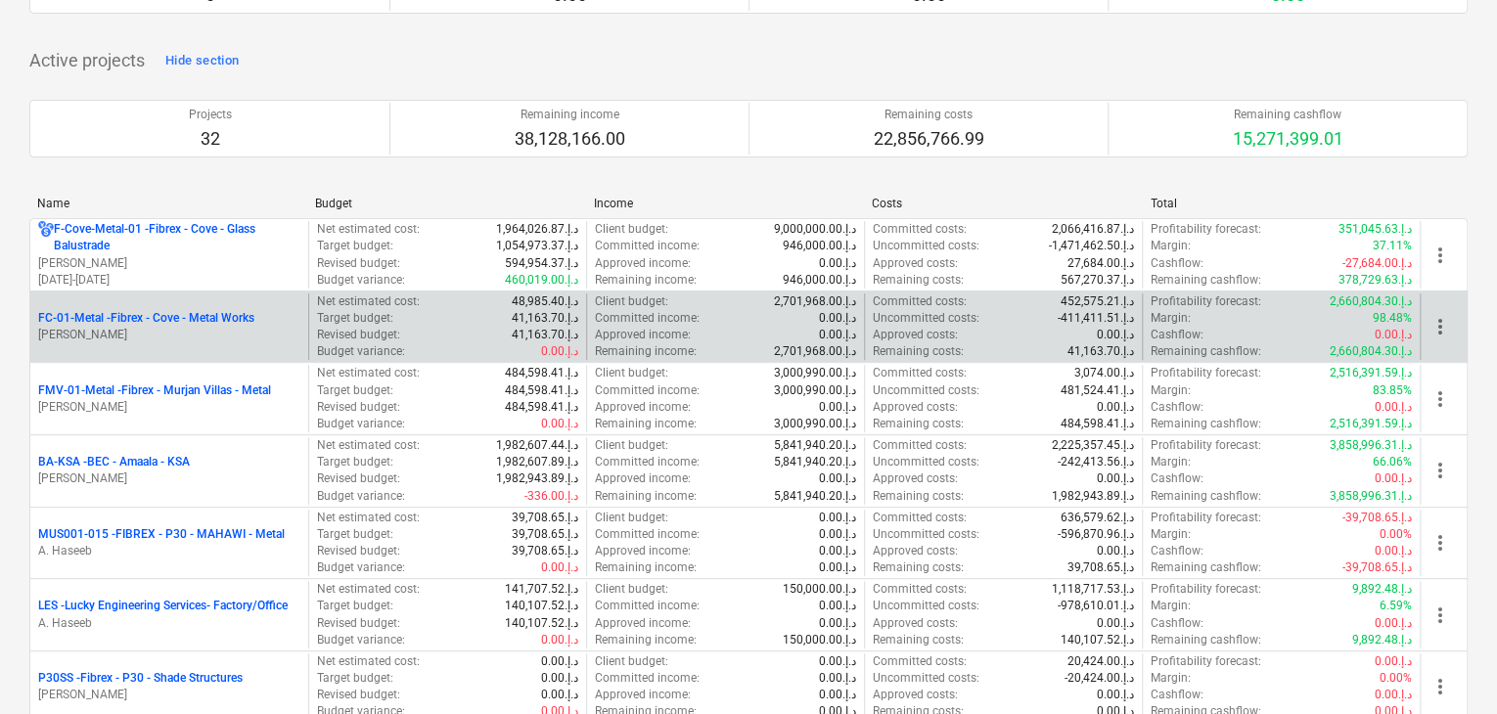
scroll to position [294, 0]
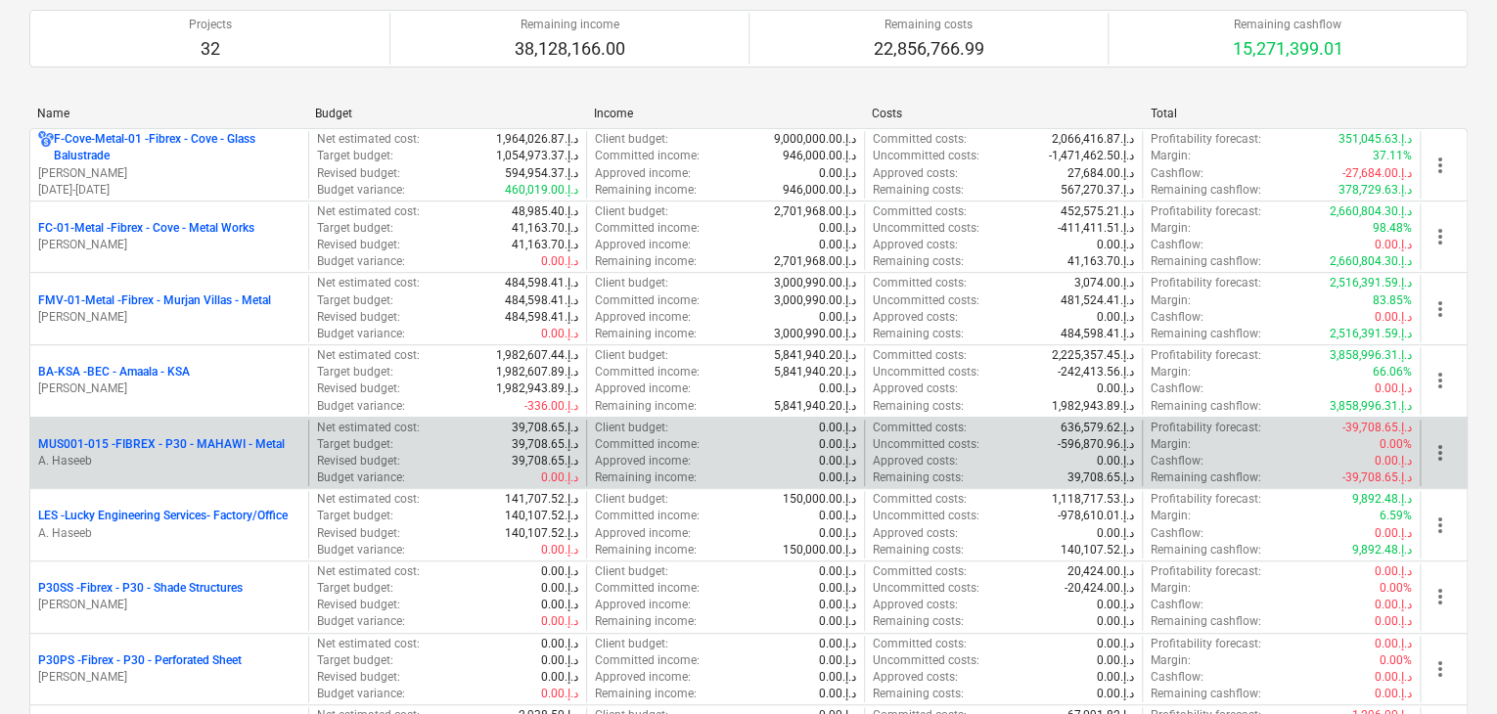
click at [178, 448] on p "MUS001-015 - FIBREX - P30 - MAHAWI - Metal" at bounding box center [161, 444] width 247 height 17
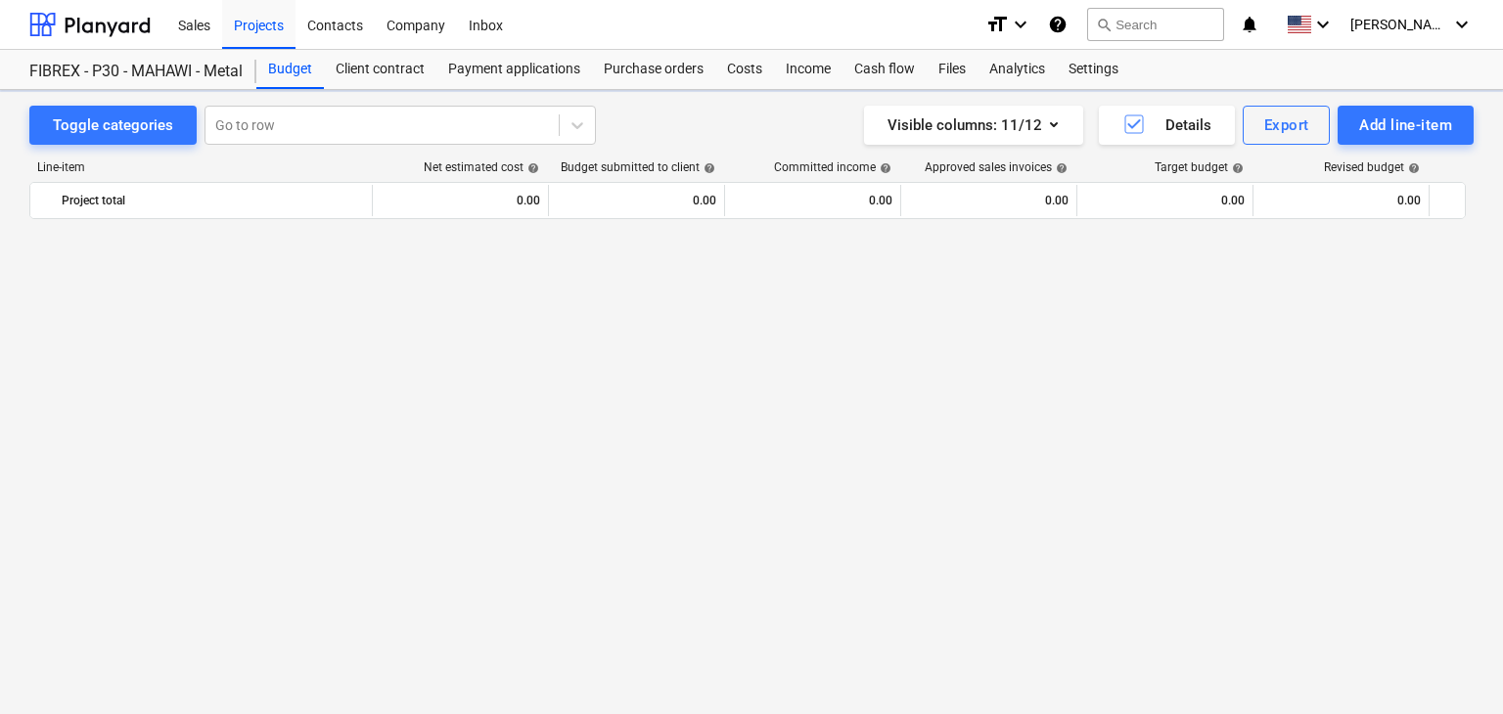
scroll to position [11511, 0]
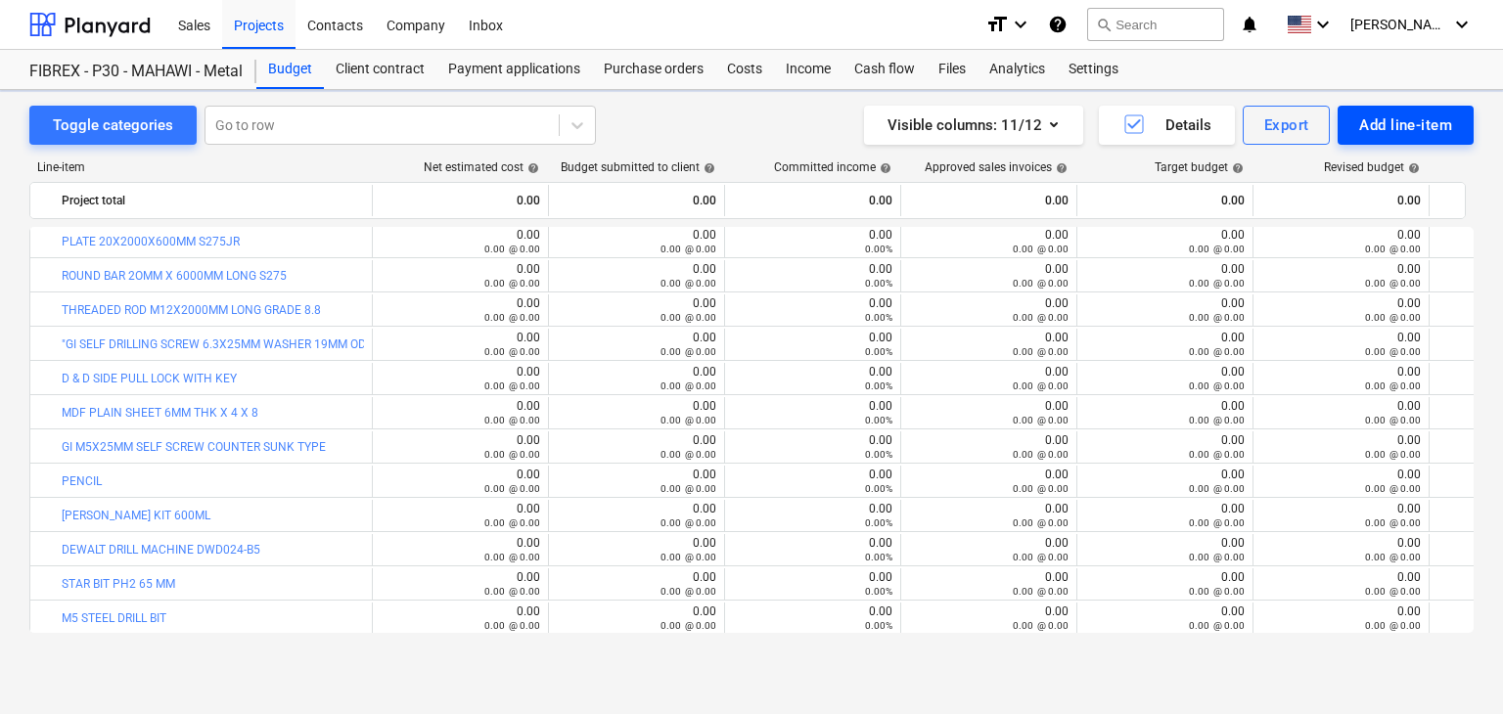
click at [1354, 130] on button "Add line-item" at bounding box center [1406, 125] width 136 height 39
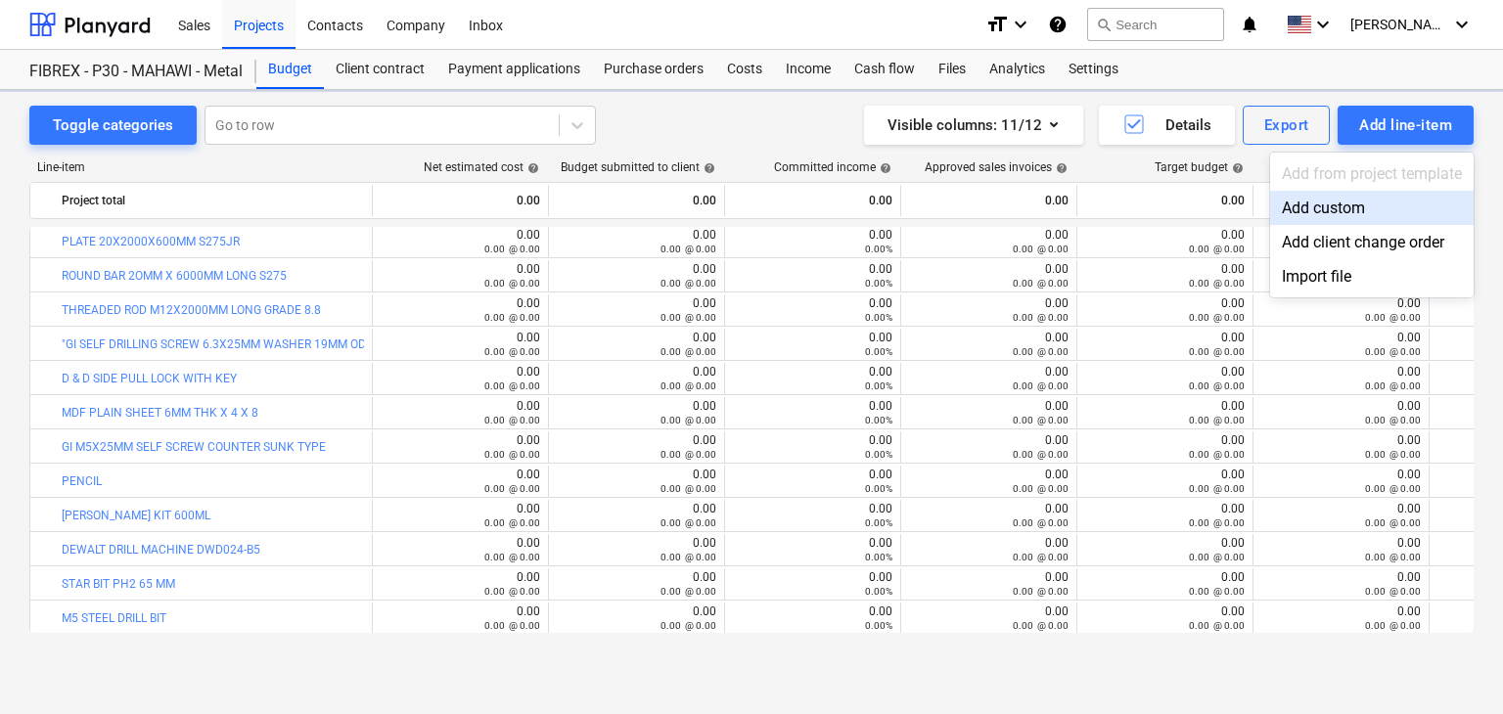
click at [1317, 207] on div "Add custom" at bounding box center [1372, 208] width 204 height 34
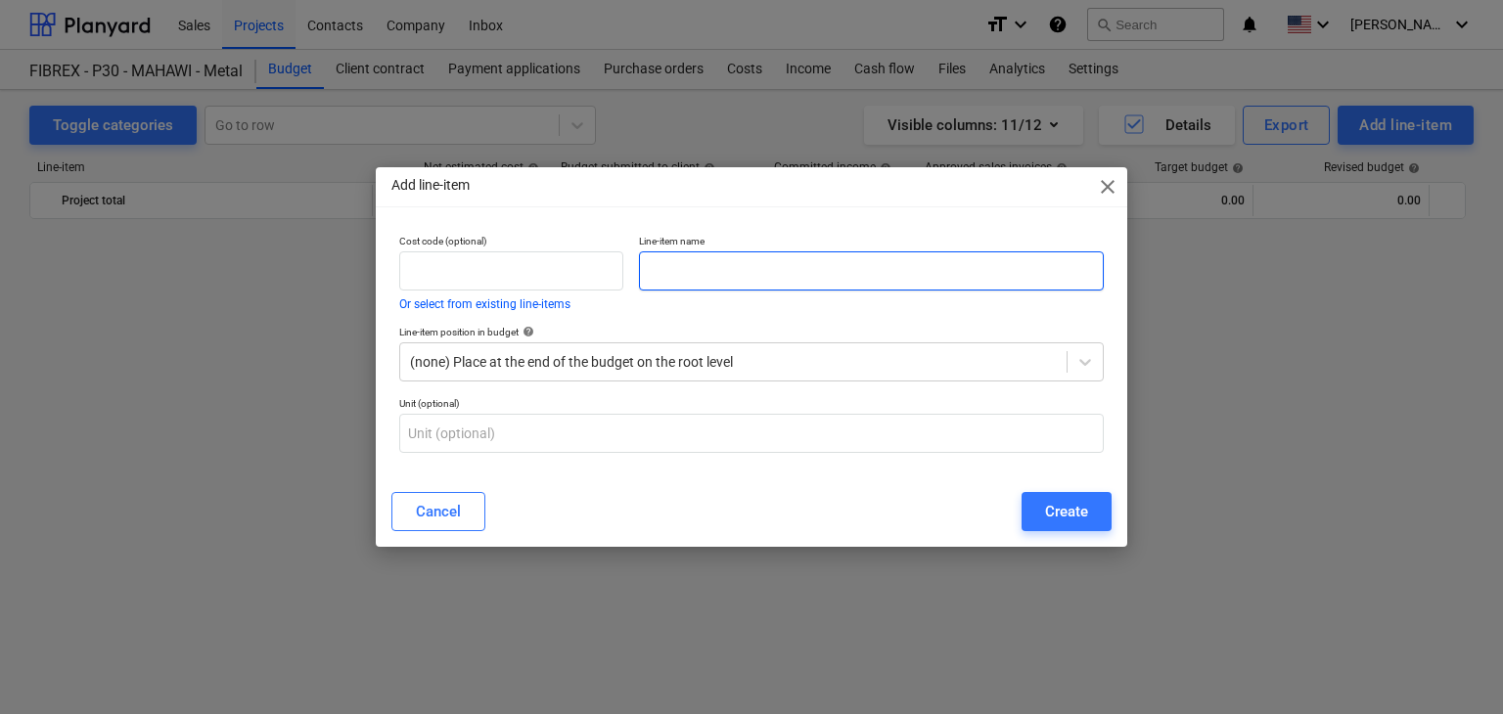
scroll to position [11511, 0]
click at [683, 263] on input "text" at bounding box center [871, 270] width 465 height 39
paste input "SLD 90-70MM"
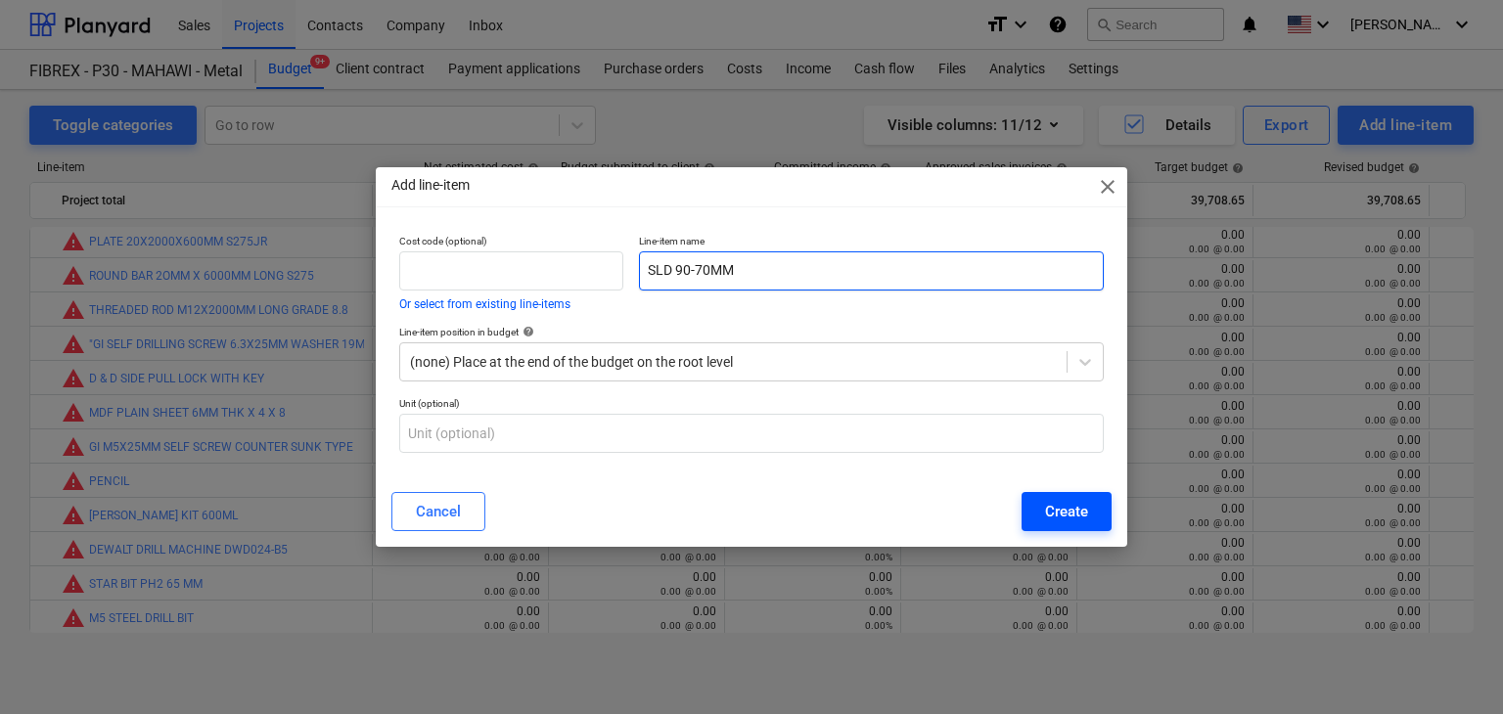
type input "SLD 90-70MM"
click at [1014, 499] on div "Cancel Create" at bounding box center [751, 511] width 720 height 39
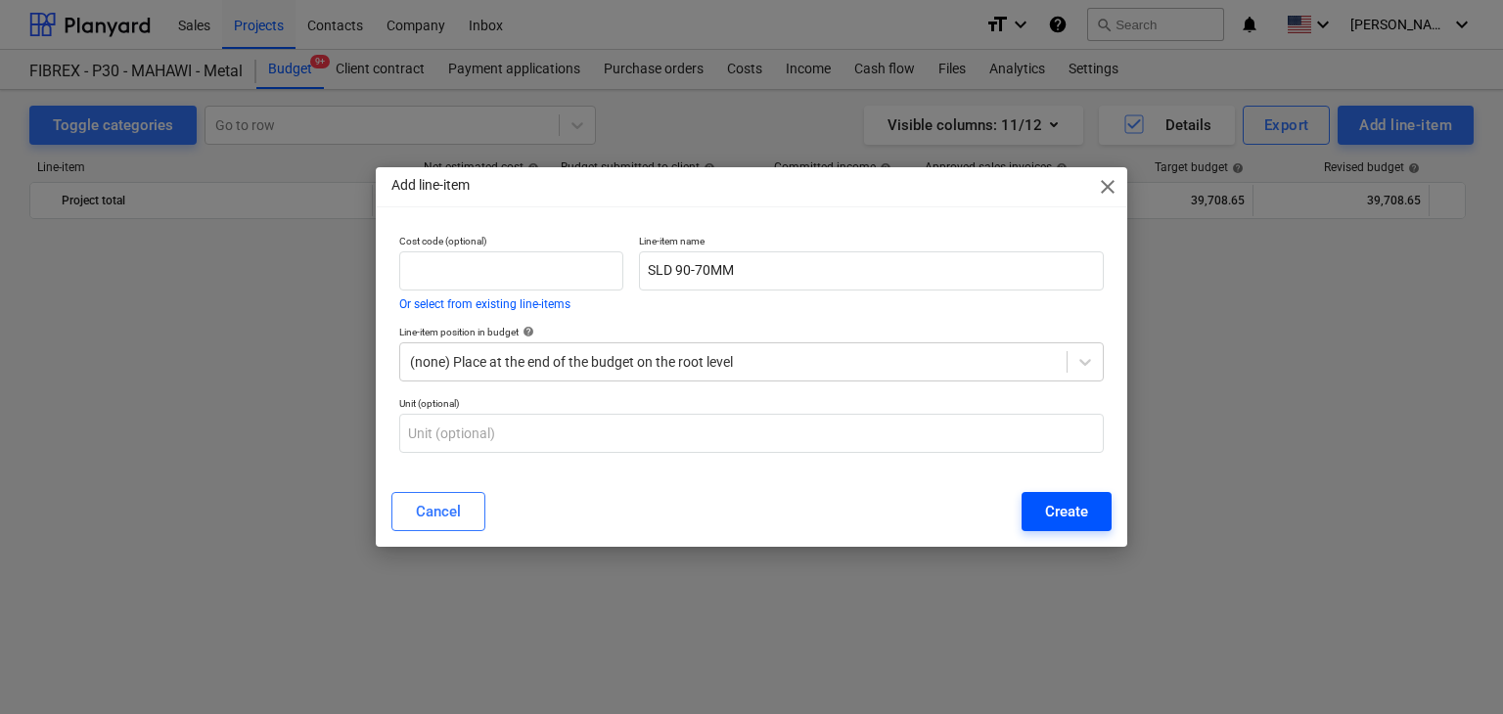
click at [1054, 497] on button "Create" at bounding box center [1067, 511] width 90 height 39
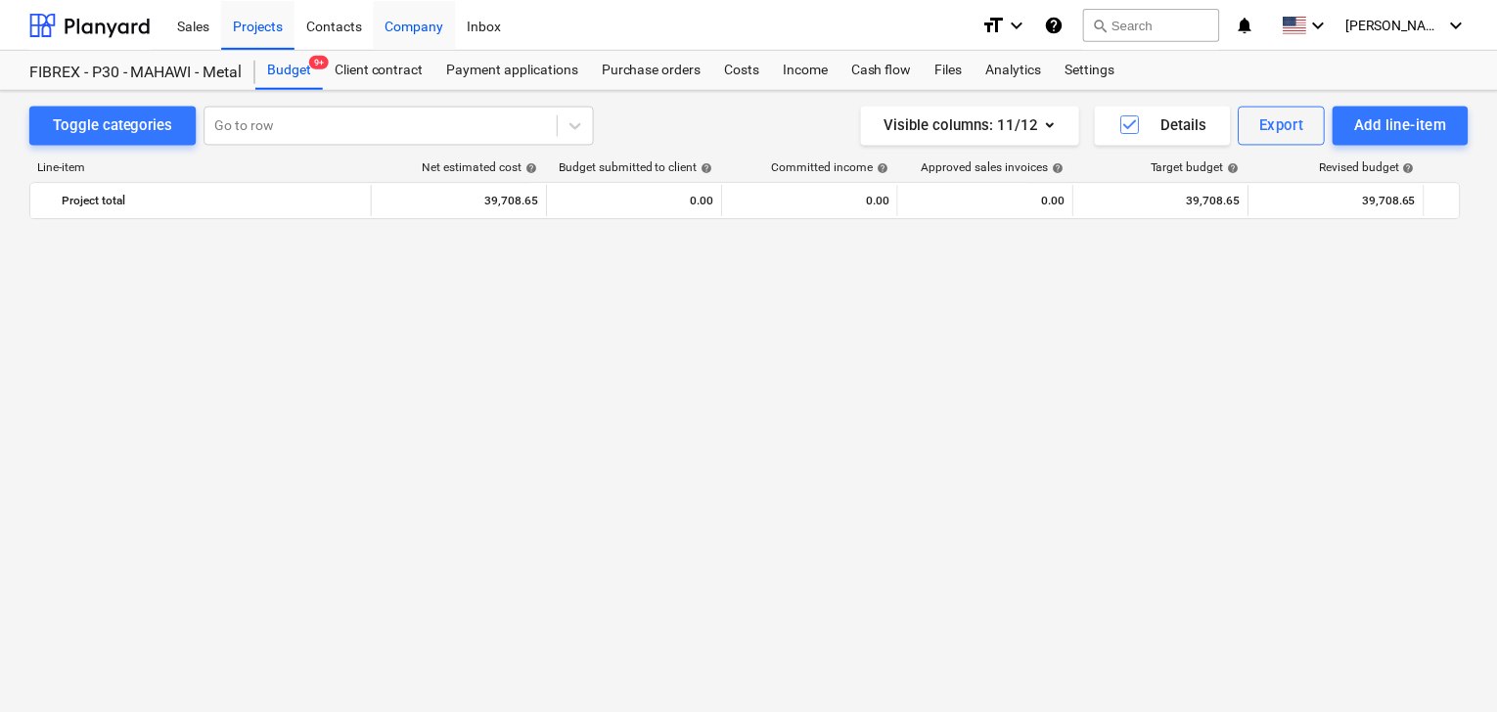
scroll to position [11511, 0]
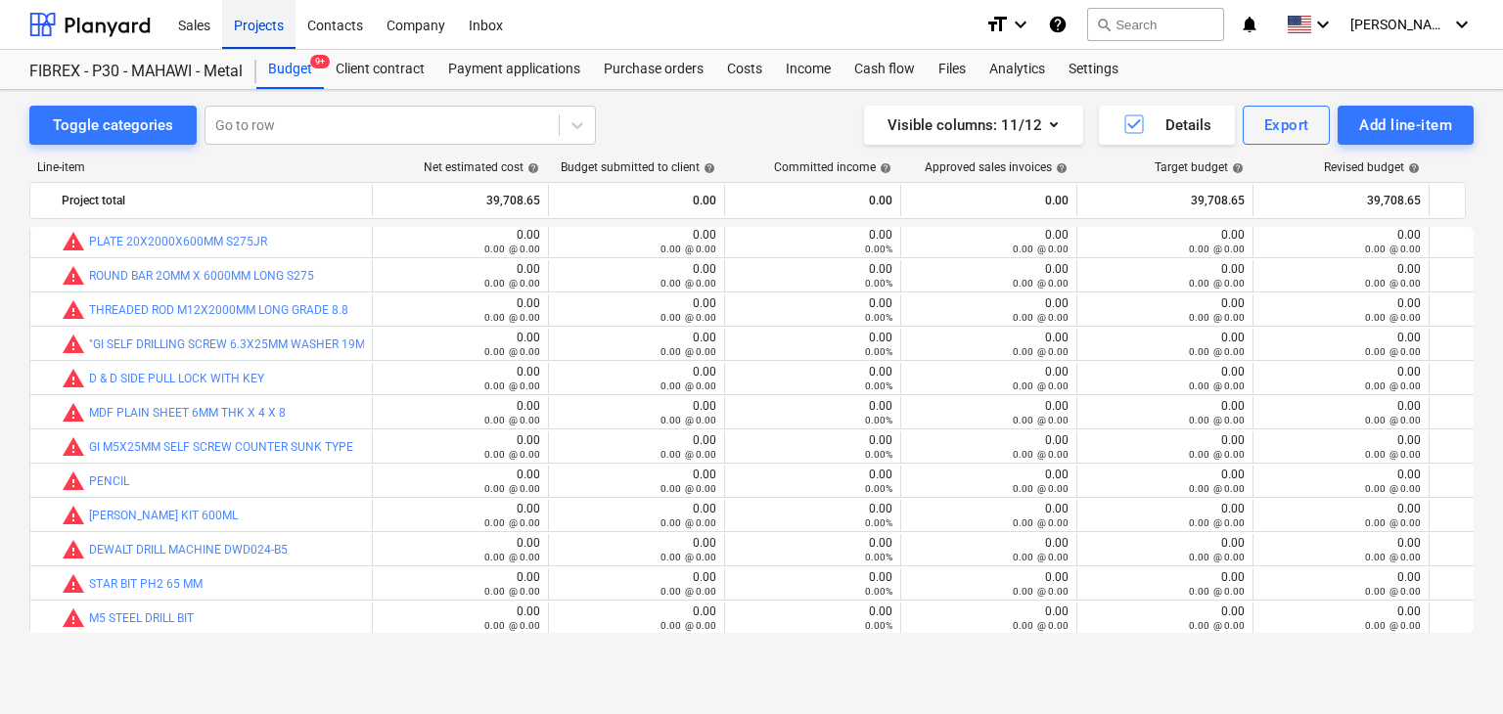
click at [260, 9] on div "Projects" at bounding box center [258, 24] width 73 height 50
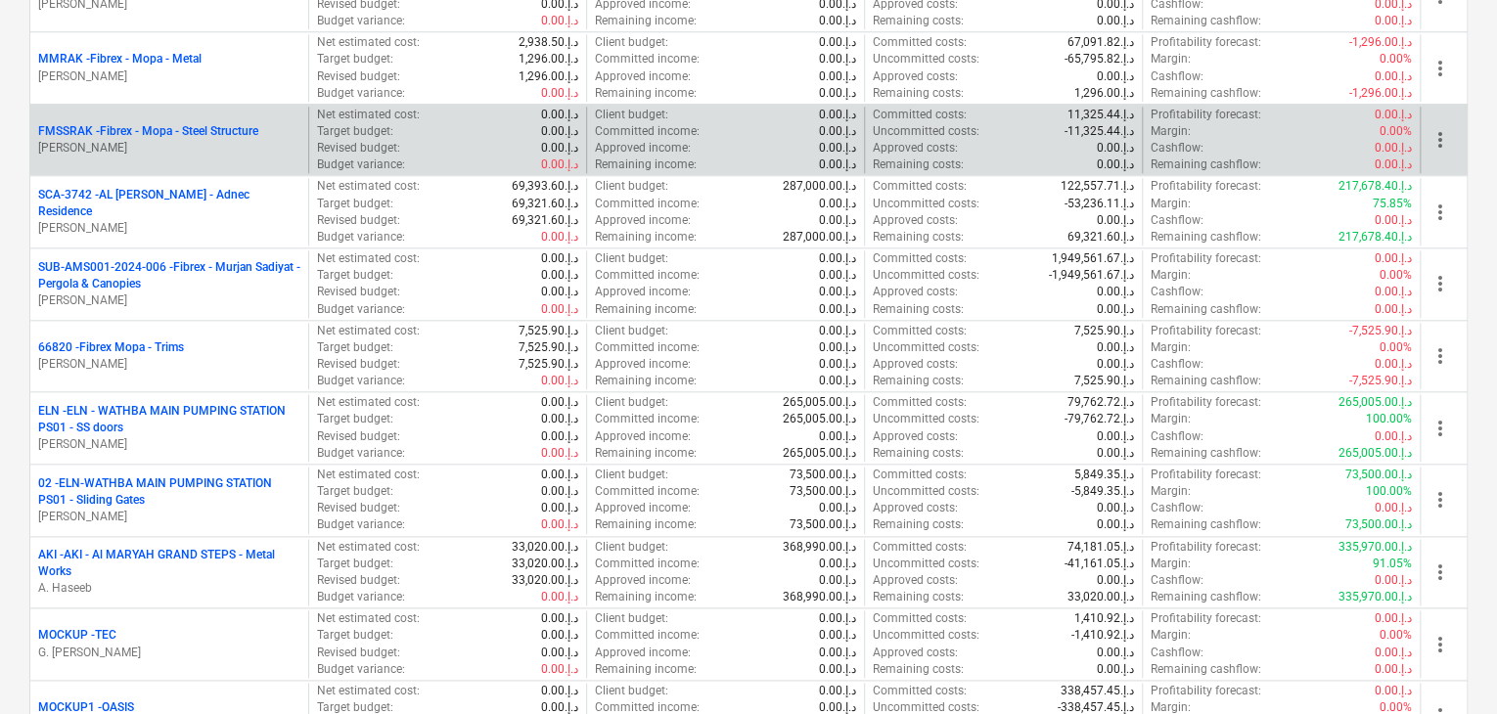
scroll to position [1076, 0]
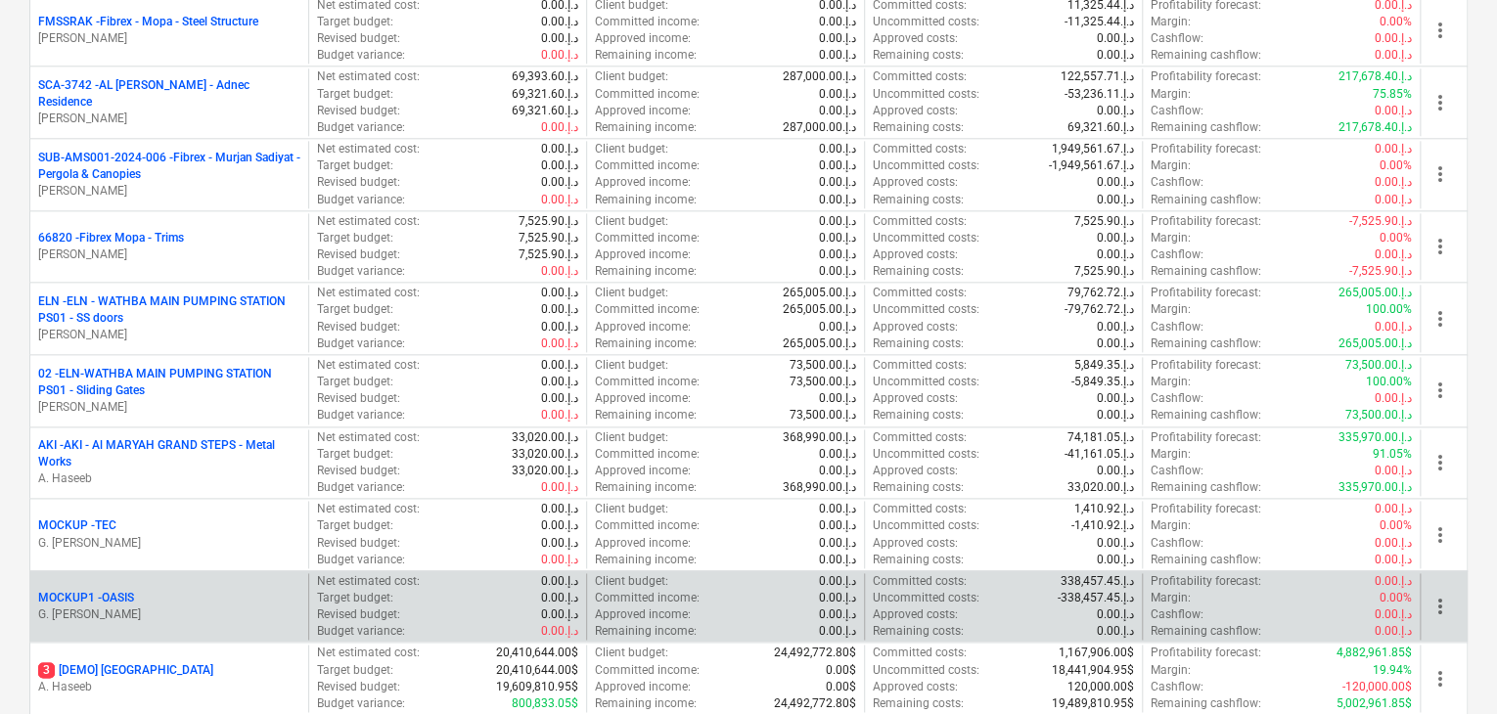
click at [149, 592] on div "MOCKUP1 - OASIS" at bounding box center [169, 598] width 262 height 17
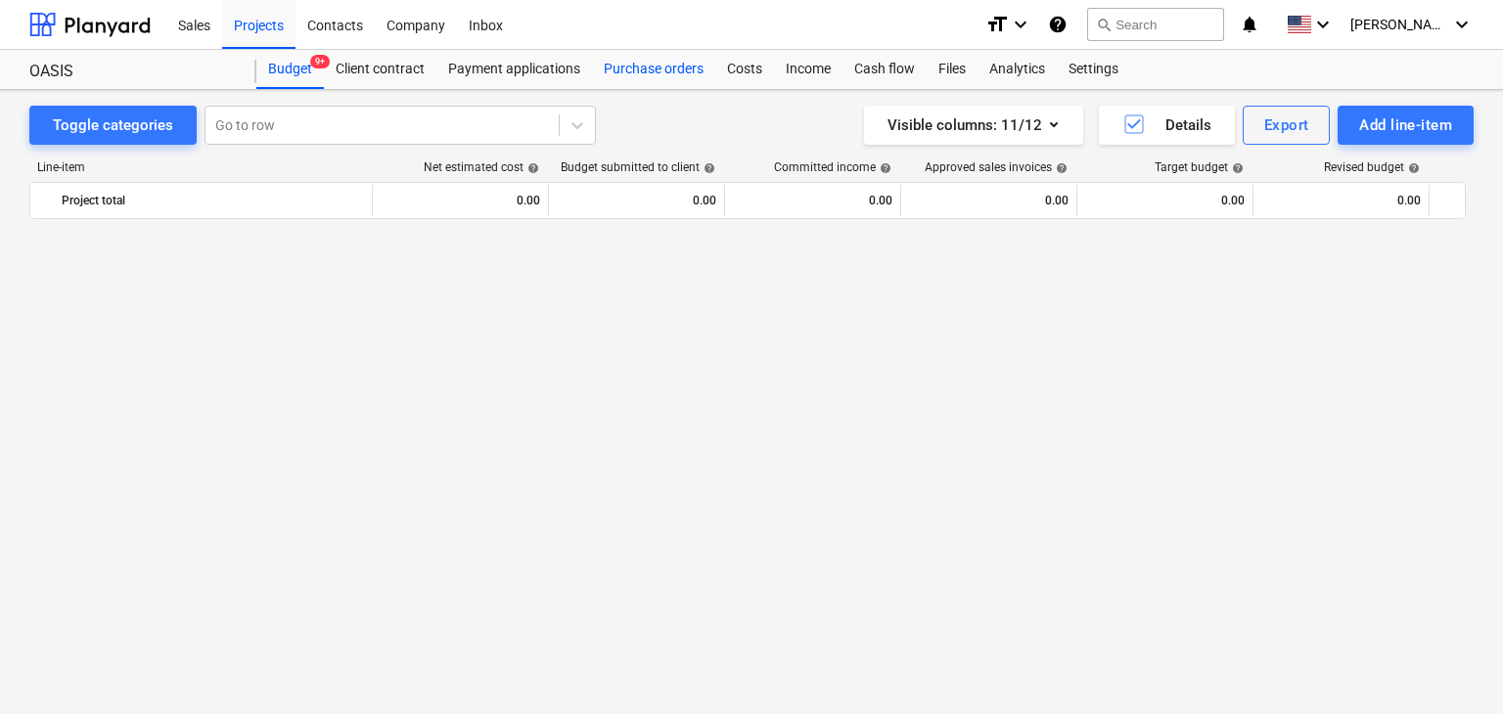
click at [684, 67] on div "Purchase orders" at bounding box center [653, 69] width 123 height 39
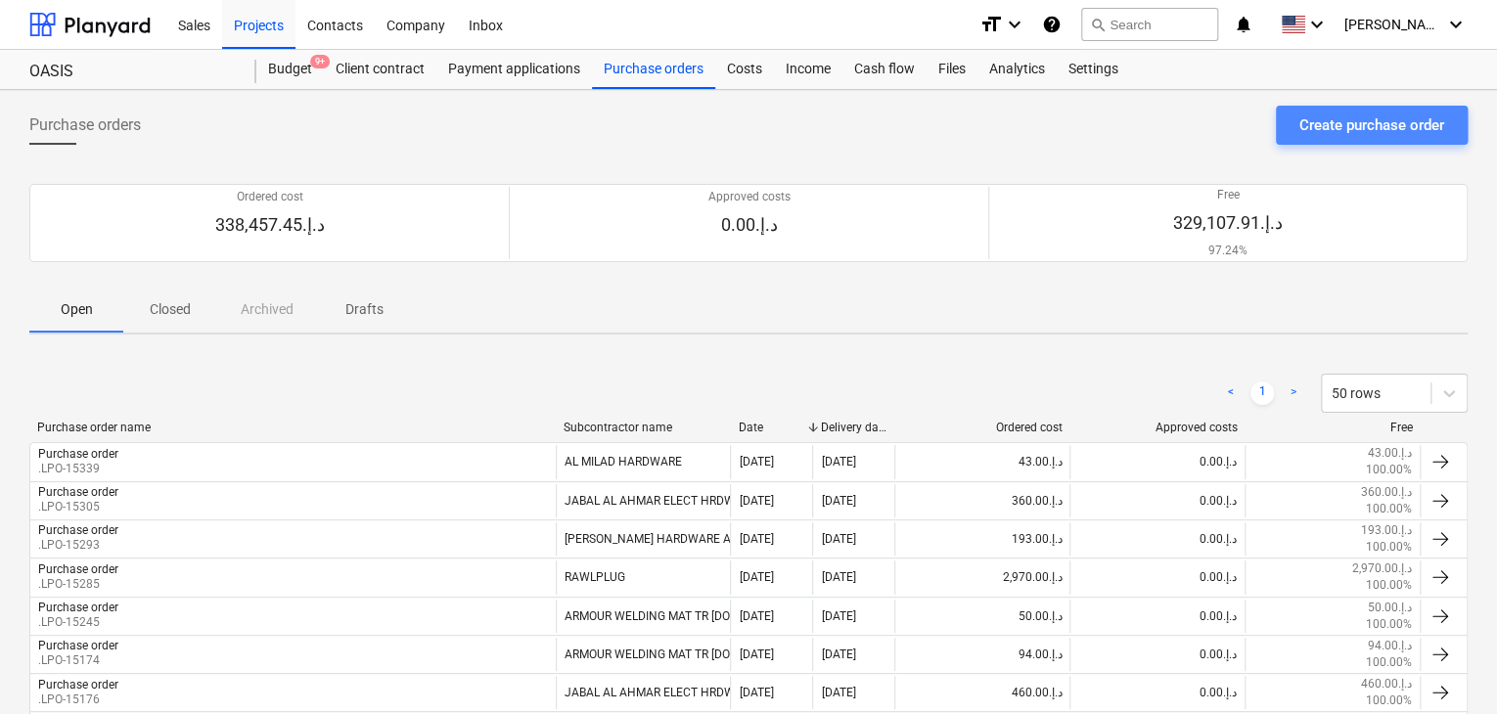
click at [1382, 119] on div "Create purchase order" at bounding box center [1371, 125] width 145 height 25
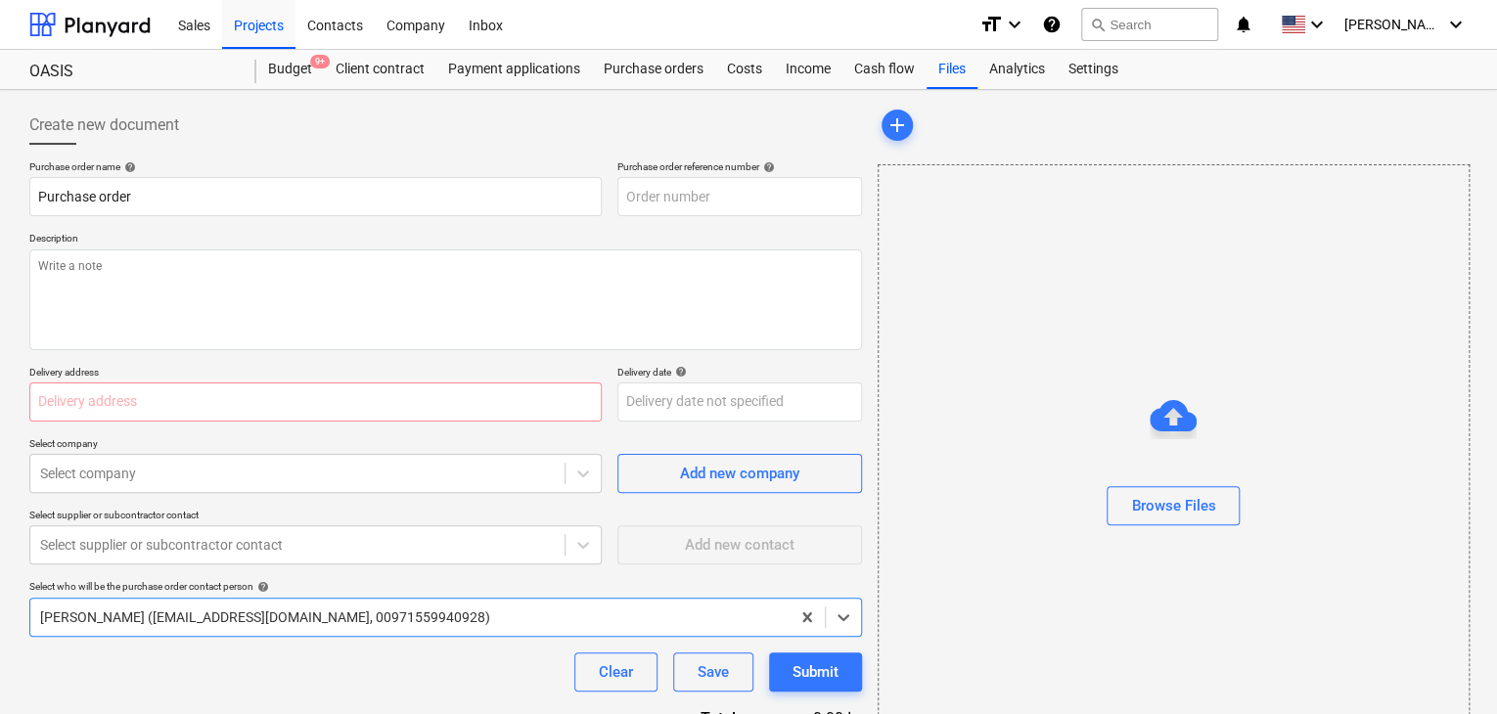
click at [715, 243] on p "Description" at bounding box center [445, 240] width 833 height 17
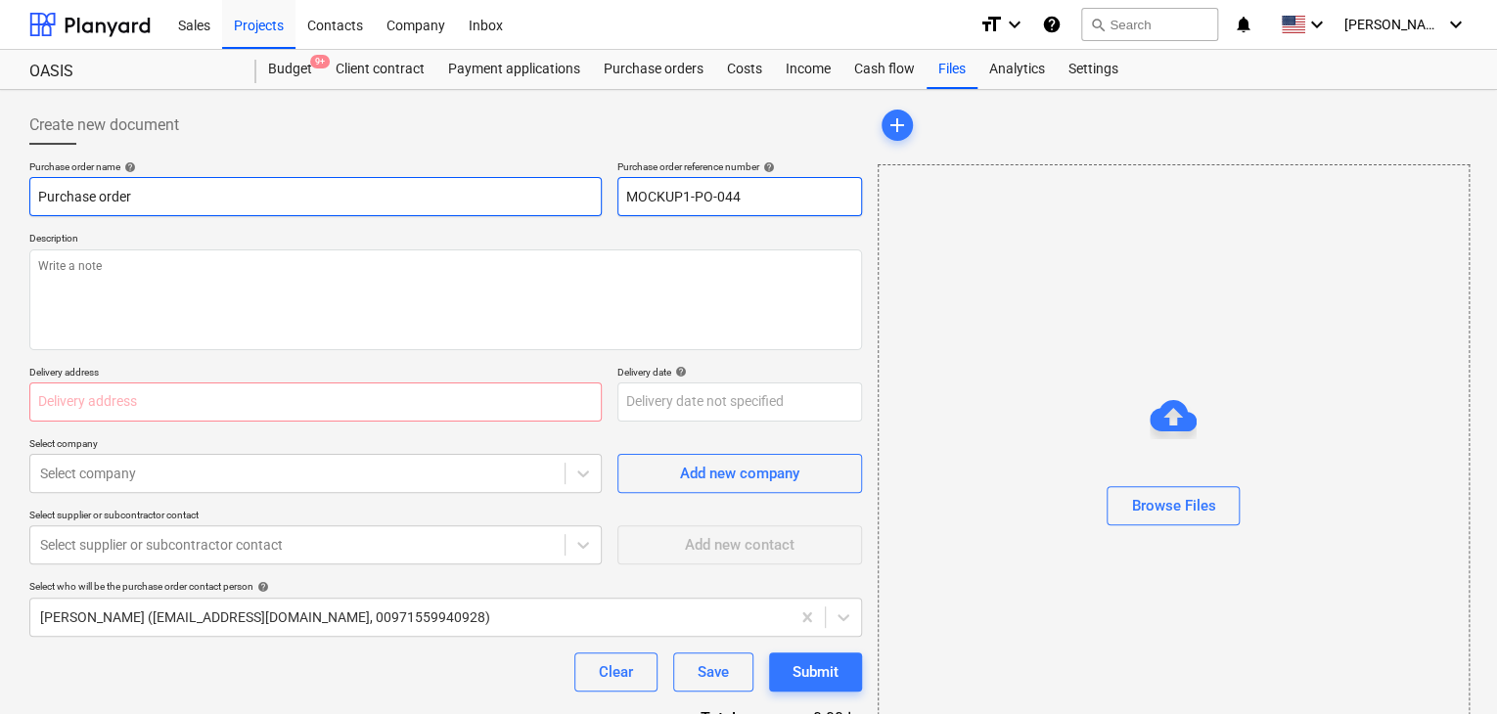
drag, startPoint x: 742, startPoint y: 197, endPoint x: 548, endPoint y: 198, distance: 193.7
click at [548, 198] on div "Purchase order name help Purchase order Purchase order reference number help MO…" at bounding box center [445, 188] width 833 height 56
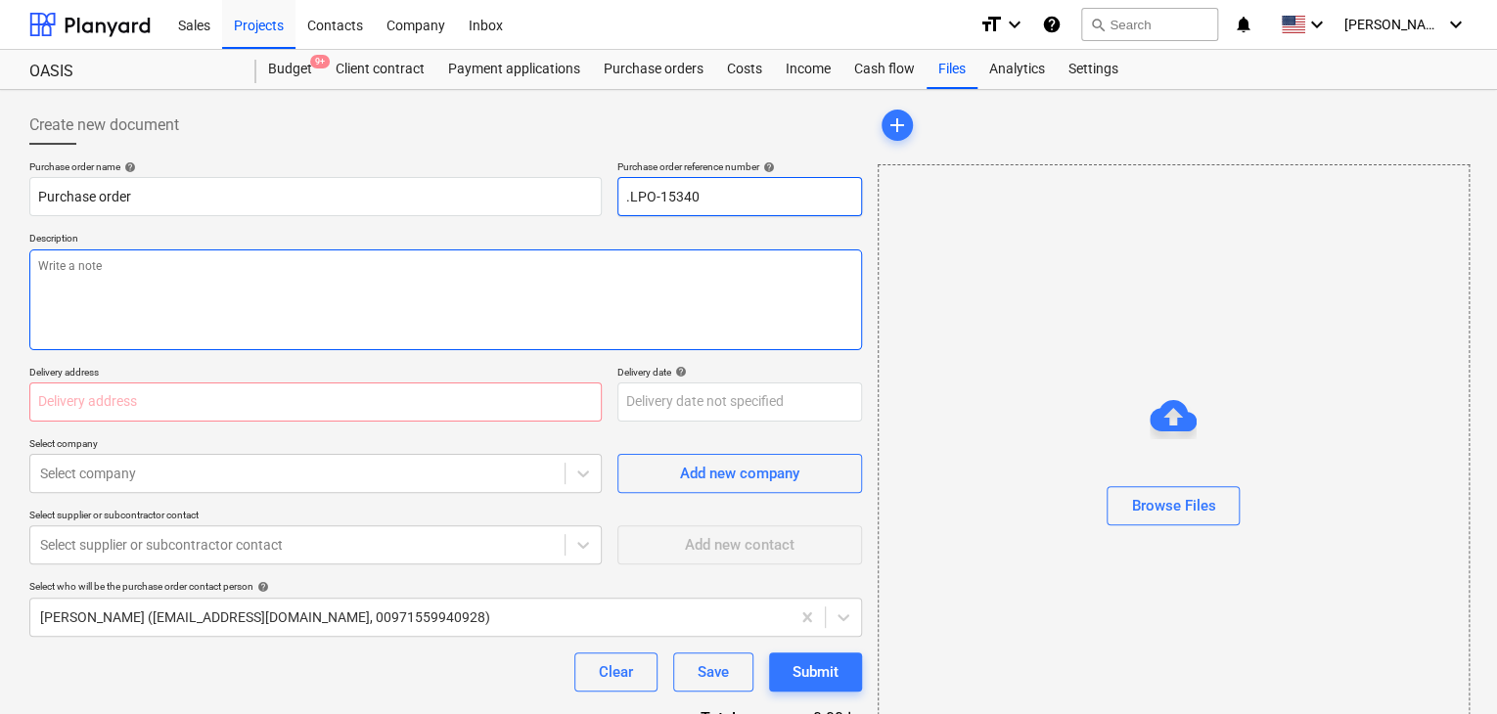
type input ".LPO-15340"
click at [556, 259] on textarea at bounding box center [445, 300] width 833 height 101
type textarea "[DATE]"
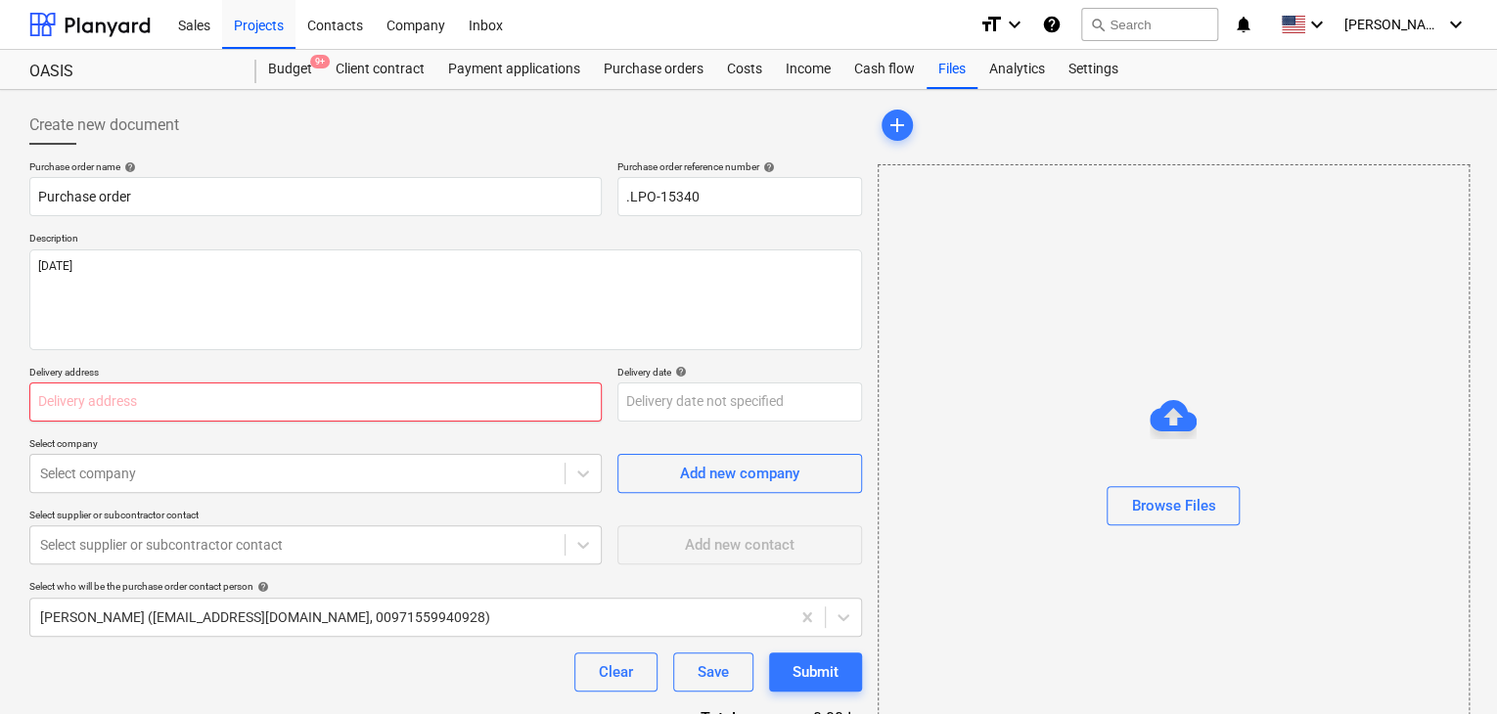
click at [471, 386] on input "text" at bounding box center [315, 402] width 572 height 39
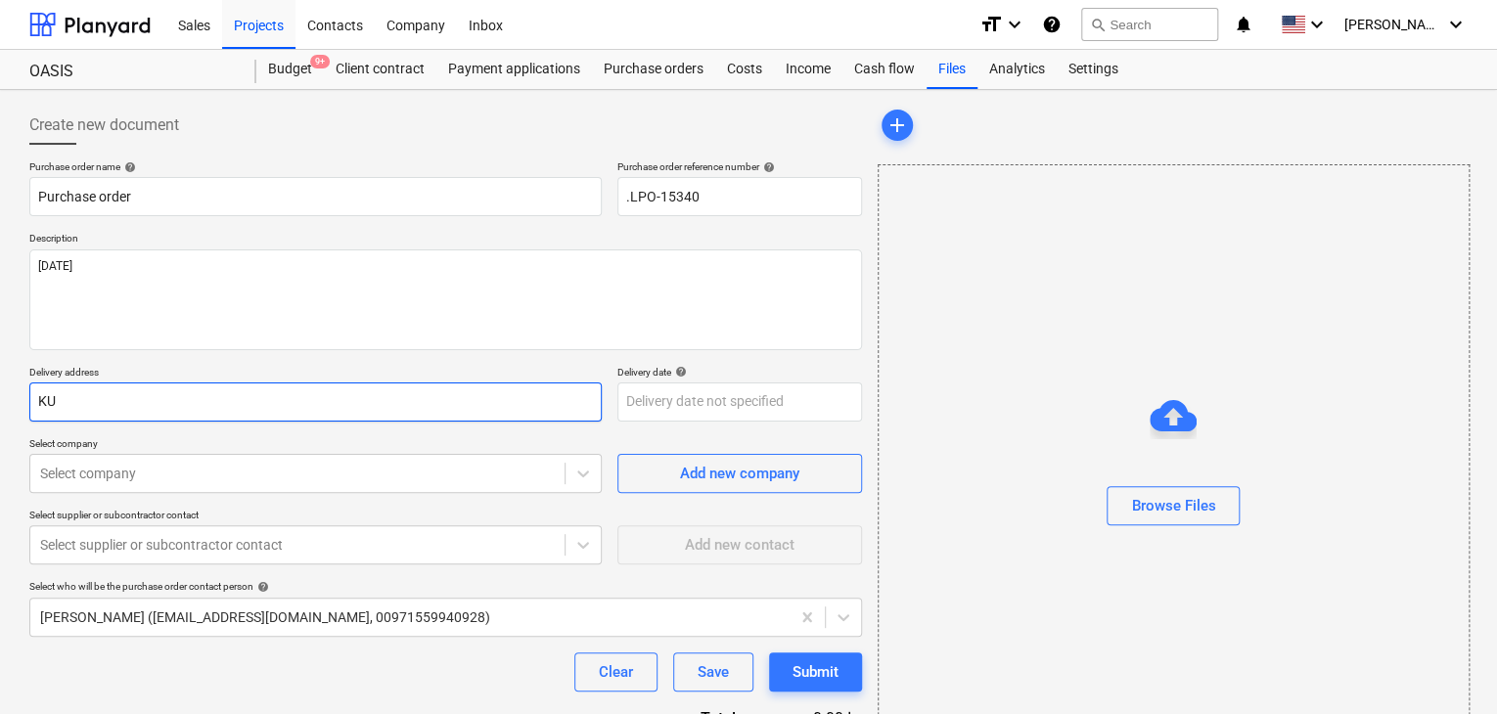
type input "K"
type input "LUCKY ENGINEERING SERVICES"
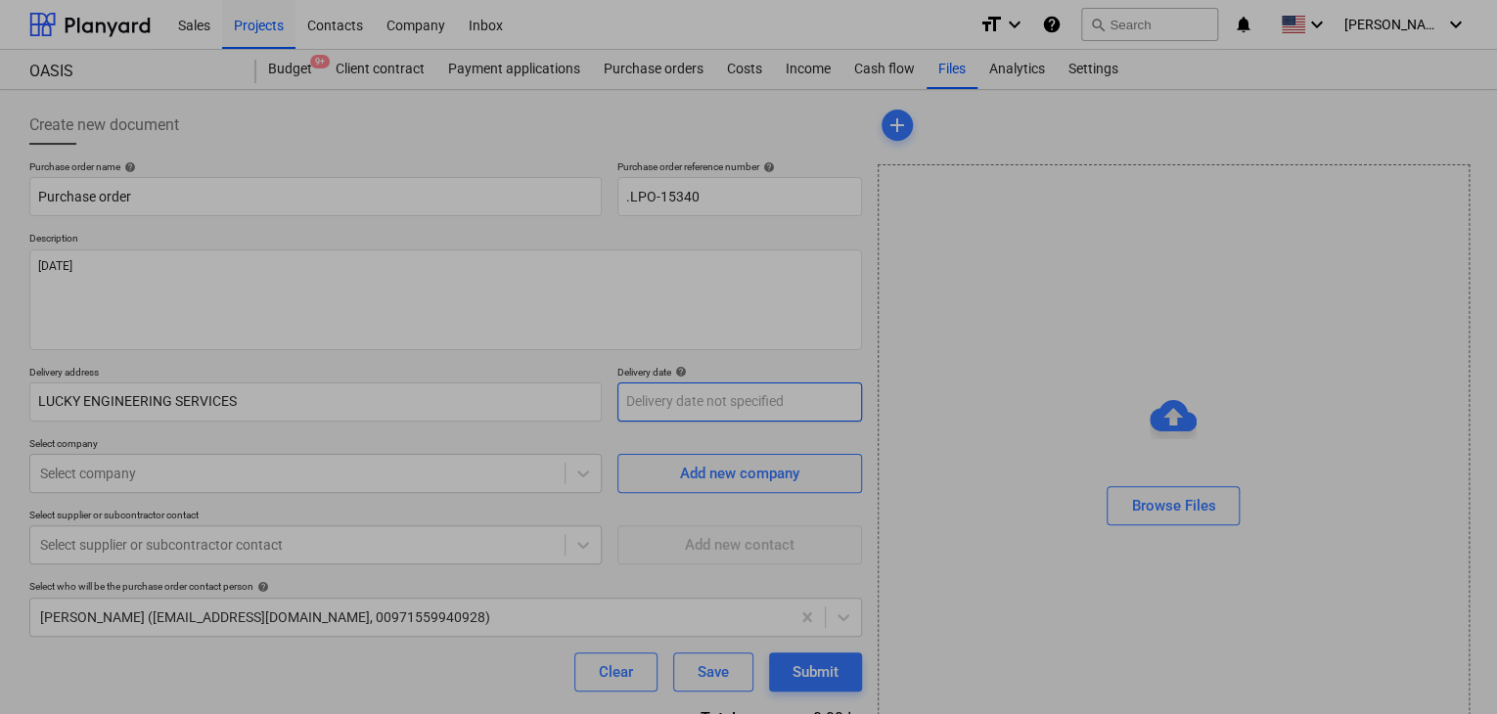
click at [724, 402] on body "Sales Projects Contacts Company Inbox format_size keyboard_arrow_down help sear…" at bounding box center [748, 357] width 1497 height 714
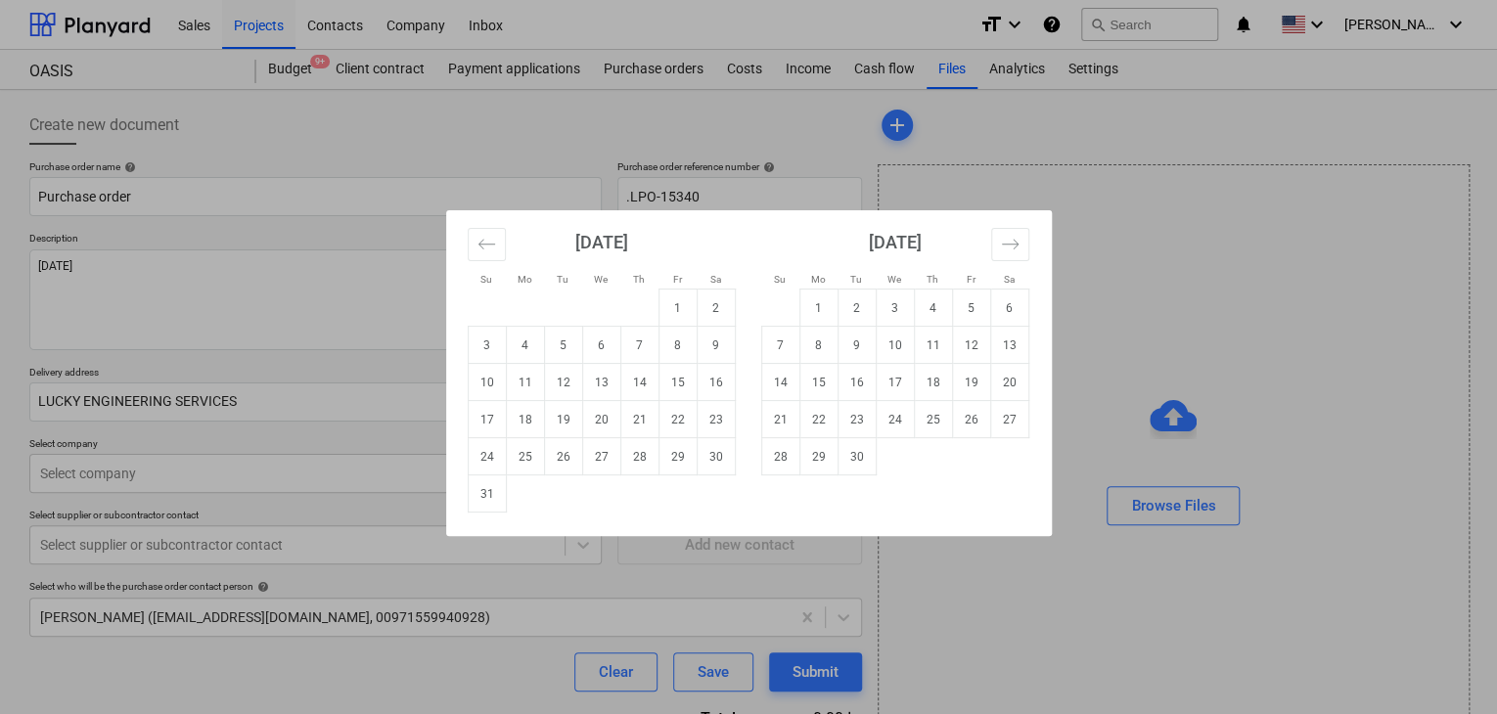
drag, startPoint x: 486, startPoint y: 494, endPoint x: 208, endPoint y: 498, distance: 277.9
click at [484, 496] on td "31" at bounding box center [487, 494] width 38 height 37
type input "[DATE]"
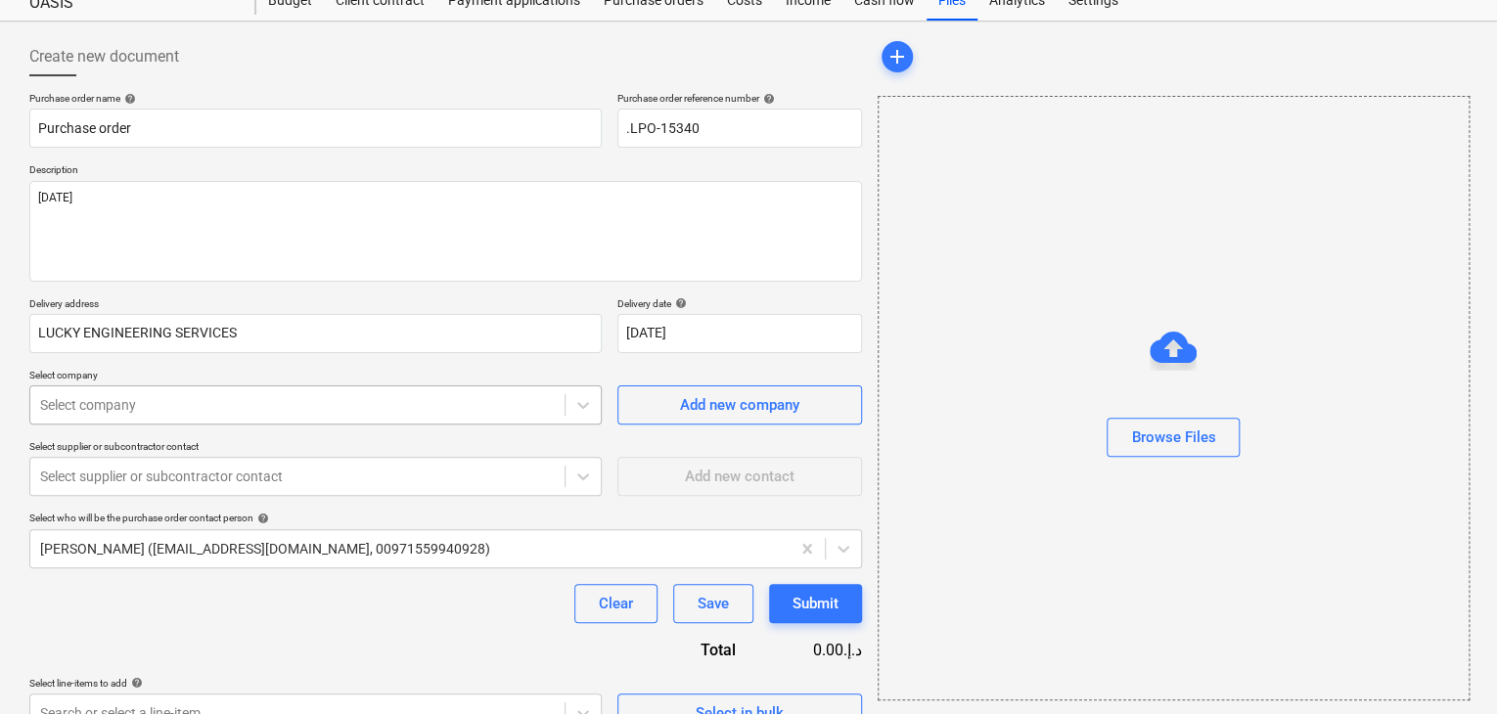
click at [217, 474] on body "Sales Projects Contacts Company Inbox format_size keyboard_arrow_down help sear…" at bounding box center [748, 289] width 1497 height 714
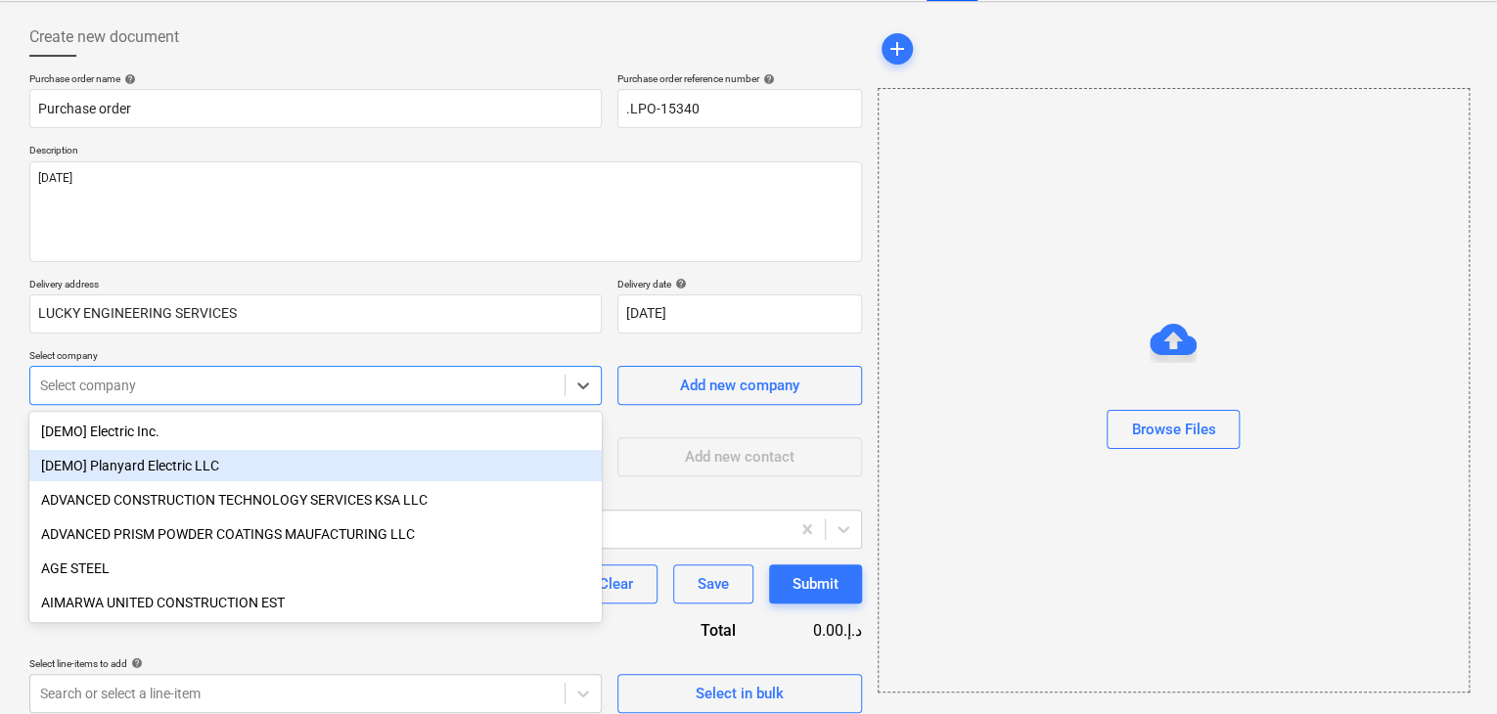
scroll to position [91, 0]
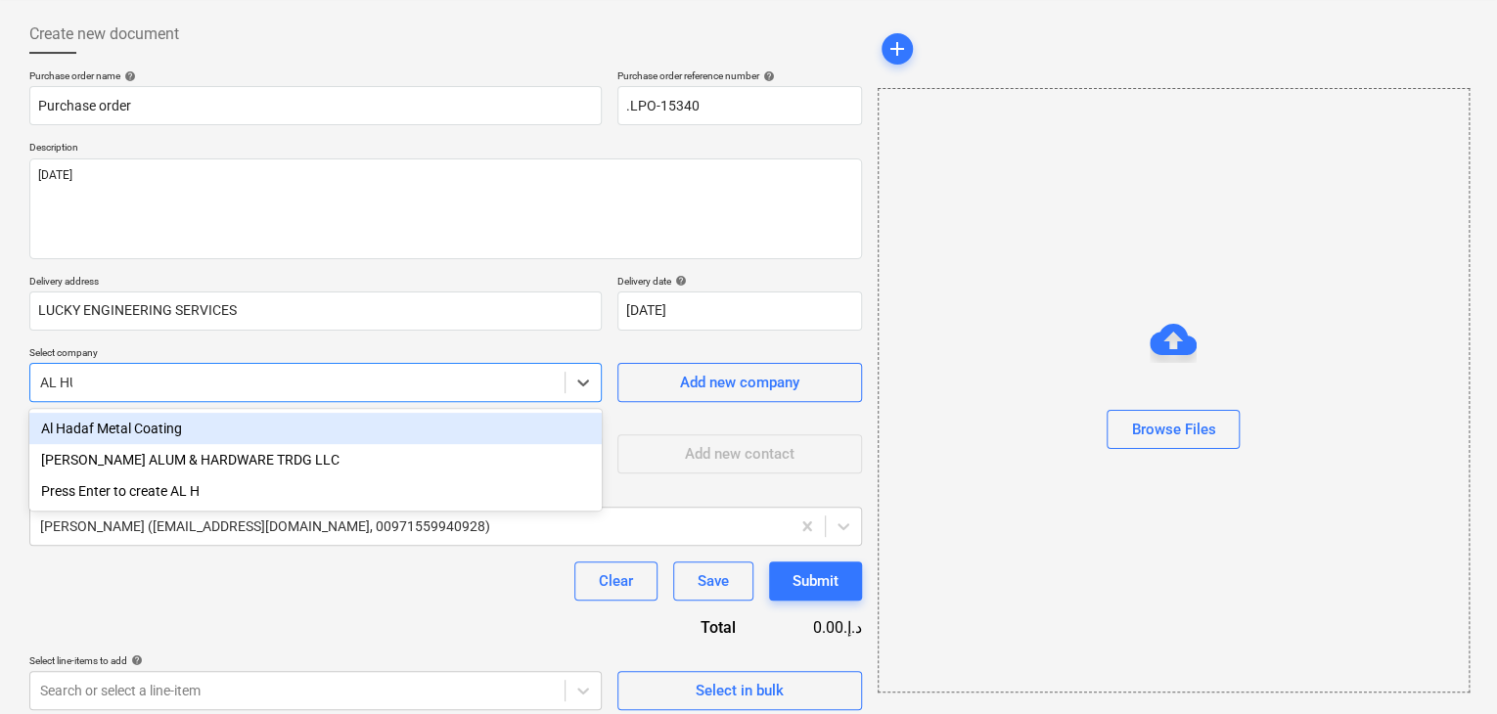
type input "AL HUT"
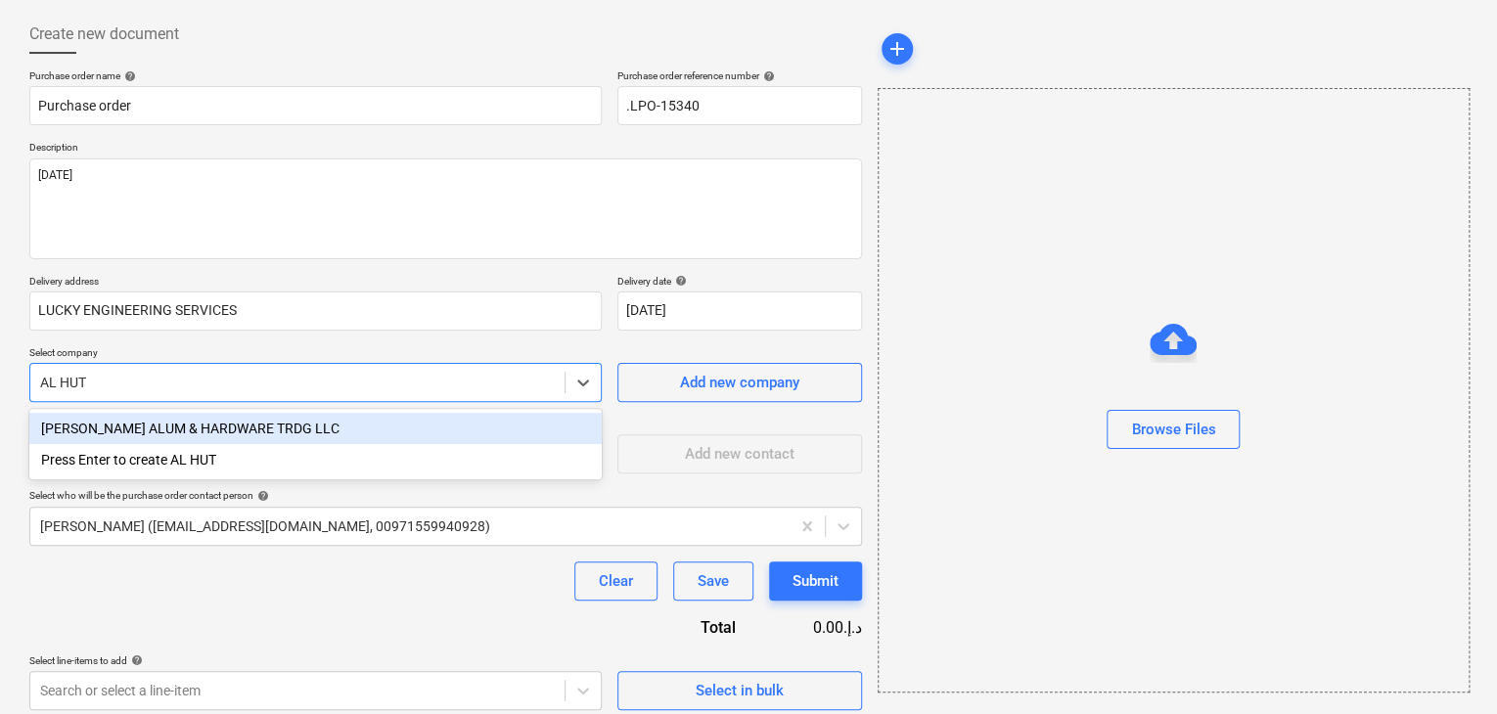
click at [239, 441] on div "[PERSON_NAME] ALUM & HARDWARE TRDG LLC" at bounding box center [315, 428] width 572 height 31
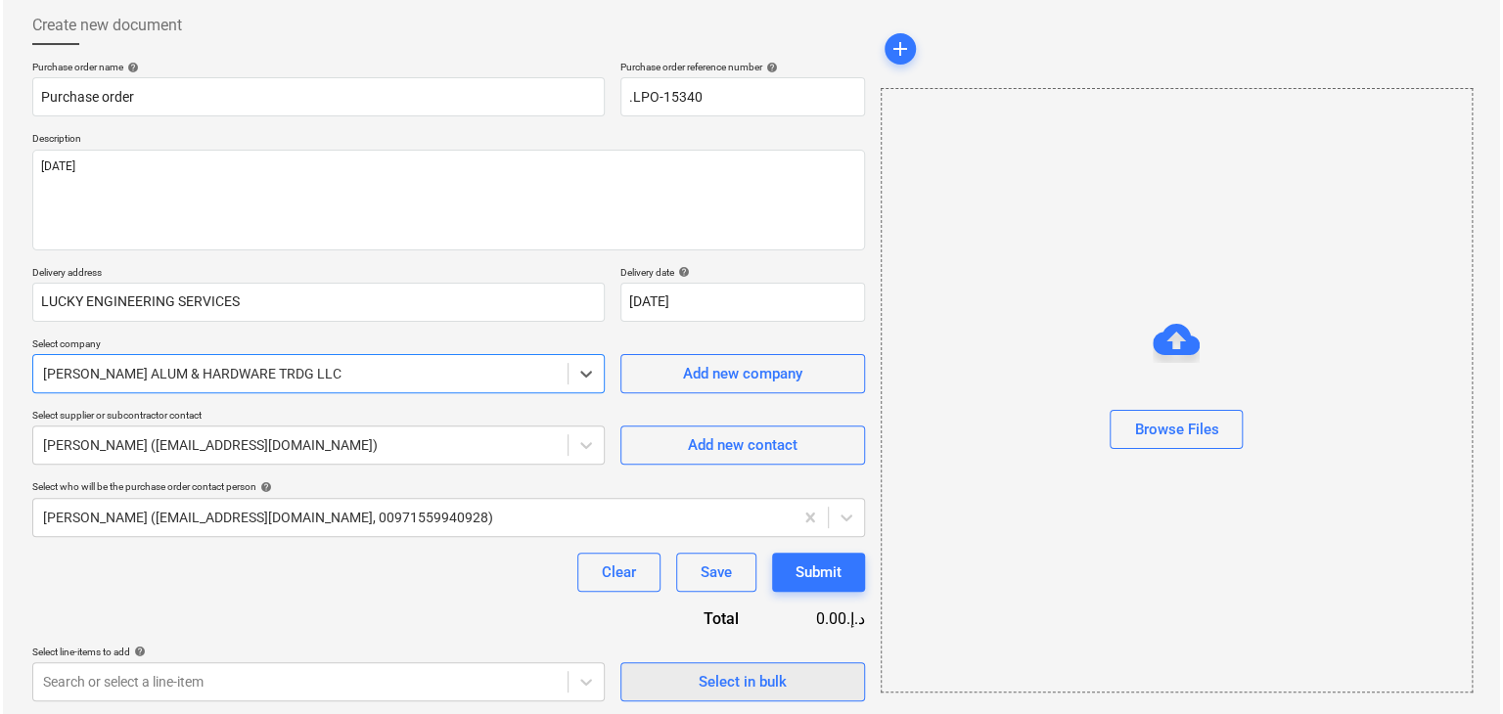
scroll to position [102, 0]
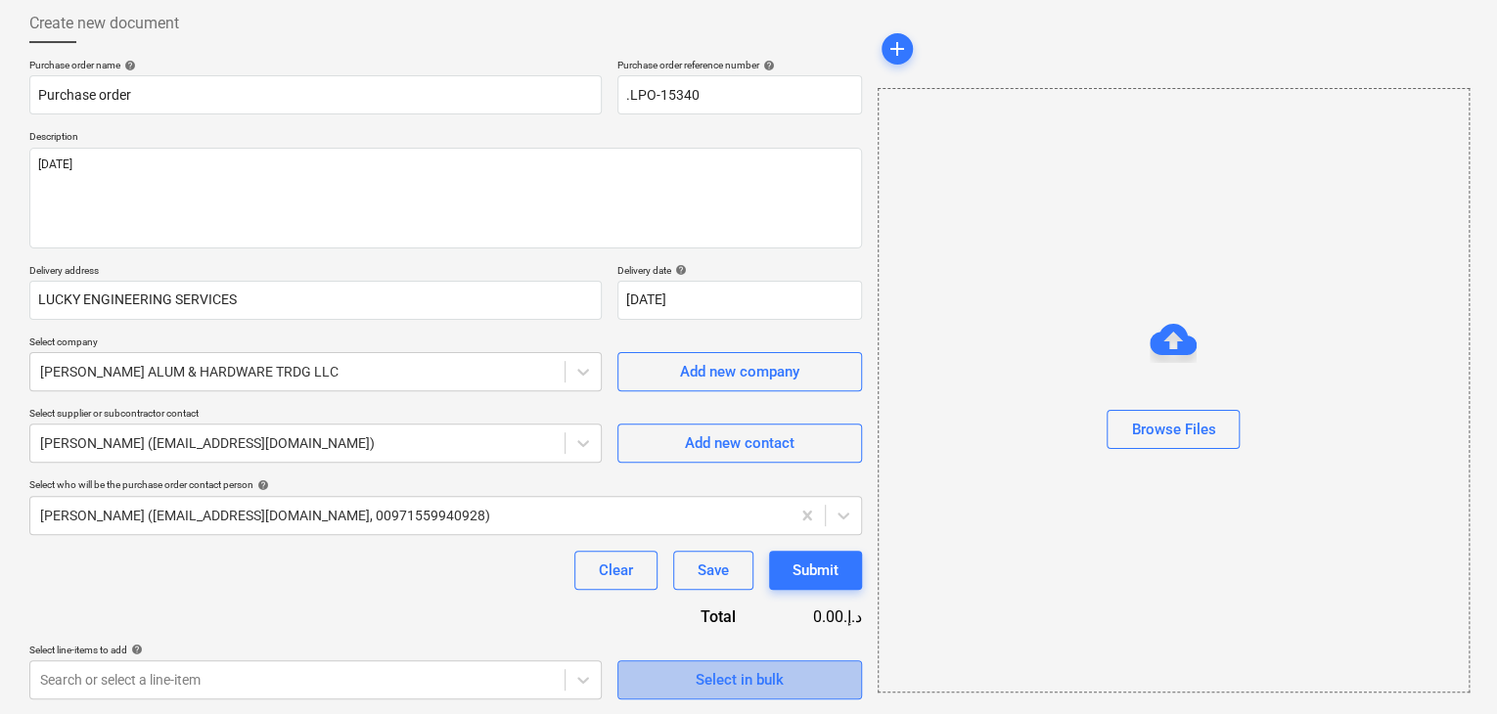
click at [684, 675] on span "Select in bulk" at bounding box center [740, 679] width 196 height 25
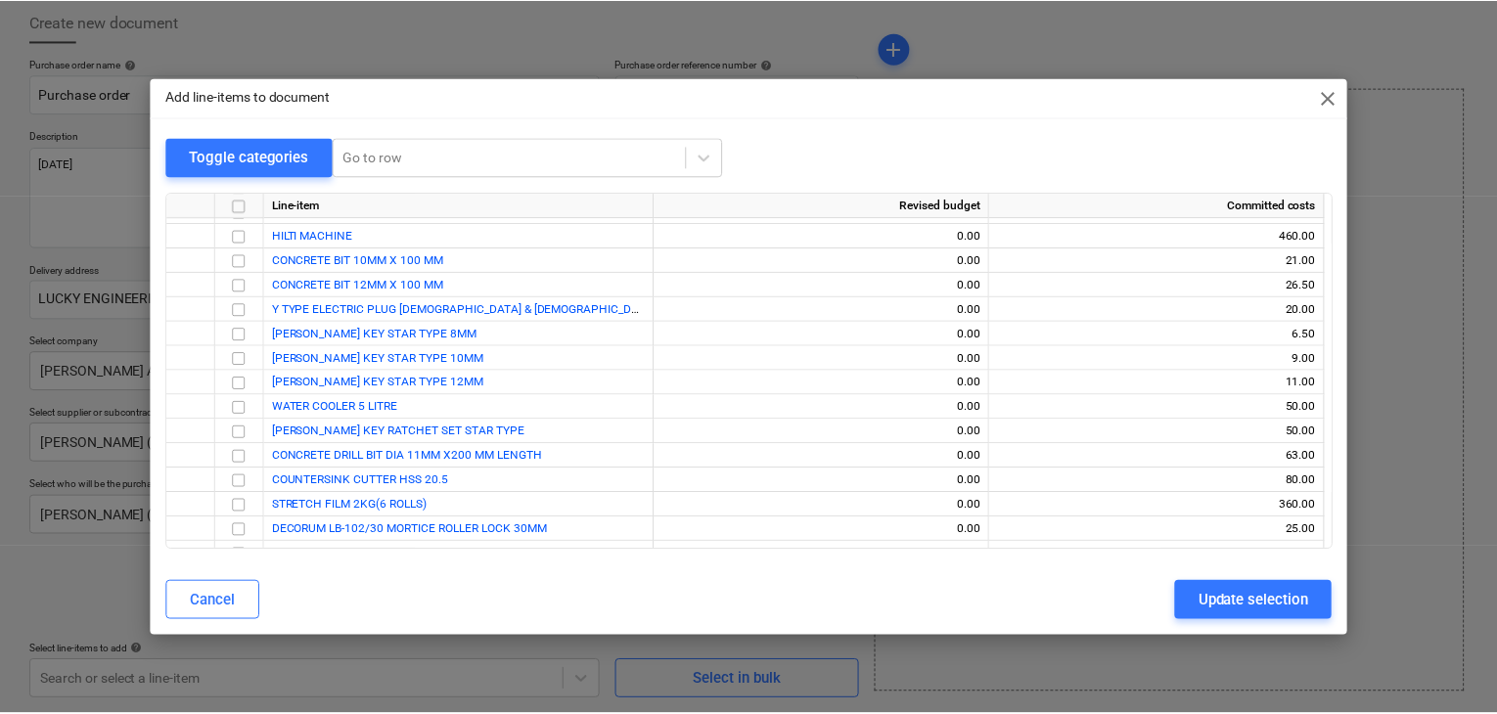
scroll to position [990, 0]
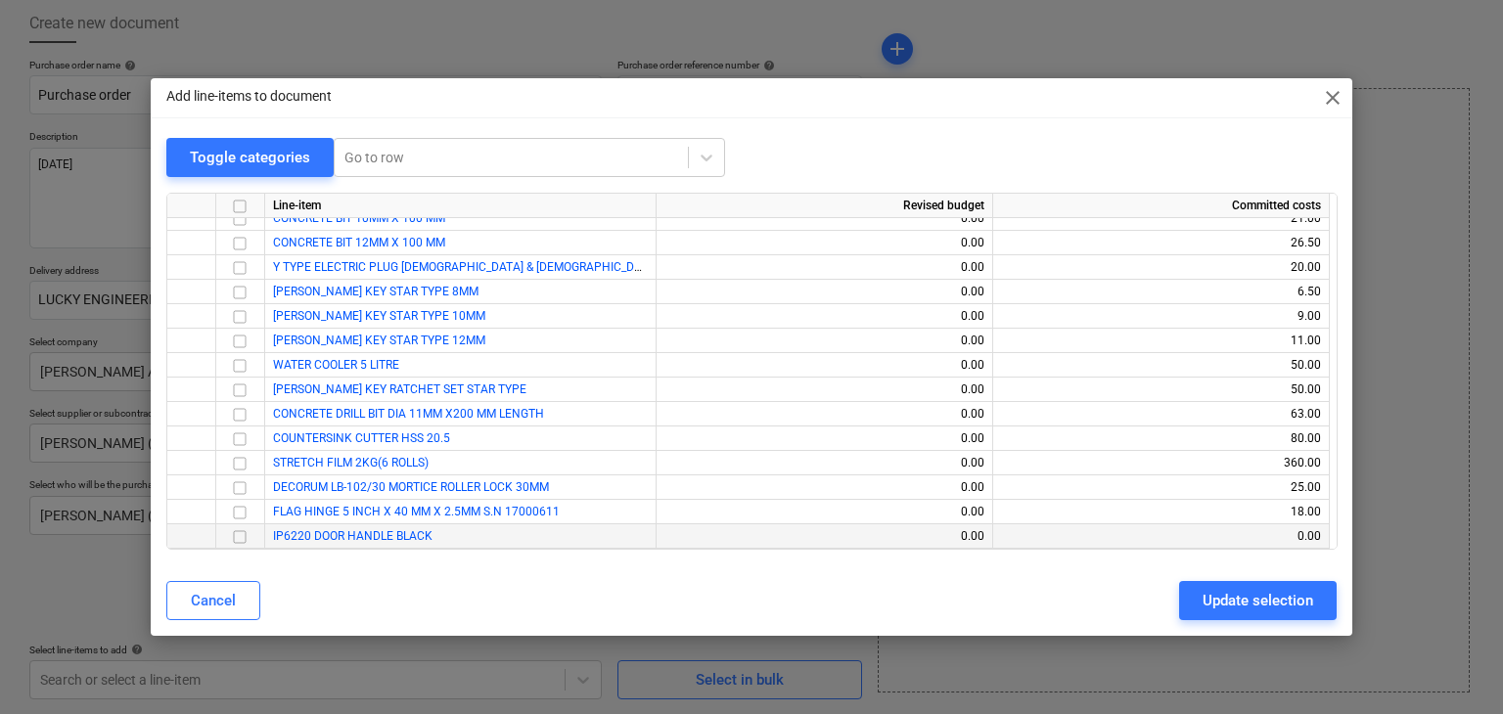
click at [239, 538] on input "checkbox" at bounding box center [239, 536] width 23 height 23
click at [1224, 604] on div "Update selection" at bounding box center [1258, 600] width 111 height 25
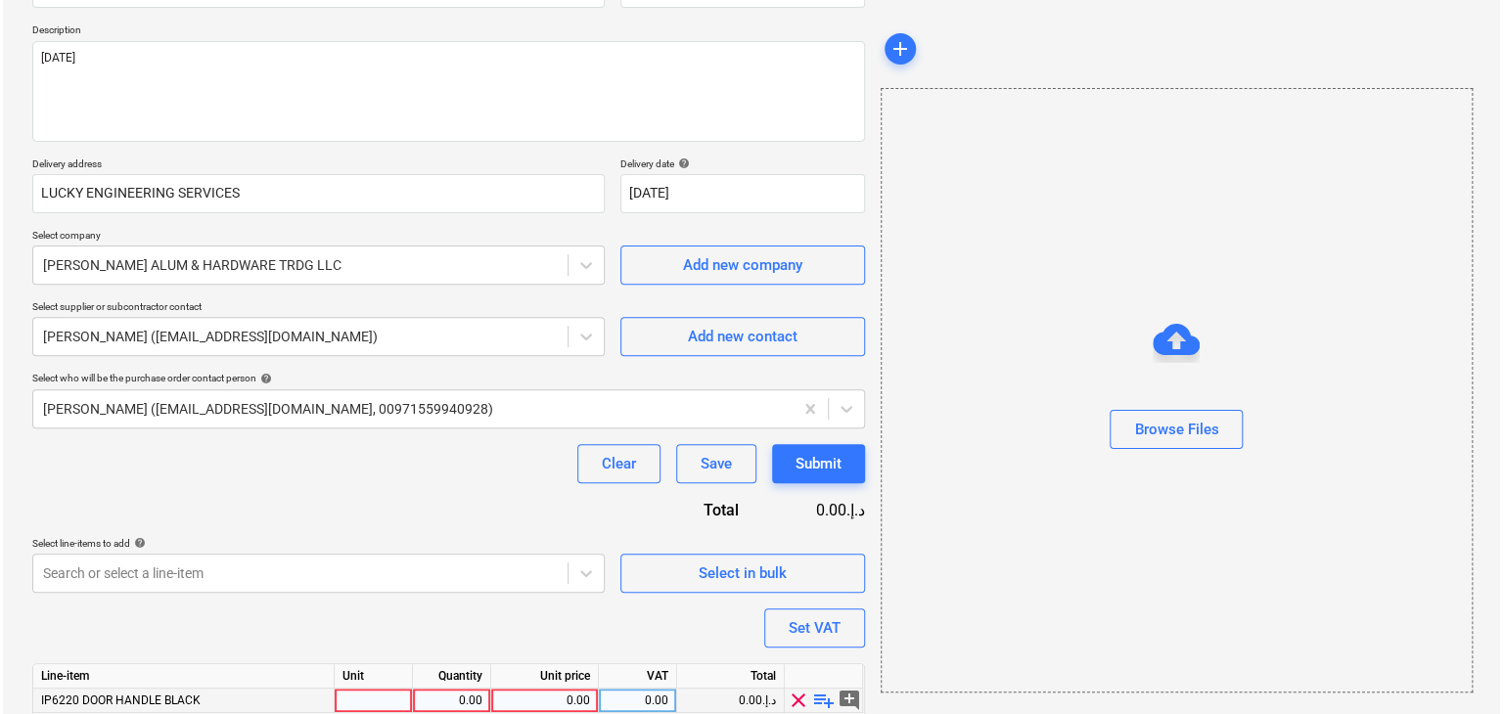
scroll to position [286, 0]
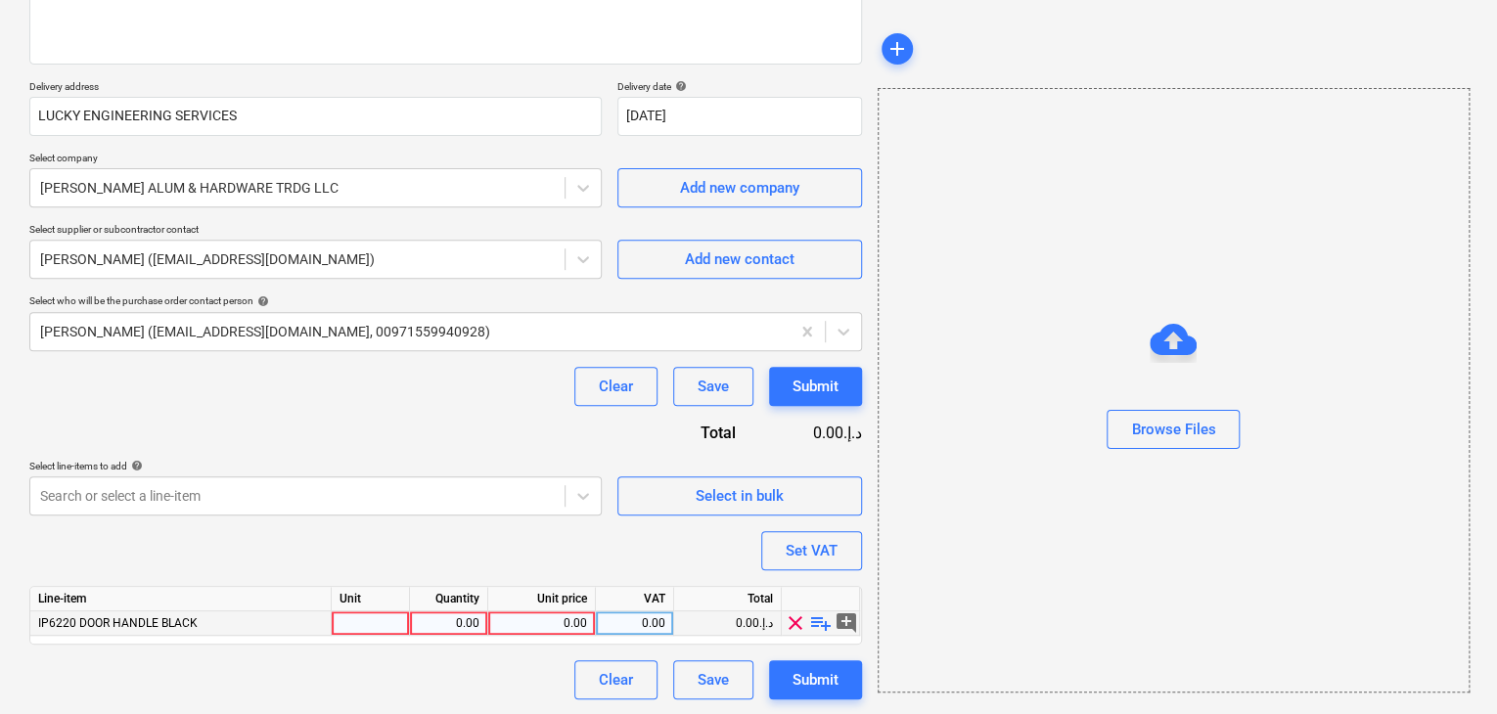
click at [383, 616] on div at bounding box center [371, 624] width 78 height 24
type input "NO"
click at [462, 623] on div "0.00" at bounding box center [449, 624] width 62 height 24
type input "1"
click at [485, 623] on input "1" at bounding box center [448, 623] width 77 height 23
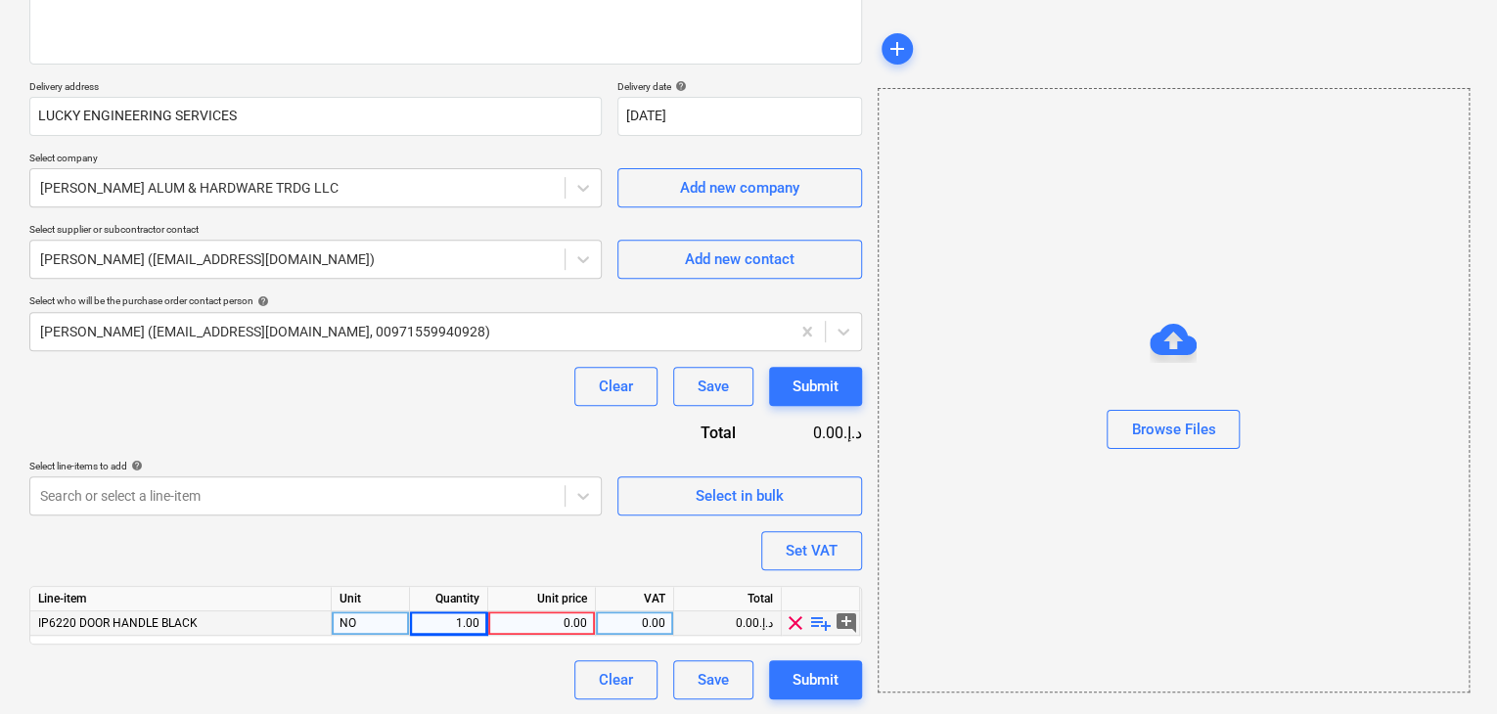
click at [547, 622] on div "0.00" at bounding box center [541, 624] width 91 height 24
type input "30"
click at [1081, 515] on div "Browse Files" at bounding box center [1174, 390] width 592 height 605
click at [837, 550] on button "Set VAT" at bounding box center [811, 550] width 101 height 39
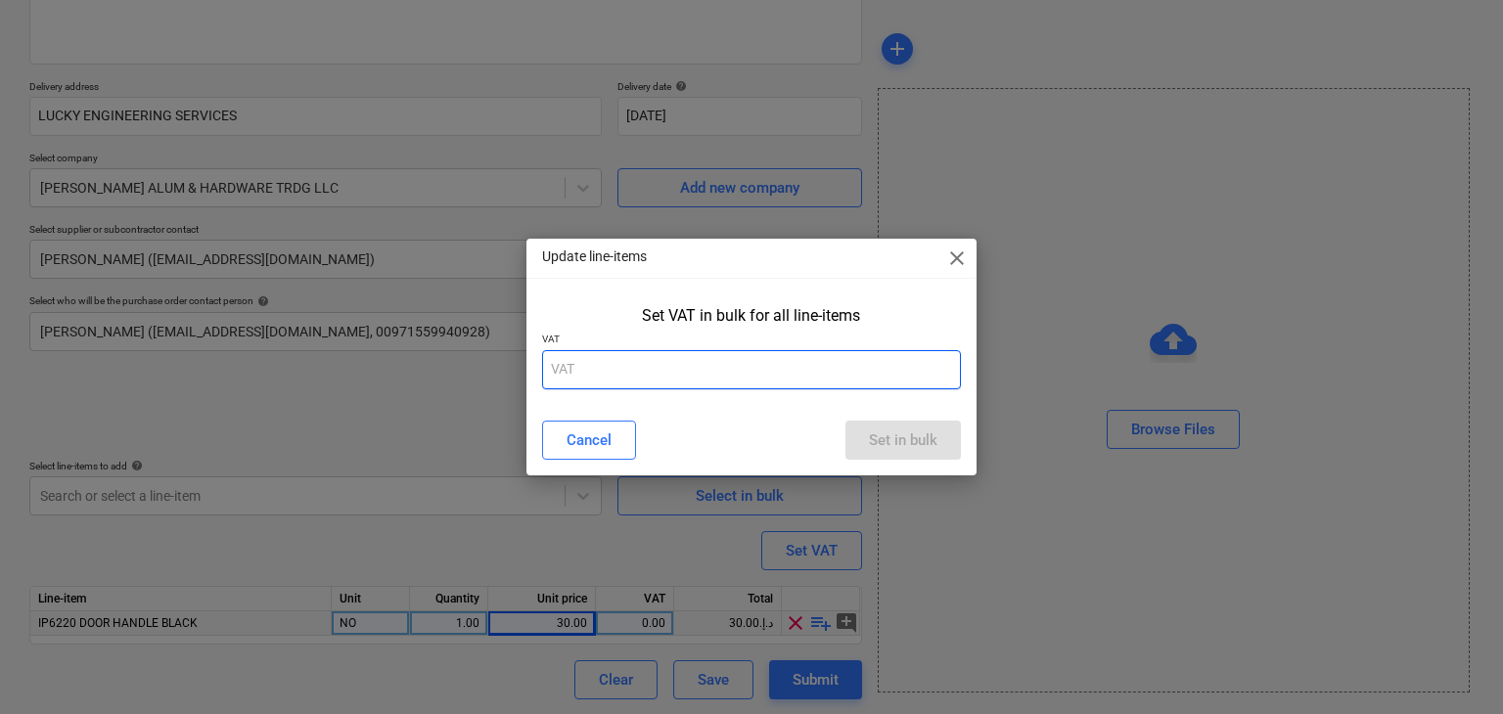
click at [616, 378] on input "text" at bounding box center [752, 369] width 420 height 39
type input "5"
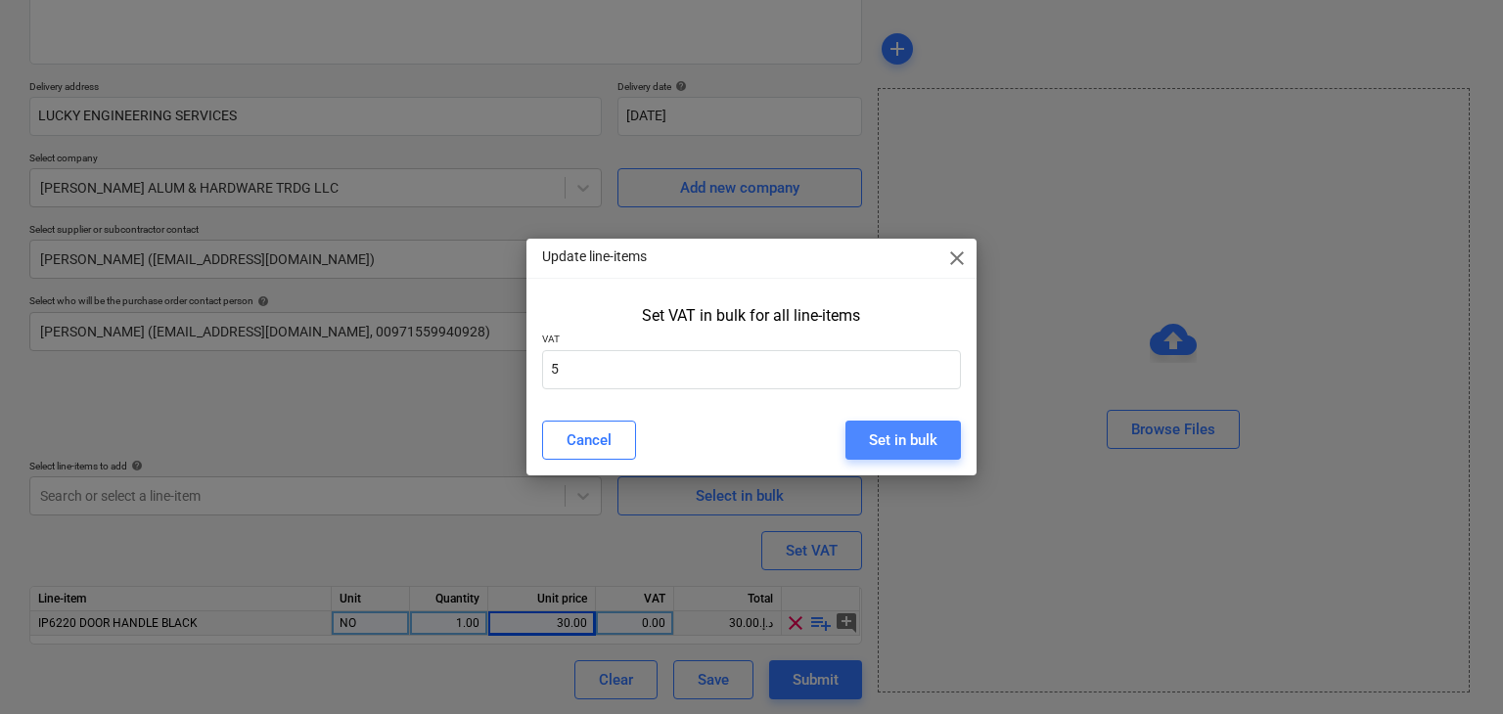
click at [896, 441] on div "Set in bulk" at bounding box center [903, 440] width 68 height 25
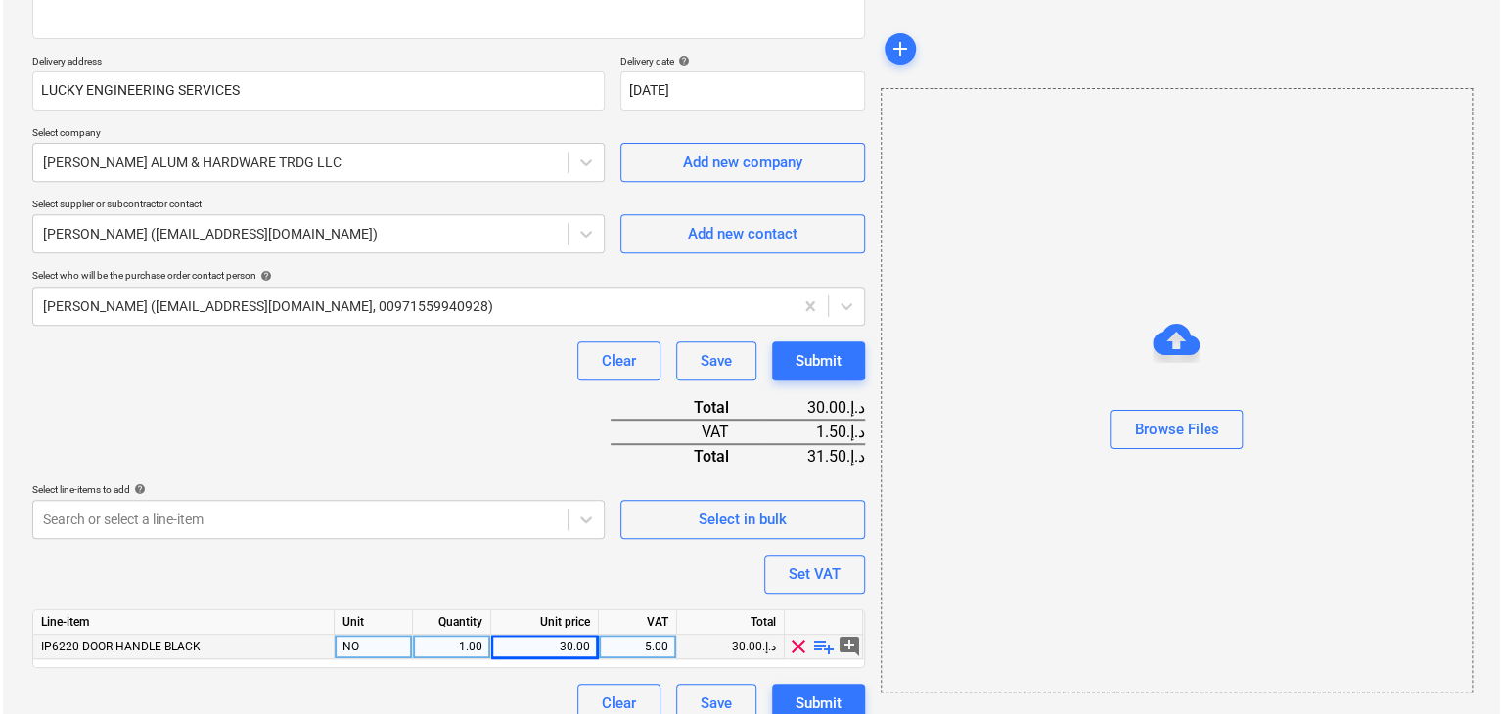
scroll to position [335, 0]
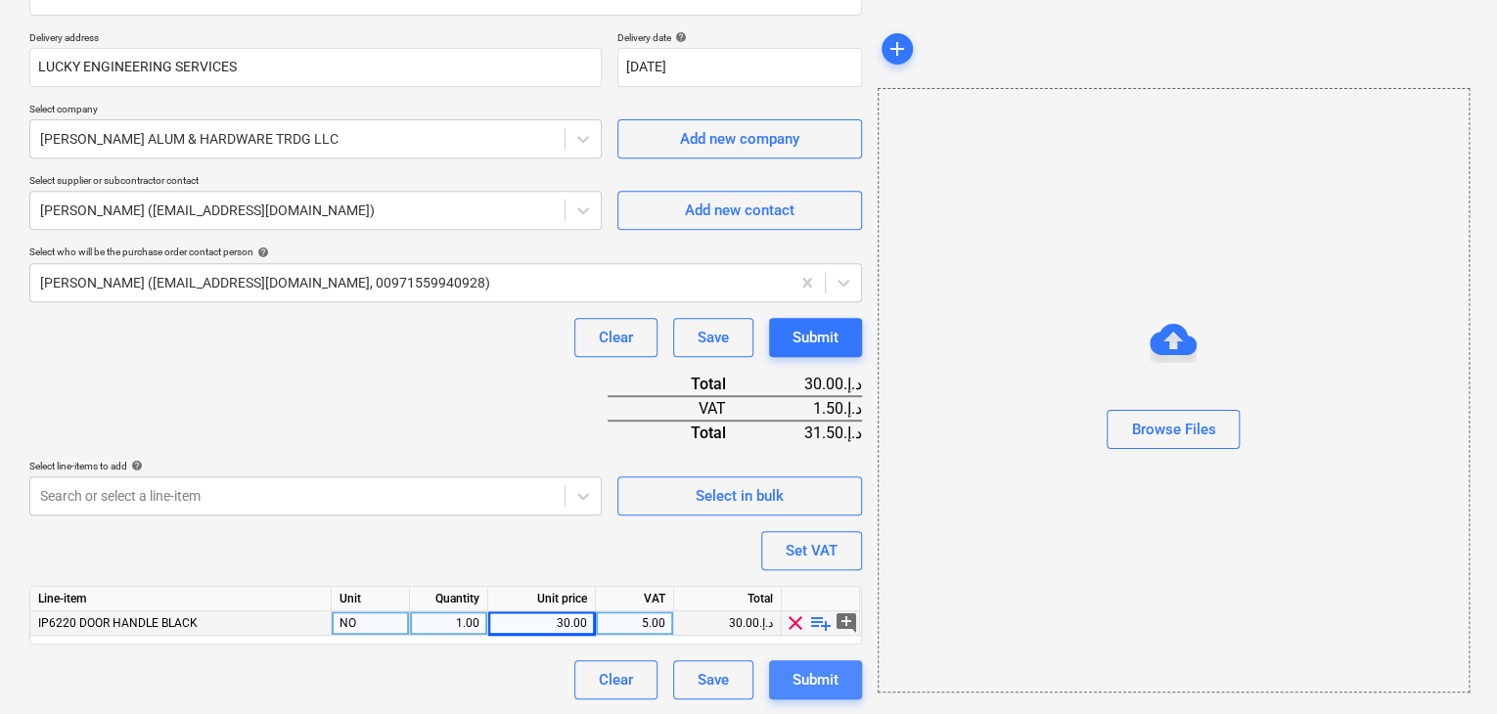
click at [819, 676] on div "Submit" at bounding box center [816, 679] width 46 height 25
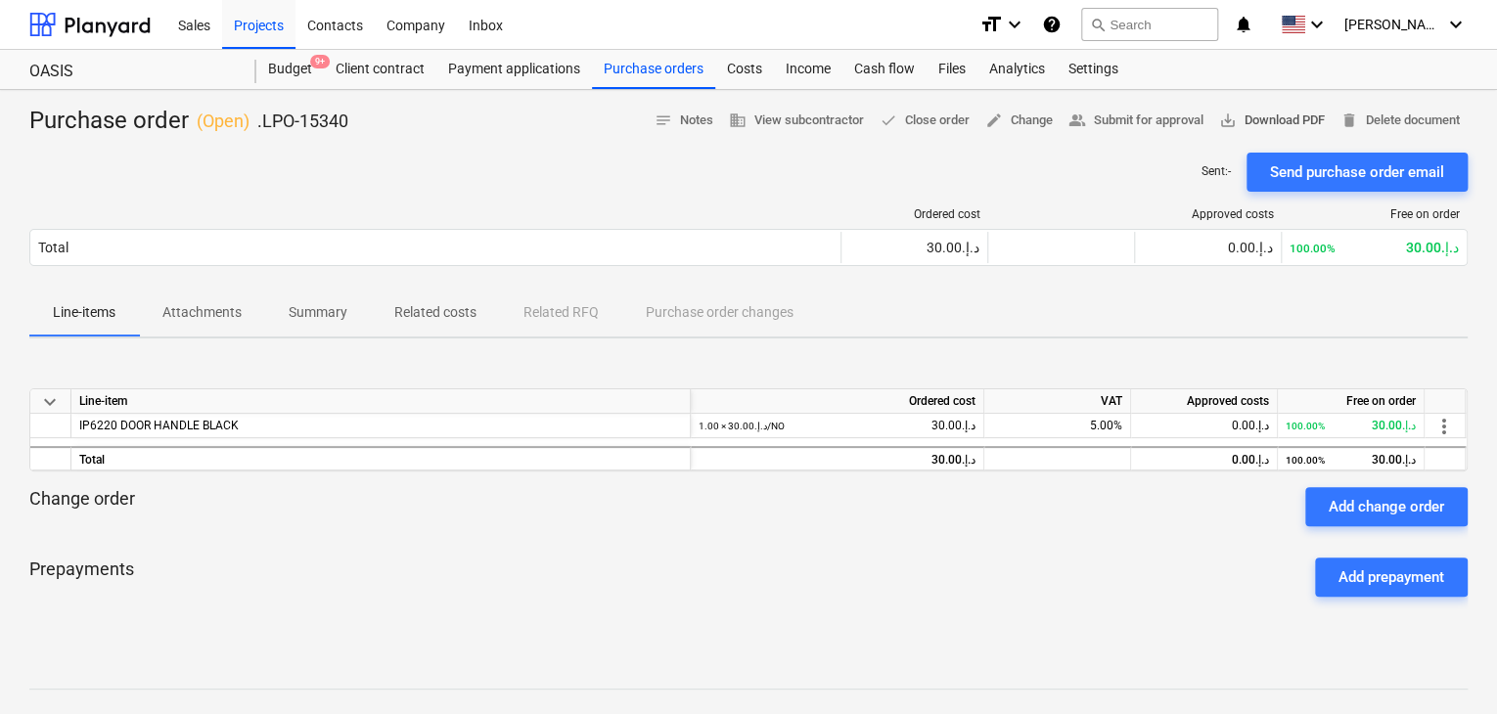
click at [1278, 115] on span "save_alt Download PDF" at bounding box center [1272, 121] width 106 height 23
